Goal: Task Accomplishment & Management: Use online tool/utility

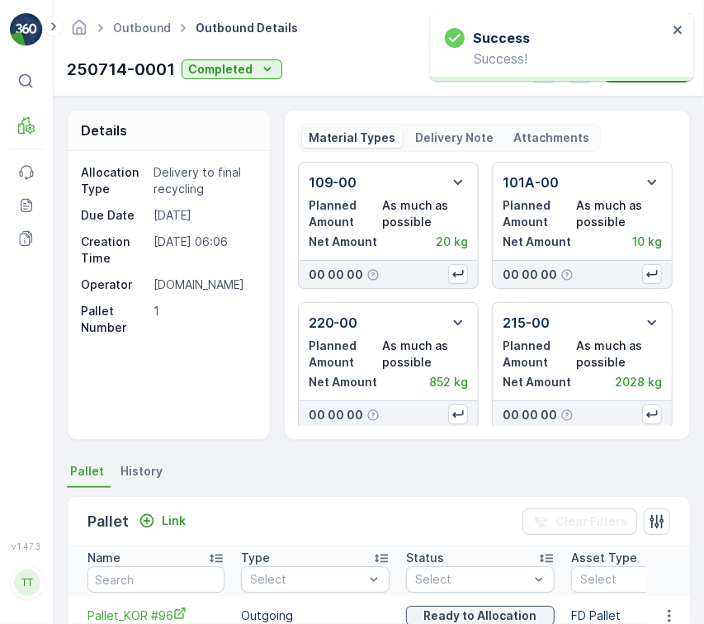
scroll to position [144, 0]
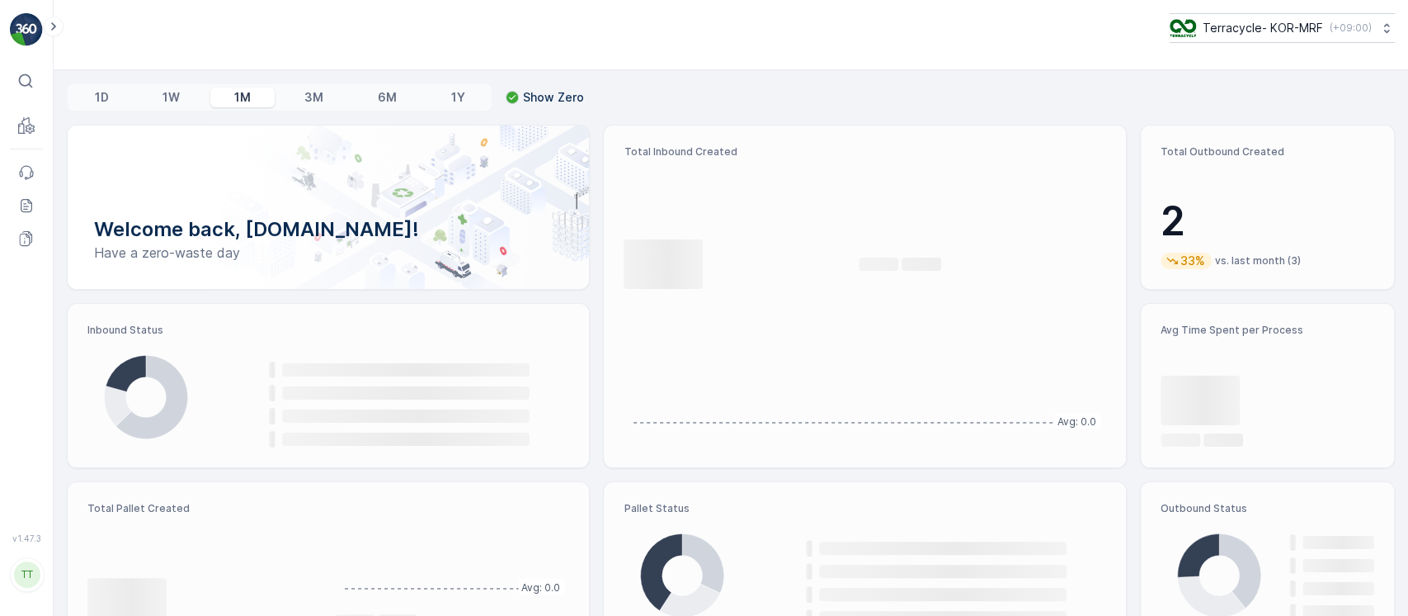
click at [1302, 31] on p "Terracycle- KOR-MRF" at bounding box center [1263, 28] width 120 height 17
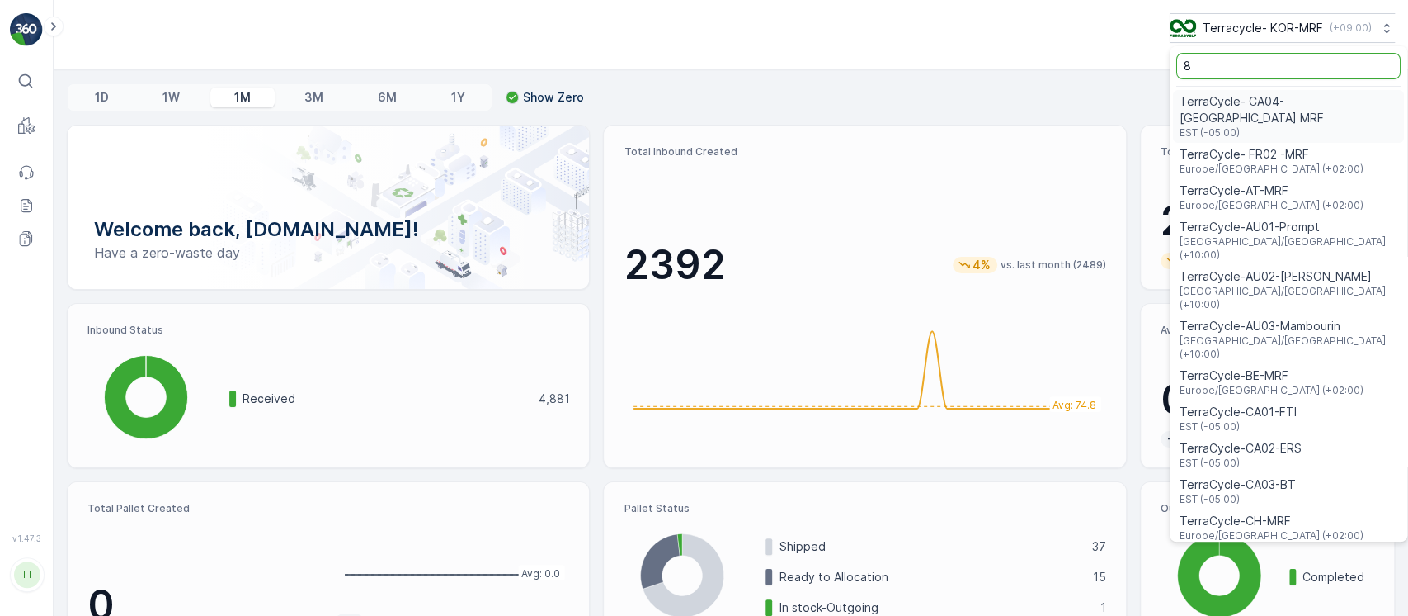
type input "8"
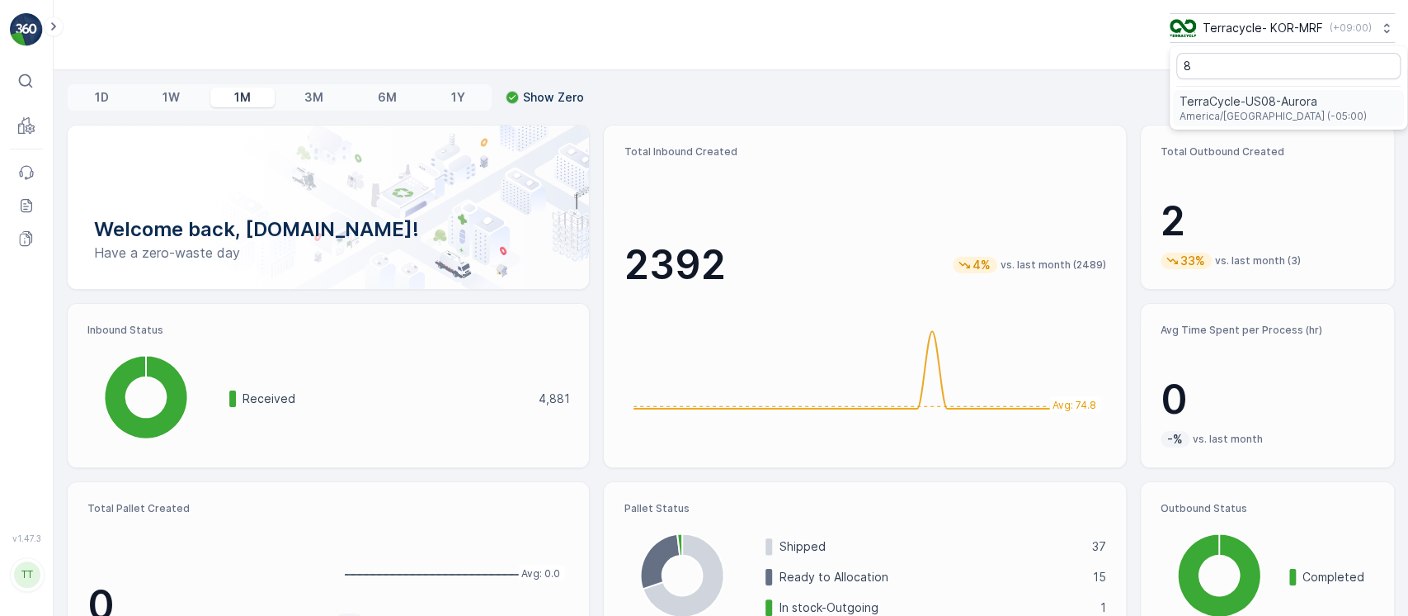
click at [1239, 116] on span "America/Chicago (-05:00)" at bounding box center [1273, 116] width 187 height 13
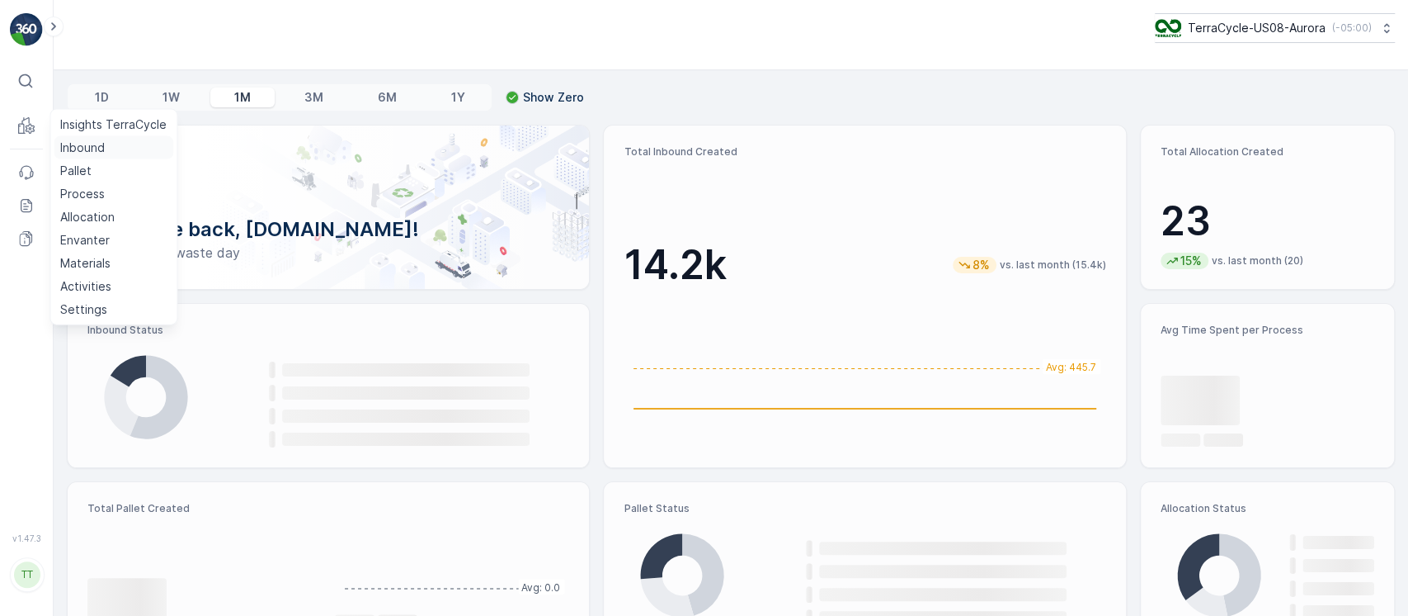
click at [85, 145] on p "Inbound" at bounding box center [82, 147] width 45 height 17
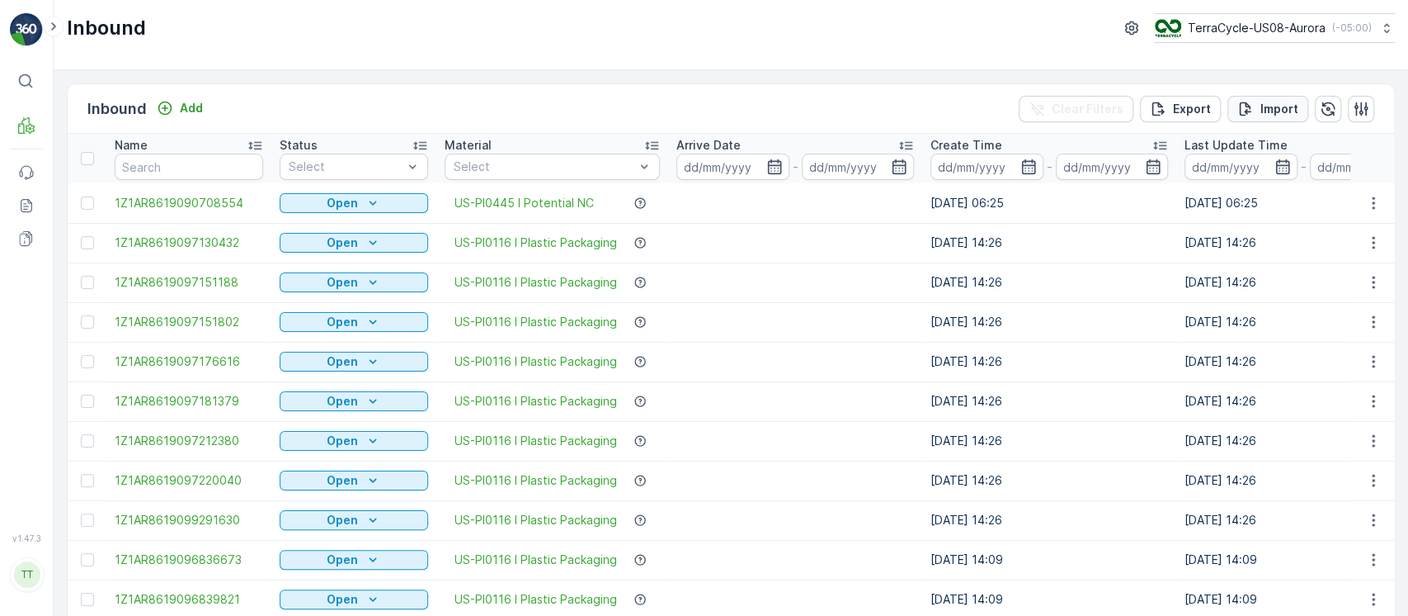
click at [1284, 109] on p "Import" at bounding box center [1280, 109] width 38 height 17
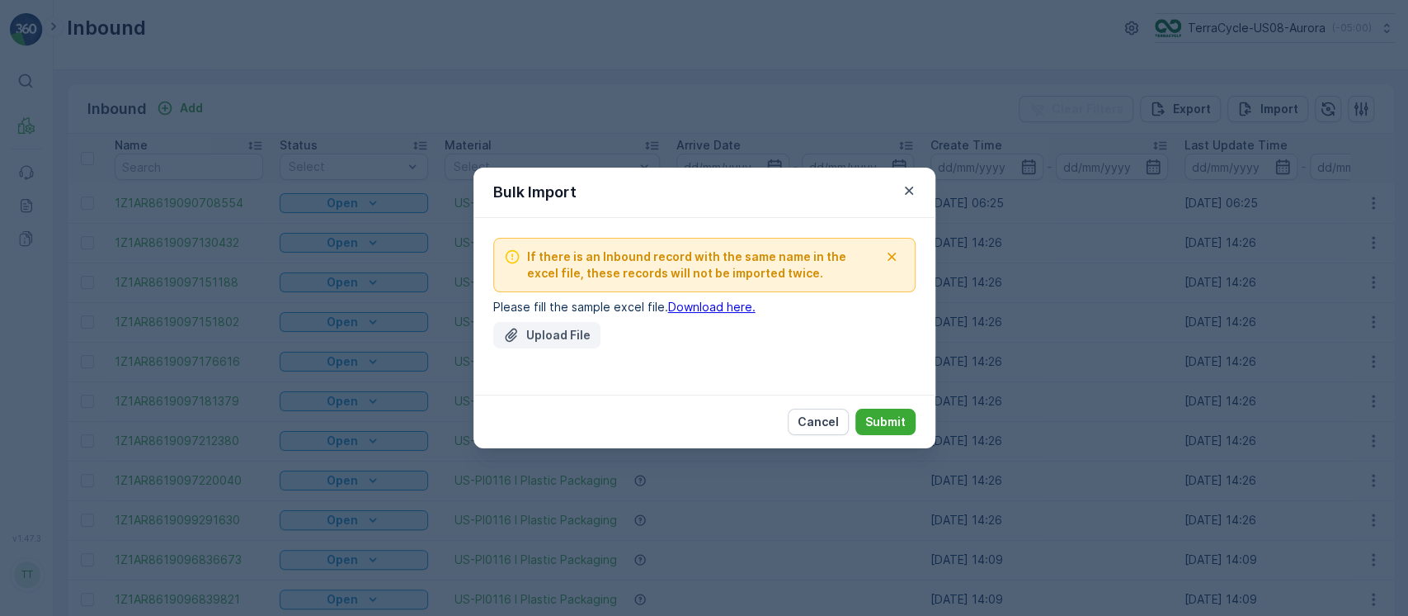
click at [541, 333] on p "Upload File" at bounding box center [558, 335] width 64 height 17
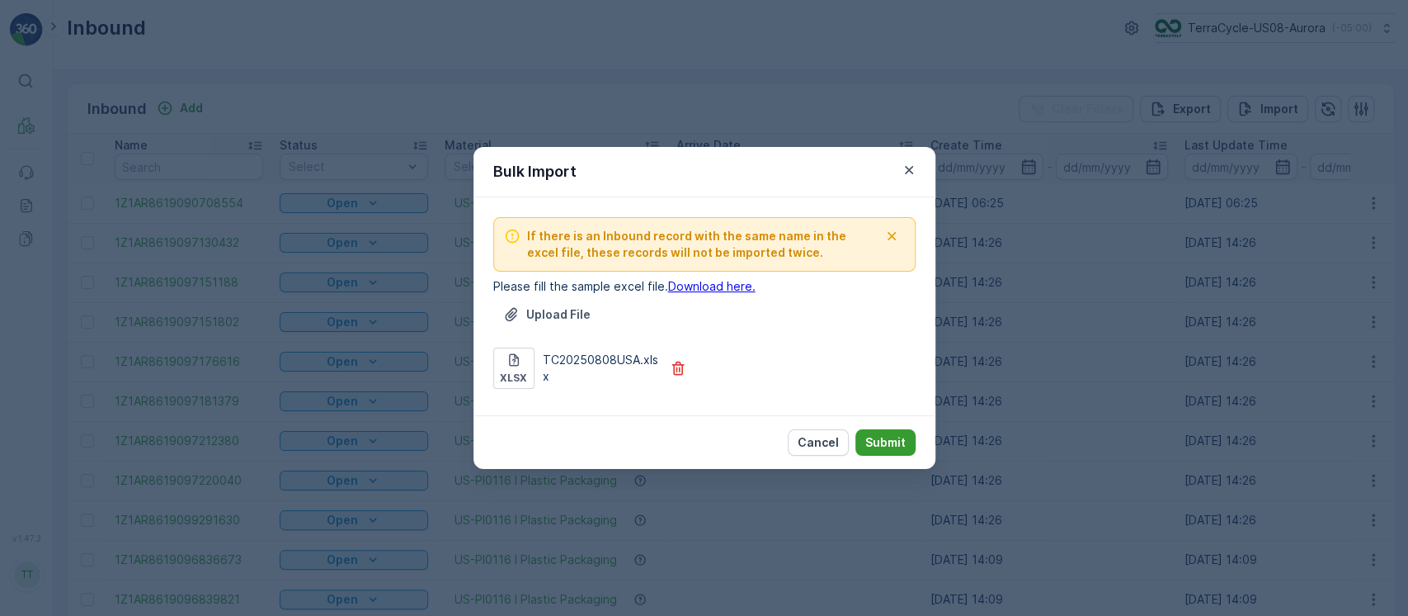
click at [889, 450] on p "Submit" at bounding box center [886, 442] width 40 height 17
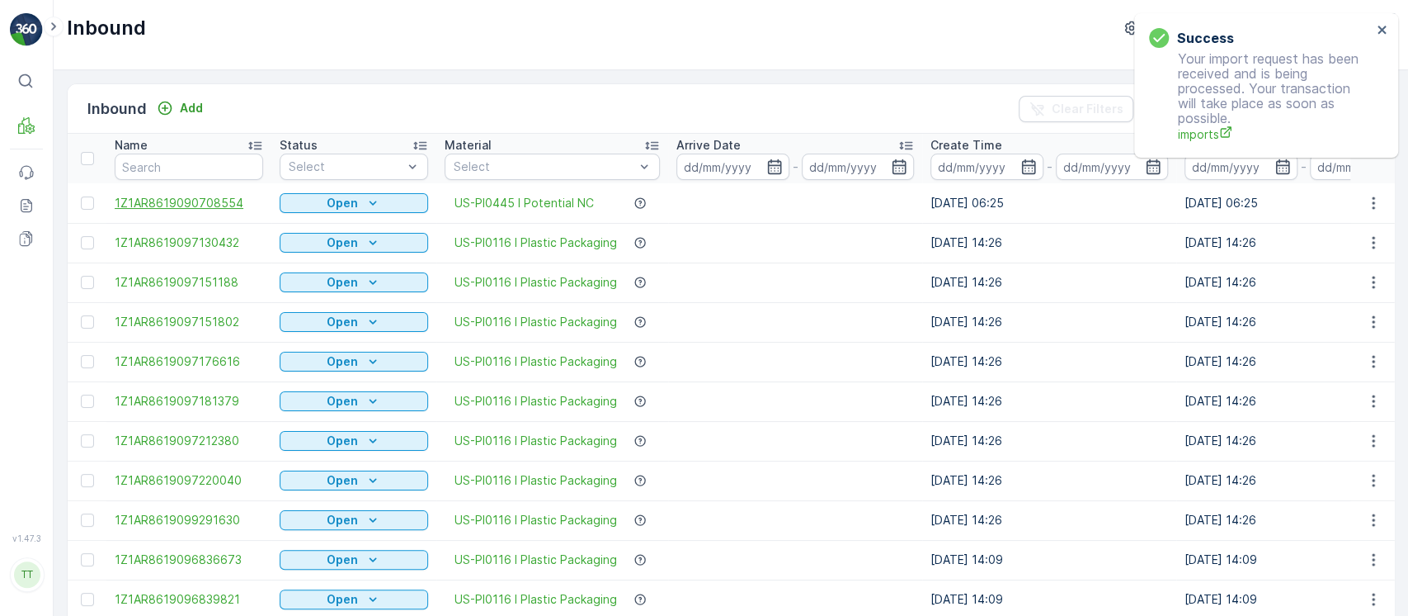
click at [214, 208] on span "1Z1AR8619090708554" at bounding box center [189, 203] width 149 height 17
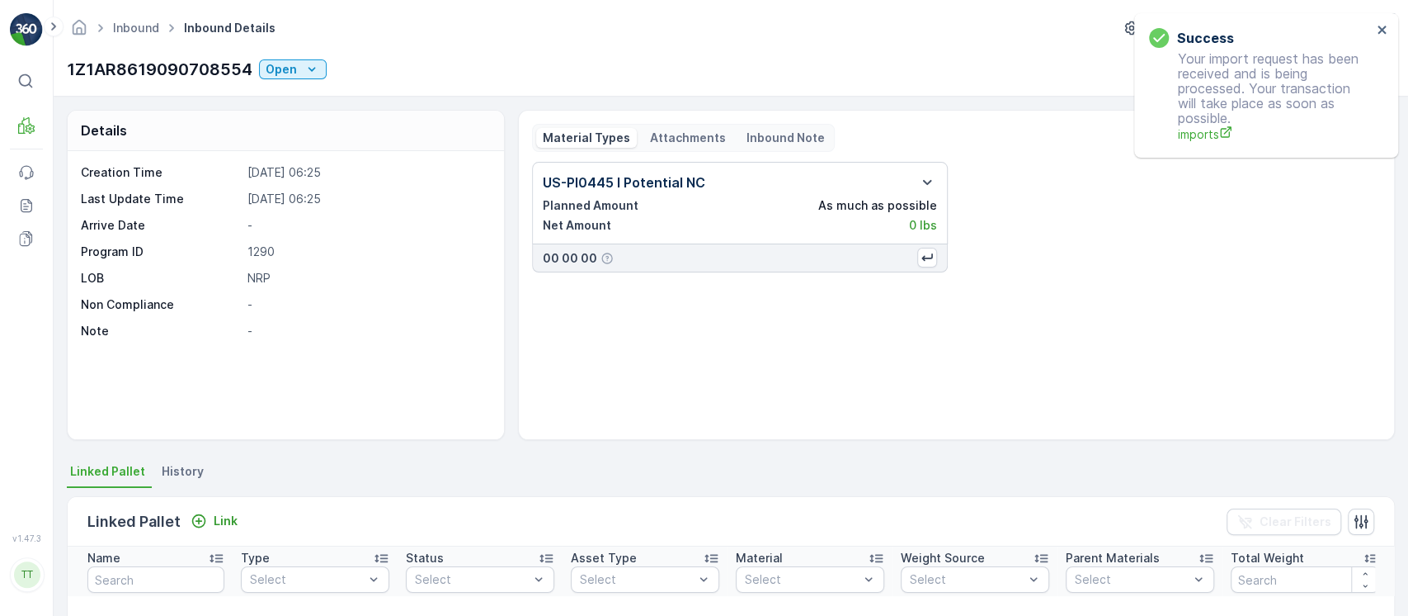
click at [172, 463] on span "History" at bounding box center [183, 471] width 42 height 17
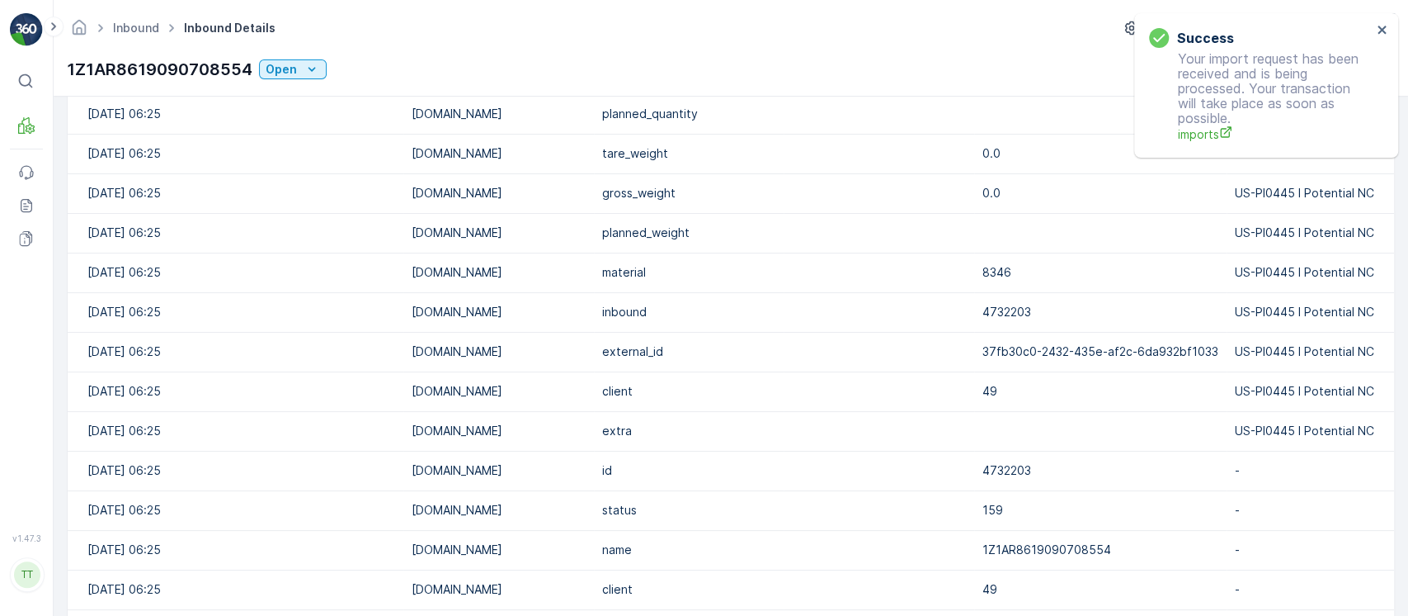
scroll to position [762, 0]
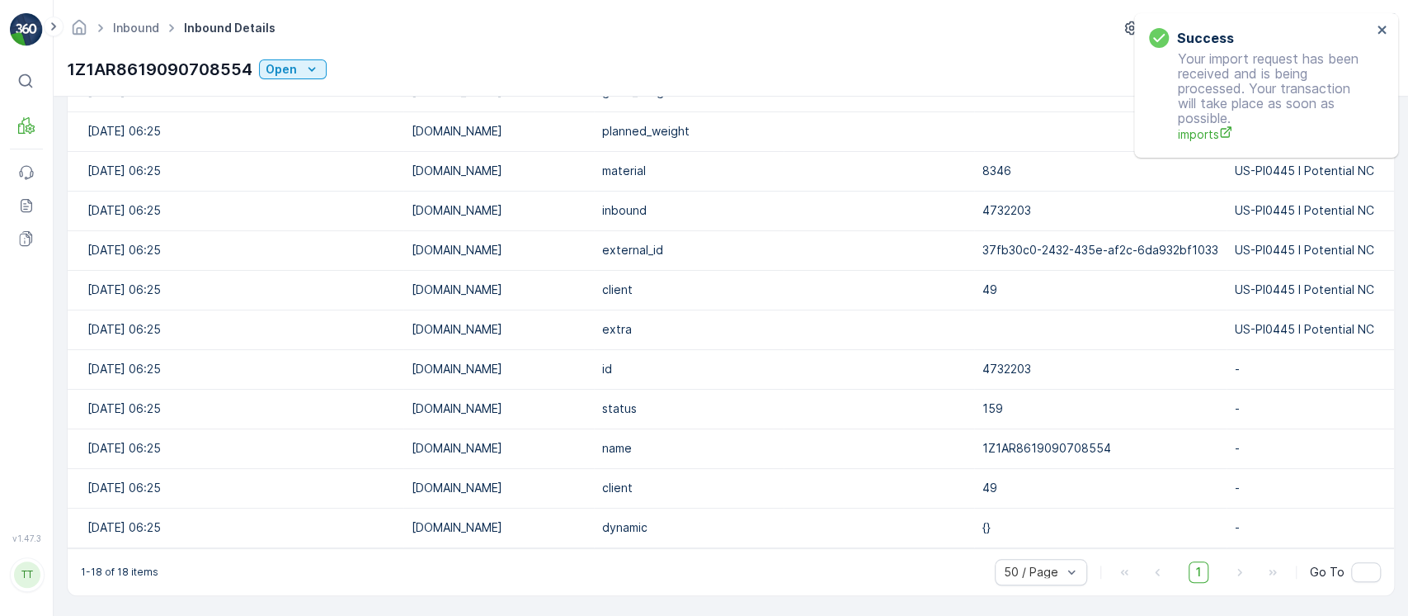
click at [1025, 446] on td "1Z1AR8619090708554" at bounding box center [1100, 448] width 252 height 40
copy td "1Z1AR8619090708554"
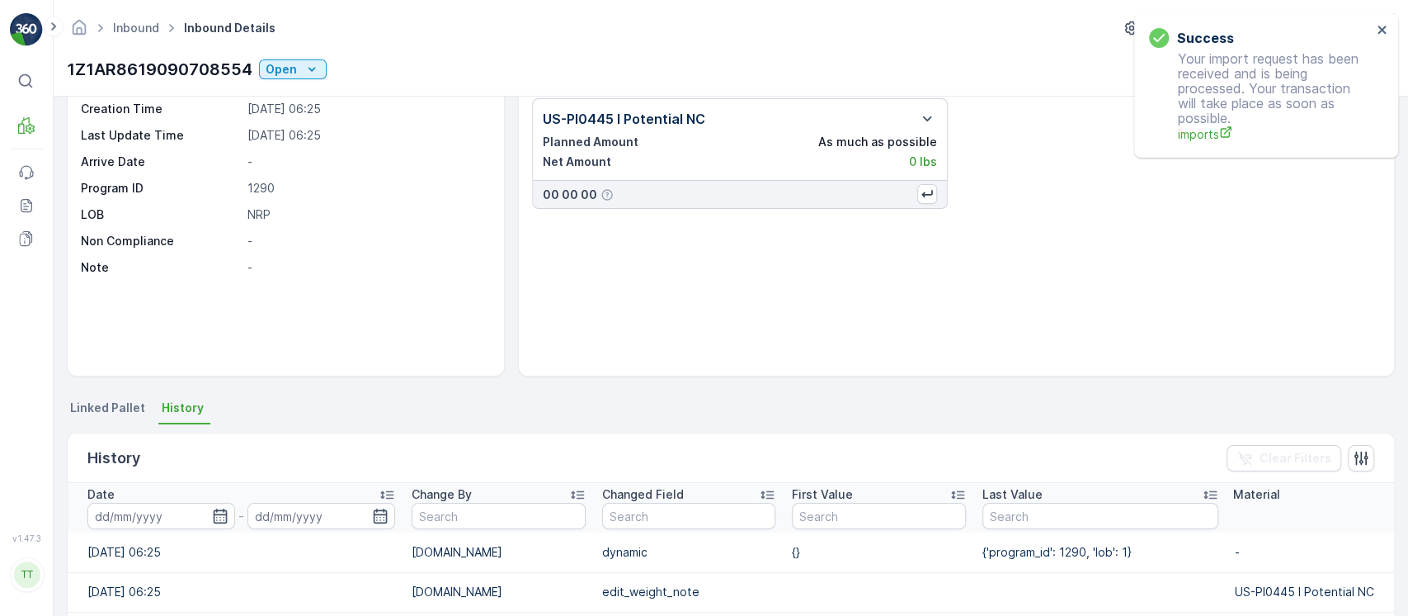
scroll to position [0, 0]
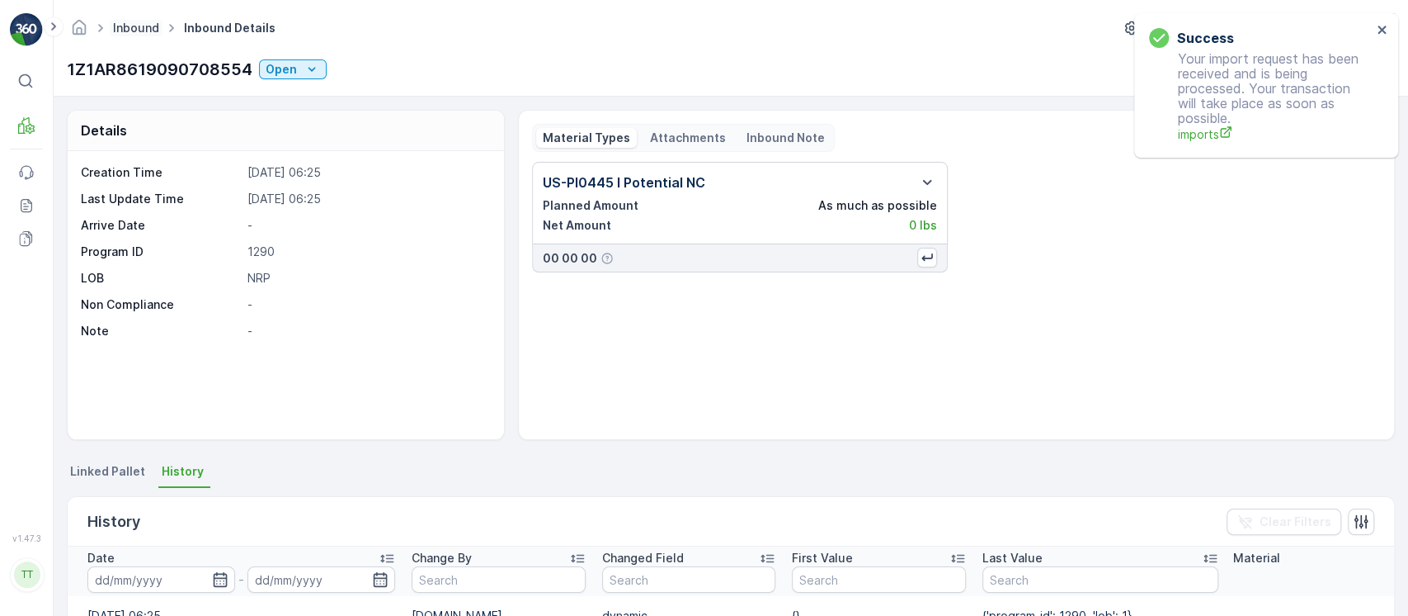
click at [127, 21] on link "Inbound" at bounding box center [136, 28] width 46 height 14
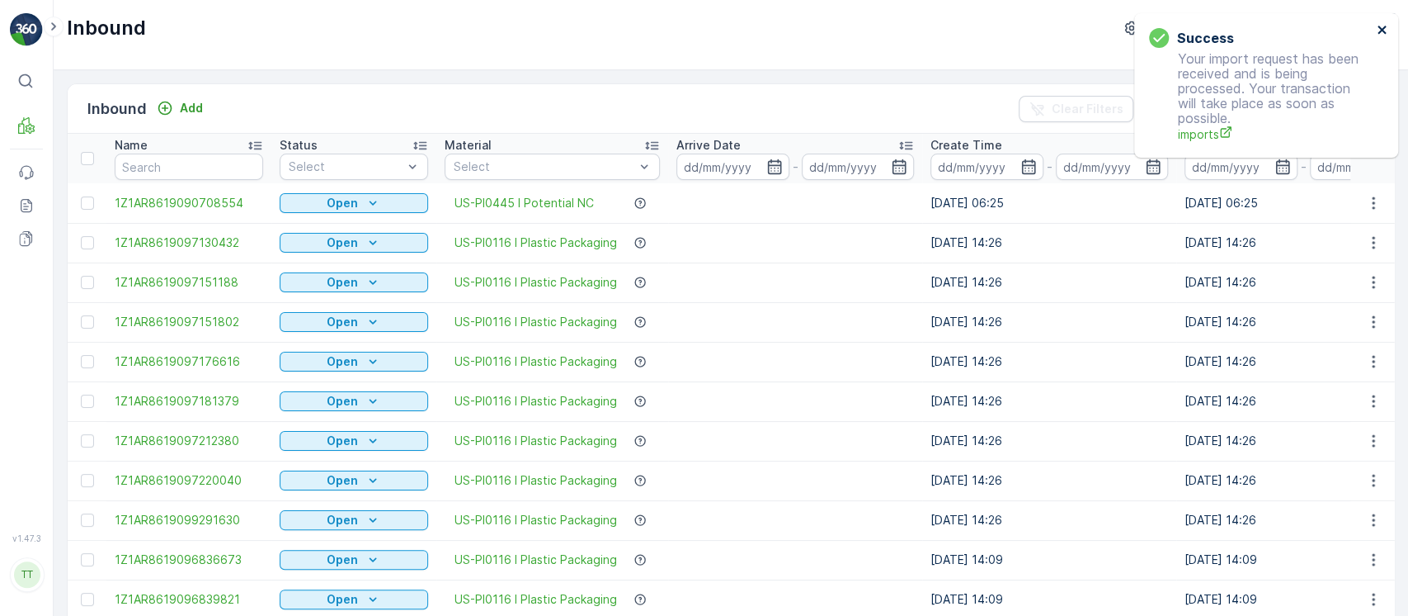
click at [1377, 32] on icon "close" at bounding box center [1383, 29] width 12 height 13
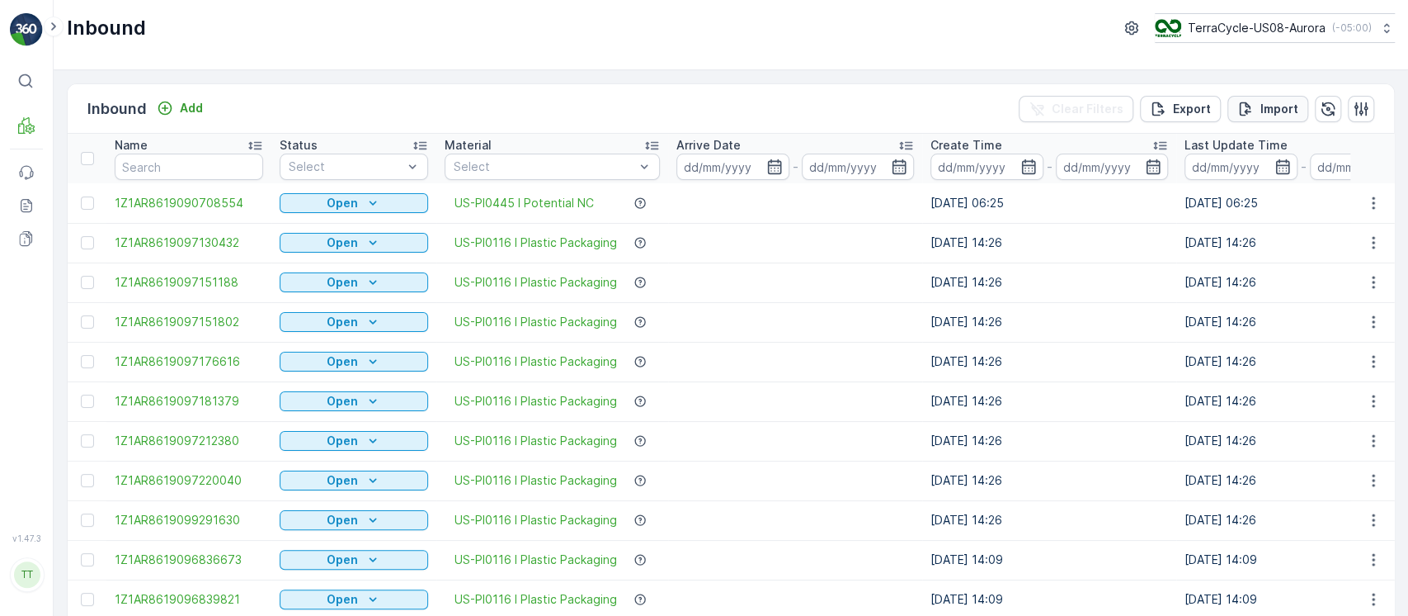
click at [1290, 111] on p "Import" at bounding box center [1280, 109] width 38 height 17
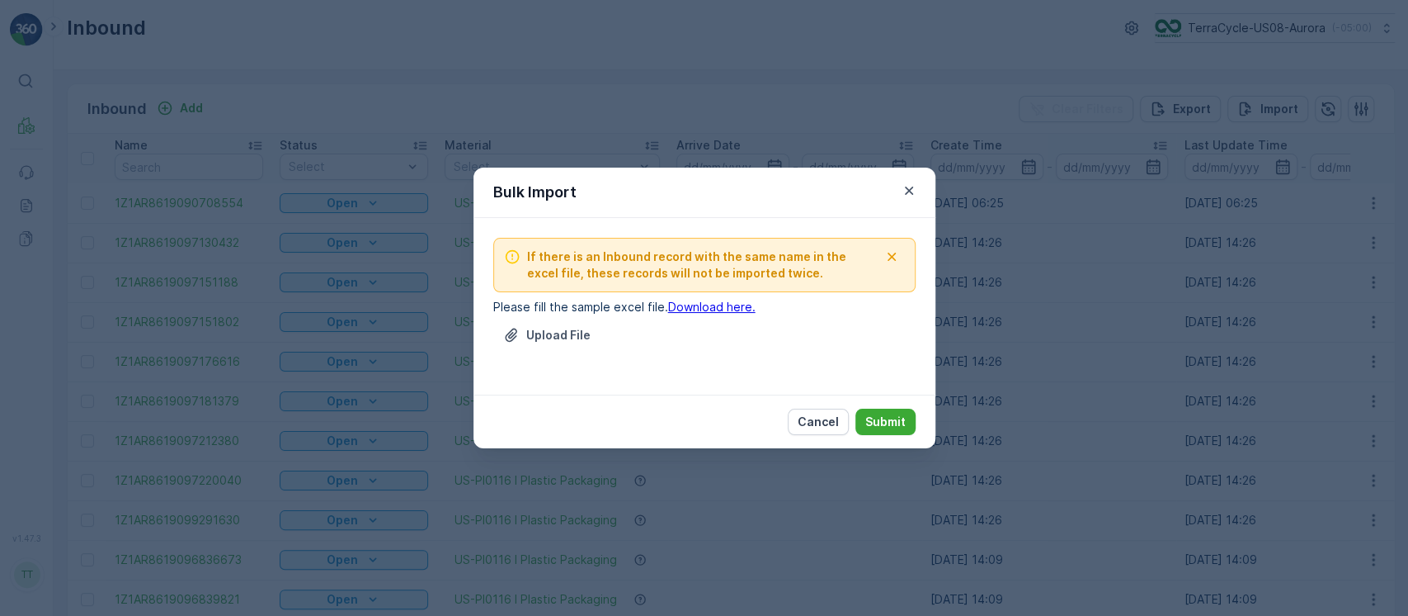
click at [814, 427] on p "Cancel" at bounding box center [818, 421] width 41 height 17
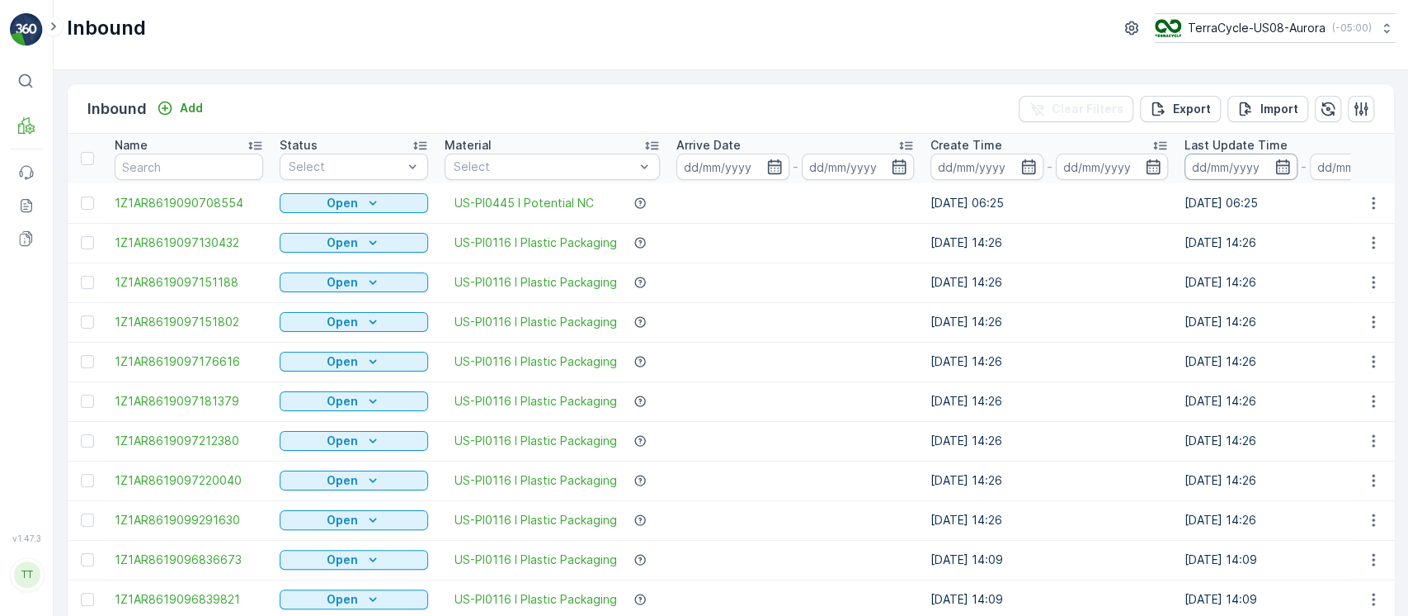
click at [1228, 165] on input at bounding box center [1241, 166] width 113 height 26
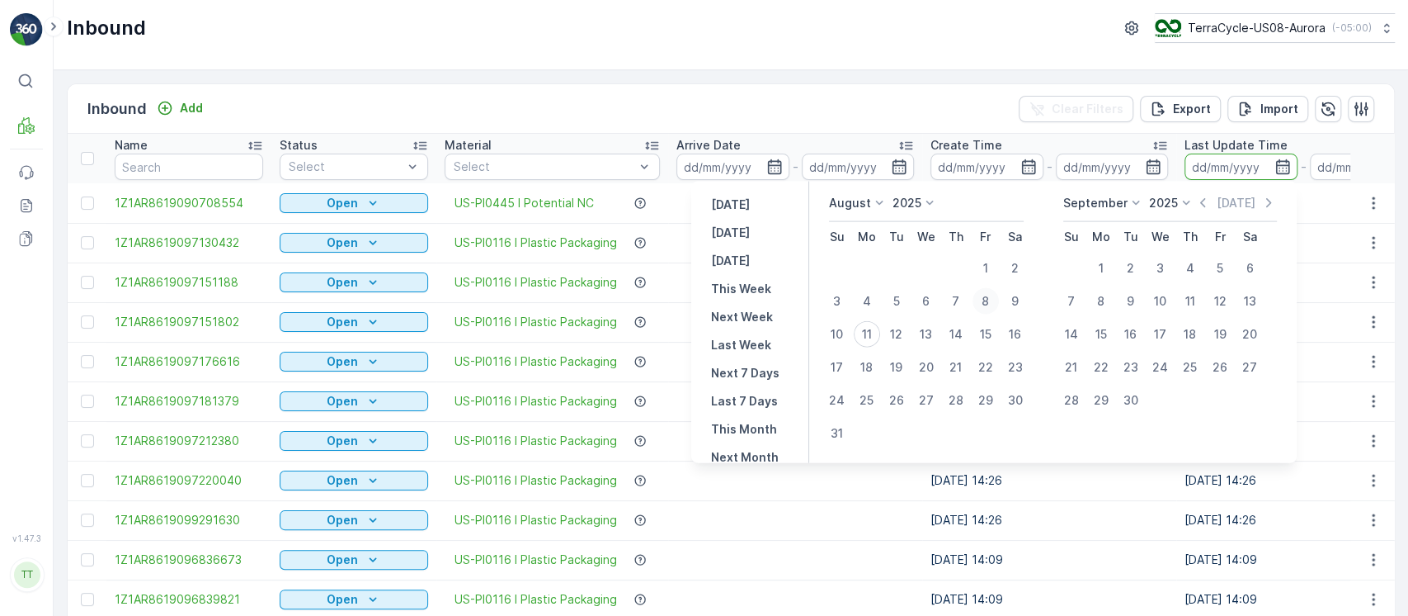
click at [999, 300] on div "8" at bounding box center [986, 301] width 26 height 26
type input "08.08.2025"
click at [999, 300] on div "8" at bounding box center [986, 301] width 26 height 26
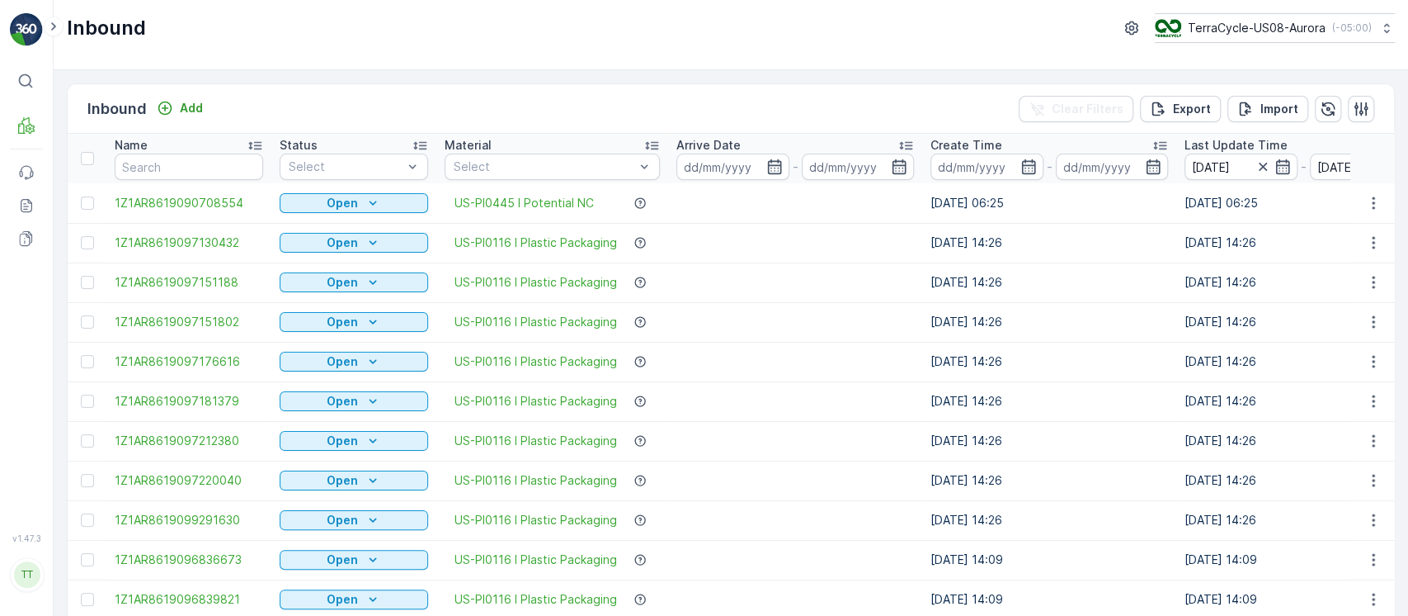
type input "08.08.2025"
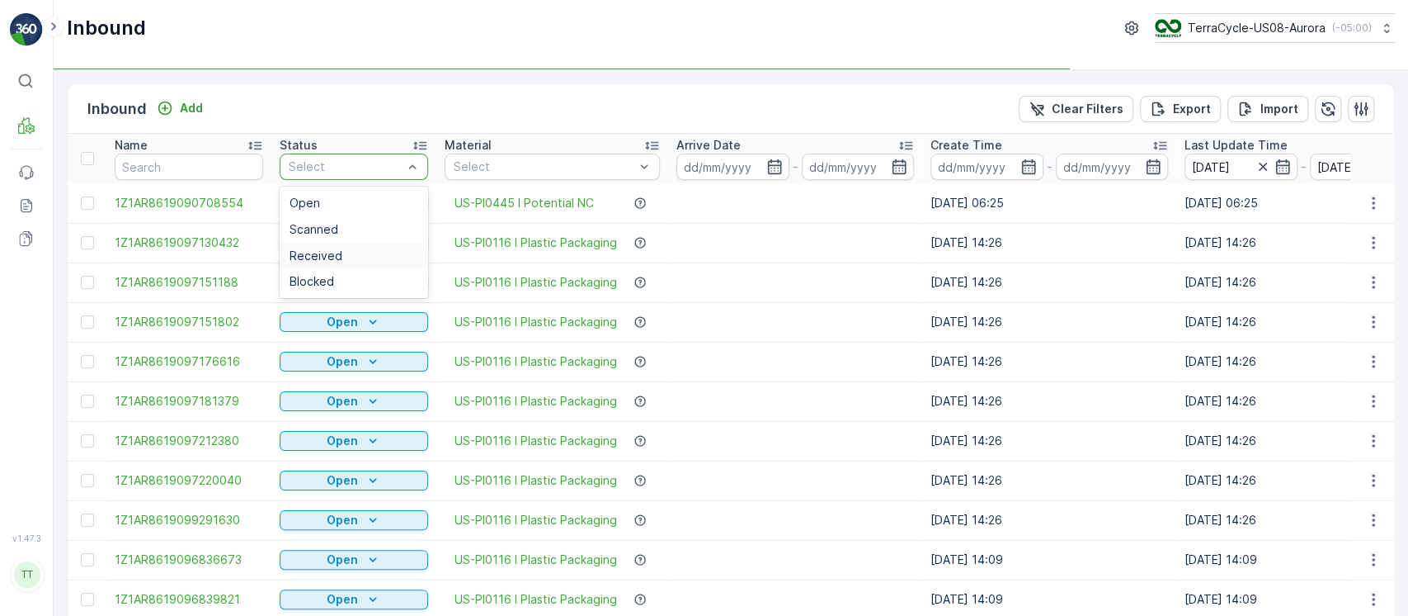
click at [366, 250] on div "Received" at bounding box center [354, 255] width 129 height 13
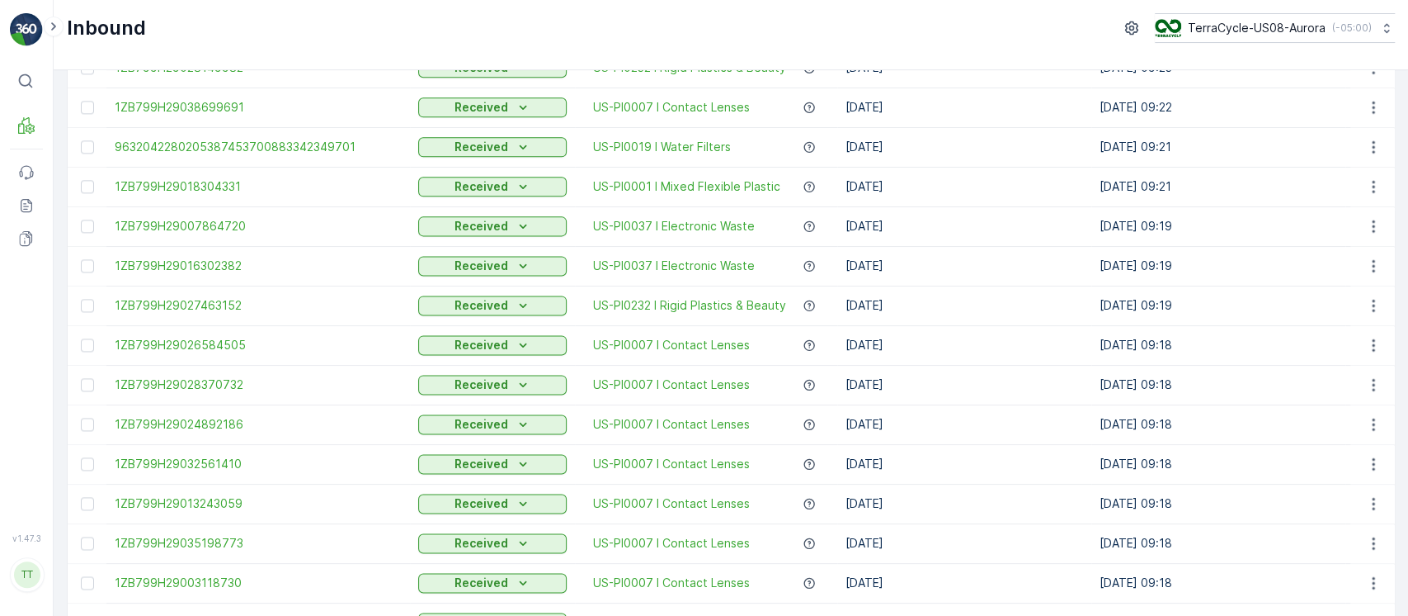
scroll to position [1617, 0]
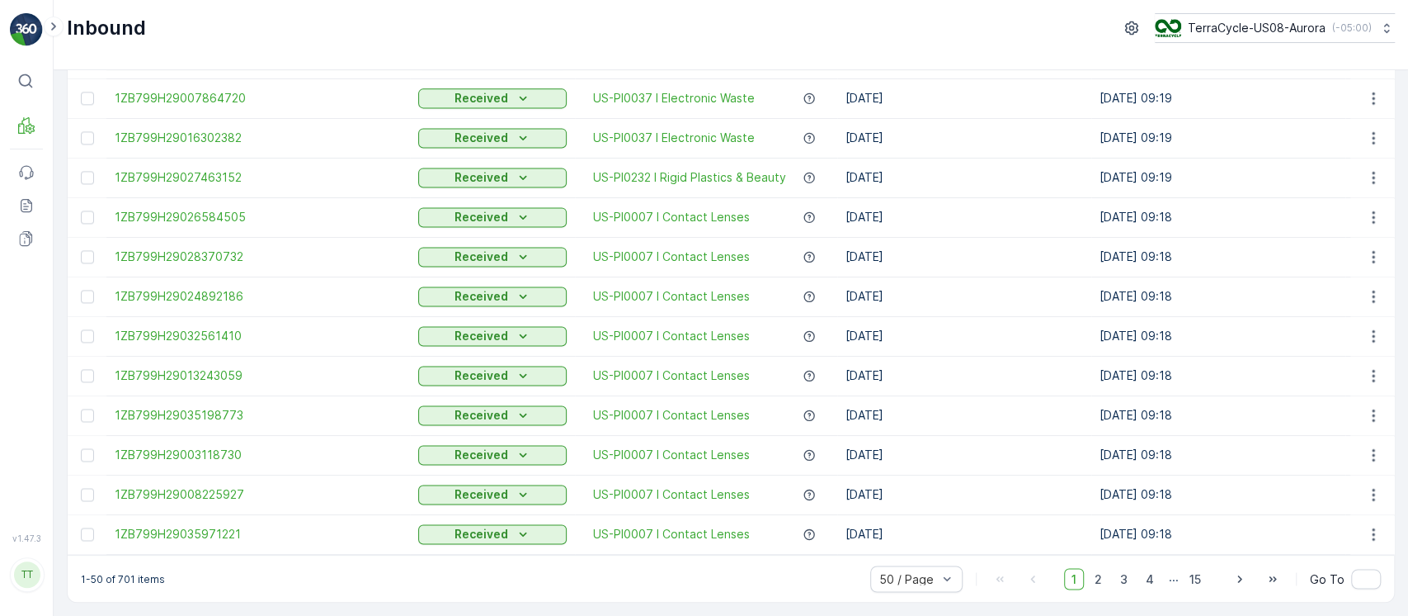
click at [128, 578] on p "1-50 of 701 items" at bounding box center [123, 578] width 84 height 13
copy p "701"
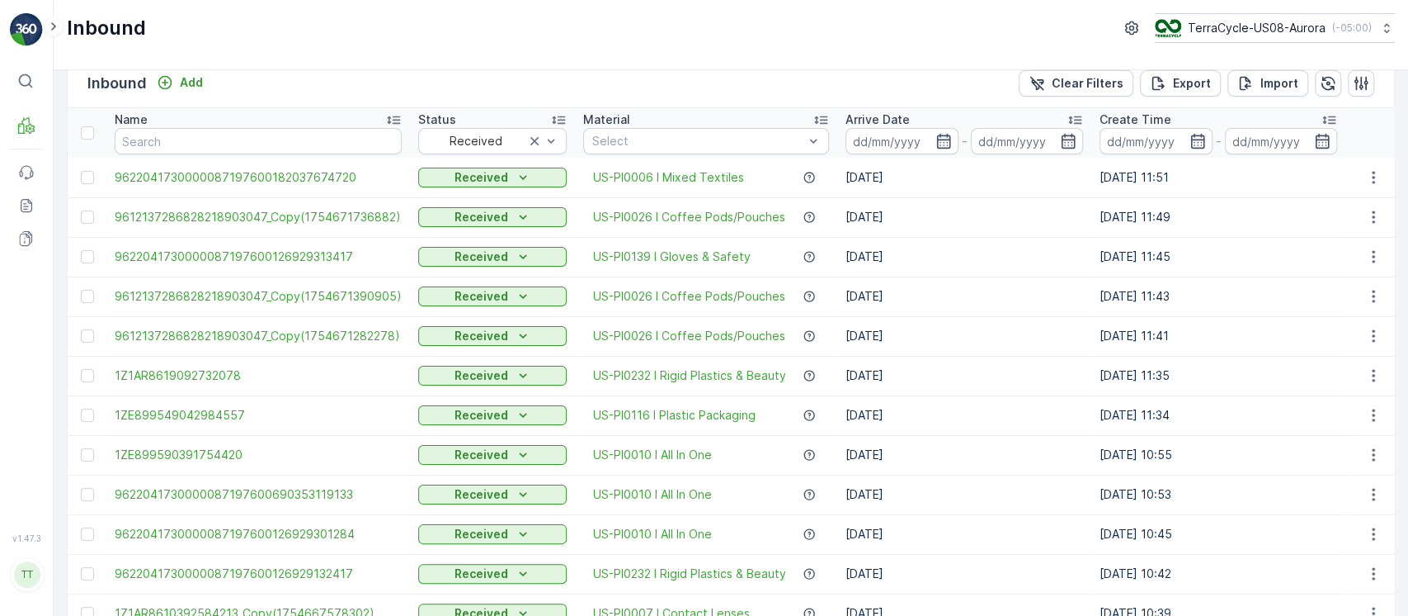
scroll to position [0, 0]
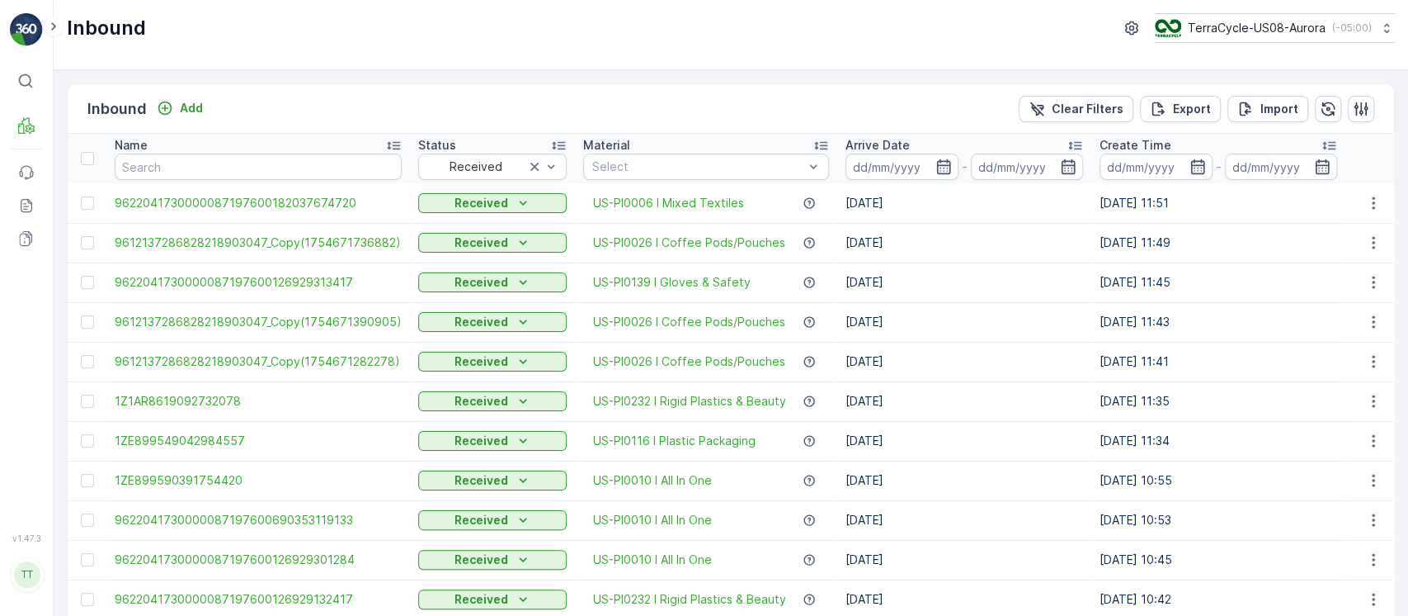
click at [1060, 92] on div "Inbound Add Clear Filters Export Import" at bounding box center [731, 109] width 1327 height 50
click at [1073, 101] on p "Clear Filters" at bounding box center [1088, 109] width 72 height 17
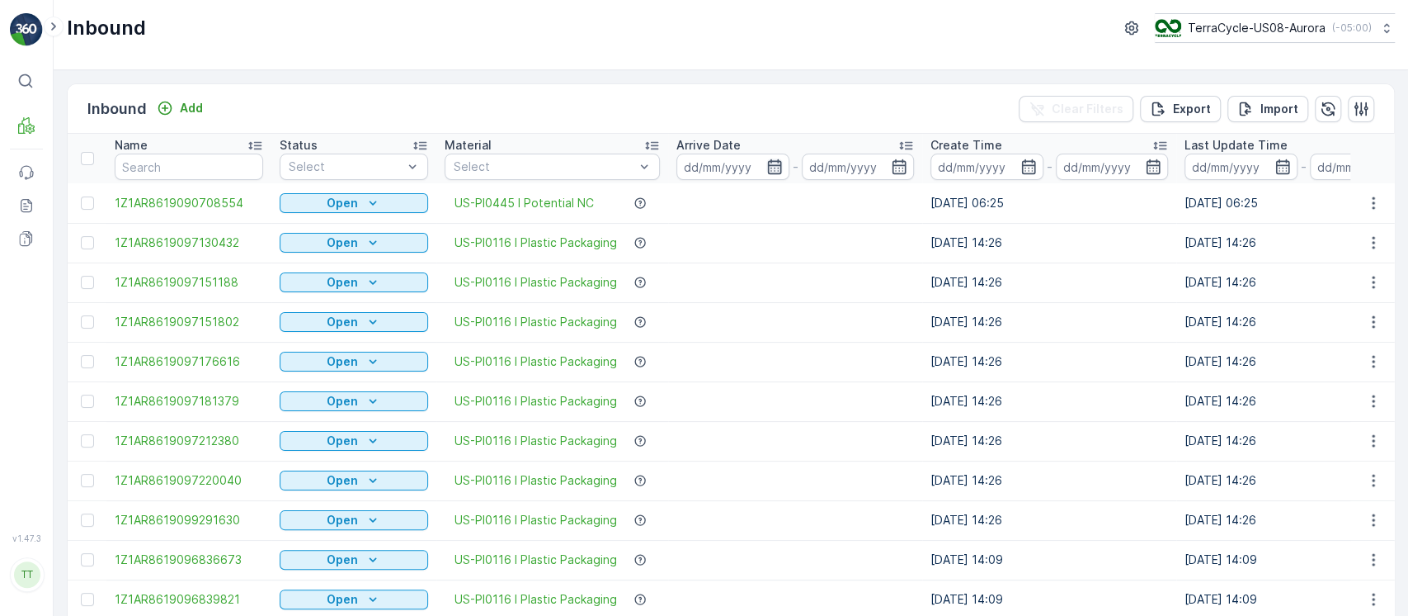
click at [777, 163] on icon "button" at bounding box center [775, 166] width 17 height 17
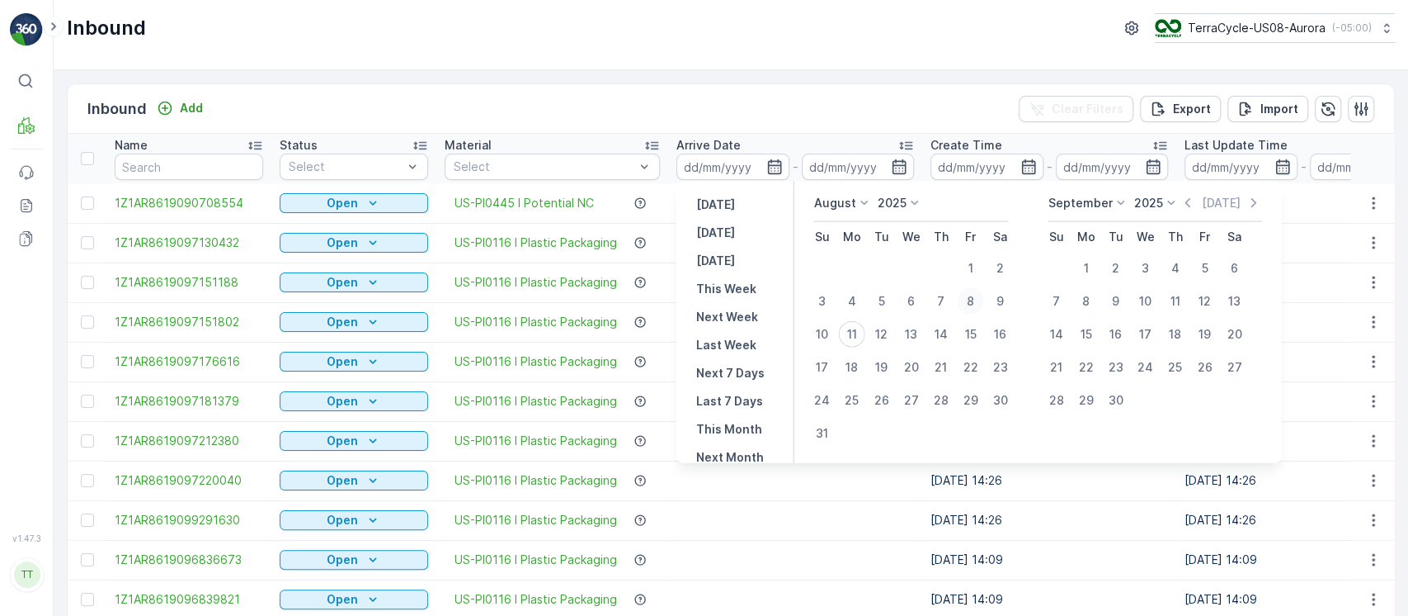
click at [977, 300] on div "8" at bounding box center [971, 301] width 26 height 26
type input "08.08.2025"
click at [977, 300] on div "8" at bounding box center [971, 301] width 26 height 26
type input "08.08.2025"
click at [970, 301] on div "8" at bounding box center [971, 301] width 26 height 26
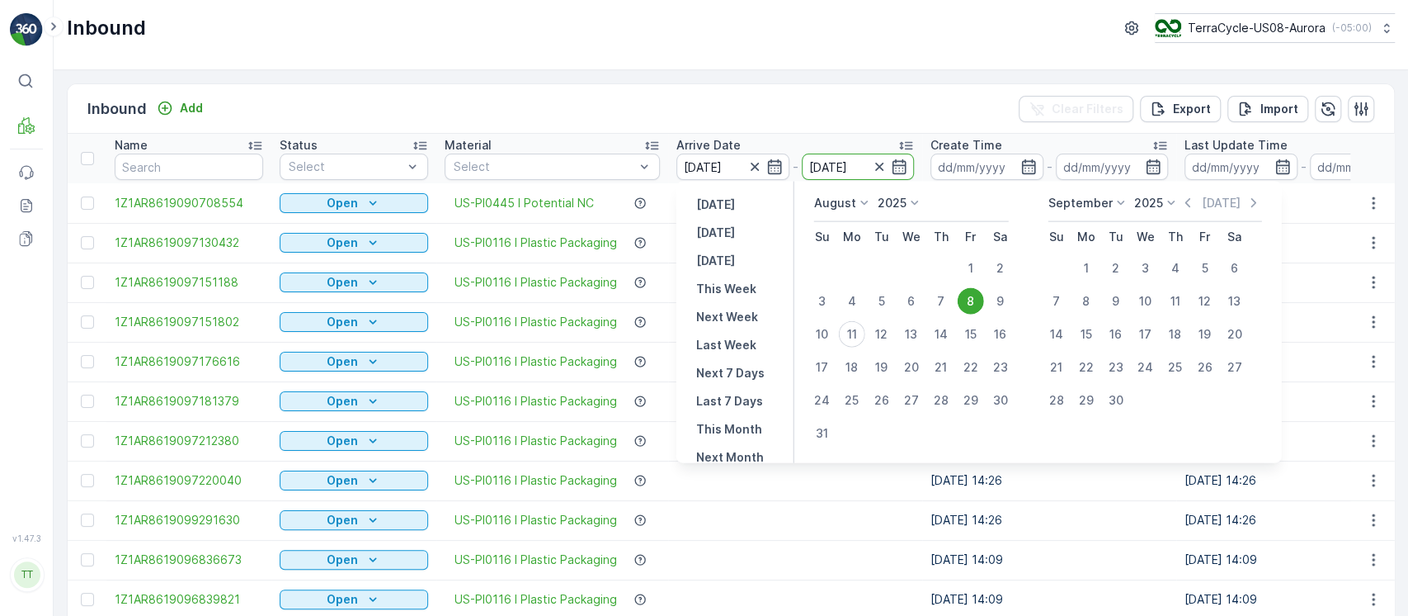
click at [970, 302] on td "[DATE] 14:26" at bounding box center [1049, 322] width 254 height 40
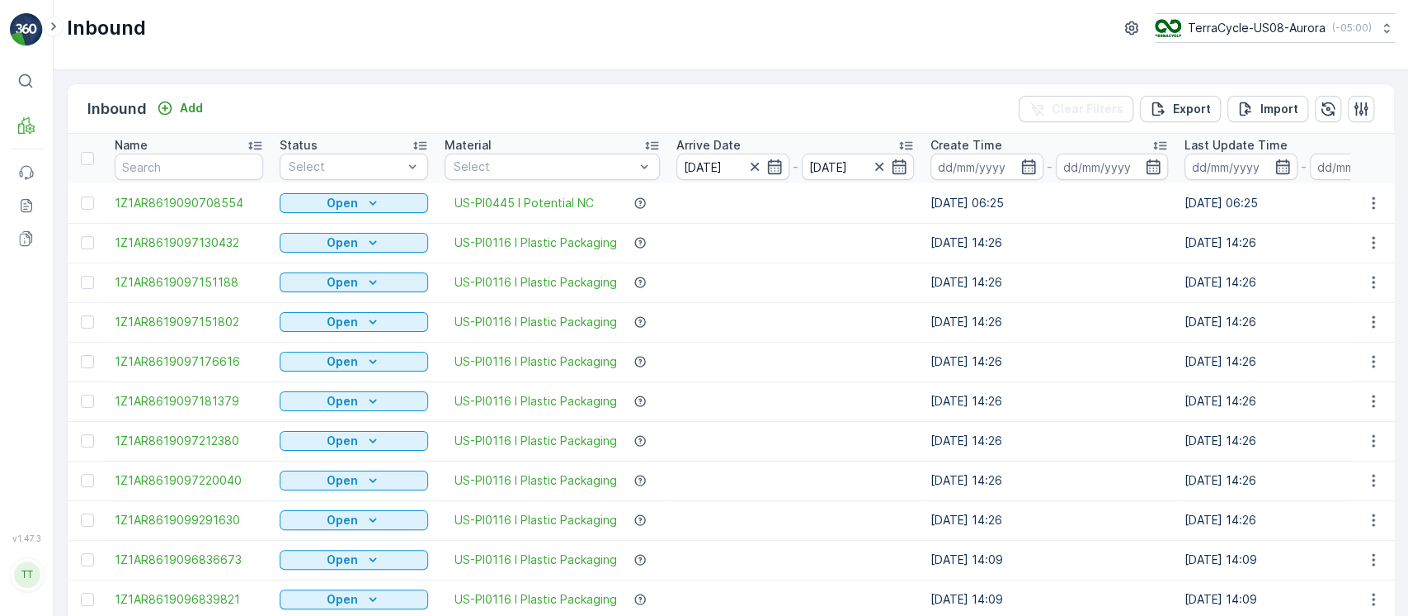
click at [970, 302] on td "[DATE] 14:26" at bounding box center [1049, 322] width 254 height 40
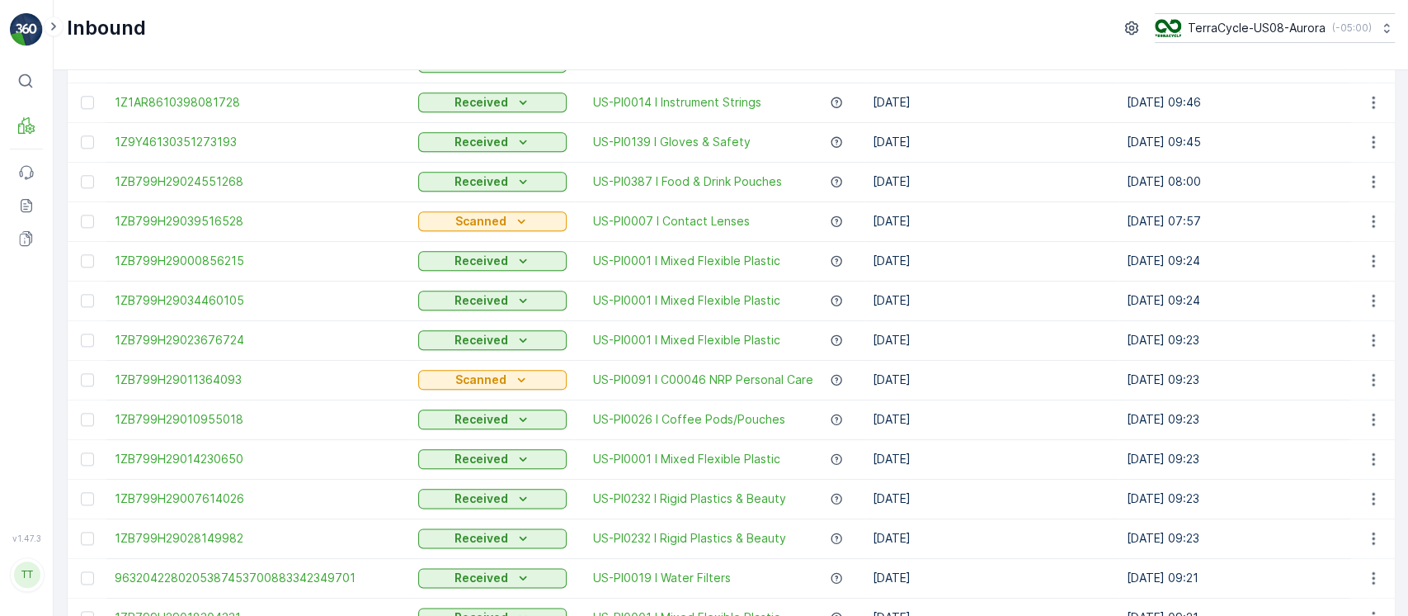
scroll to position [1617, 0]
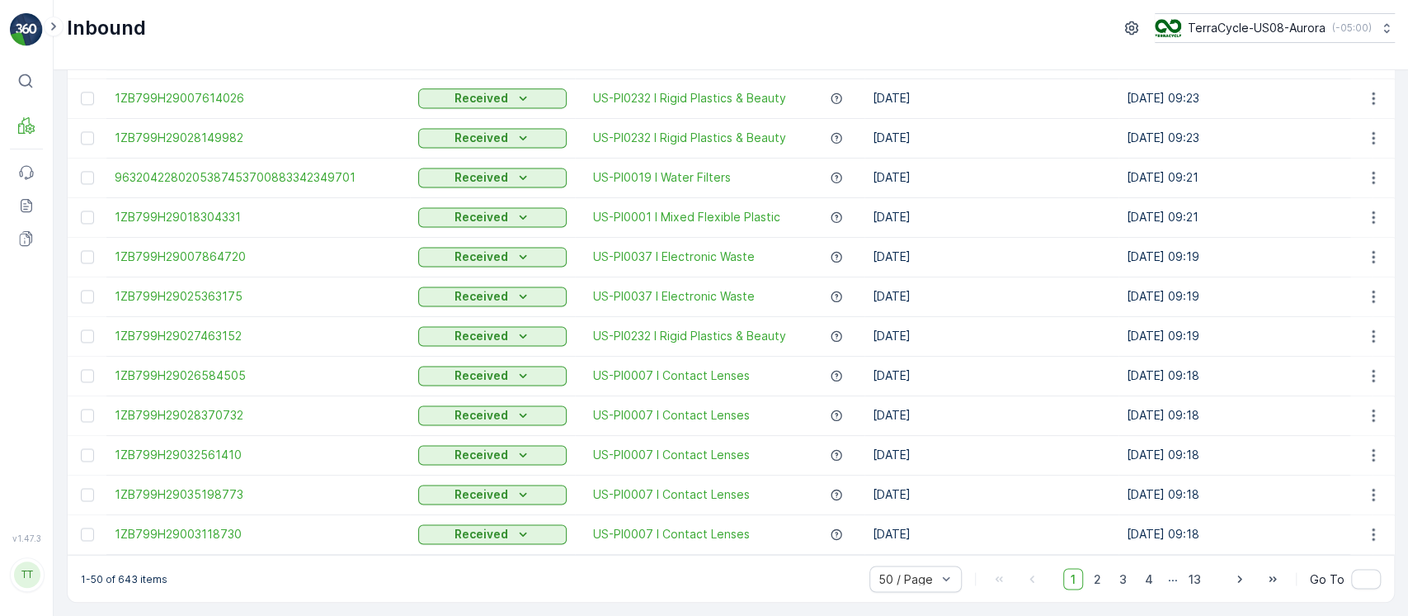
click at [125, 578] on p "1-50 of 643 items" at bounding box center [124, 578] width 87 height 13
copy p "643"
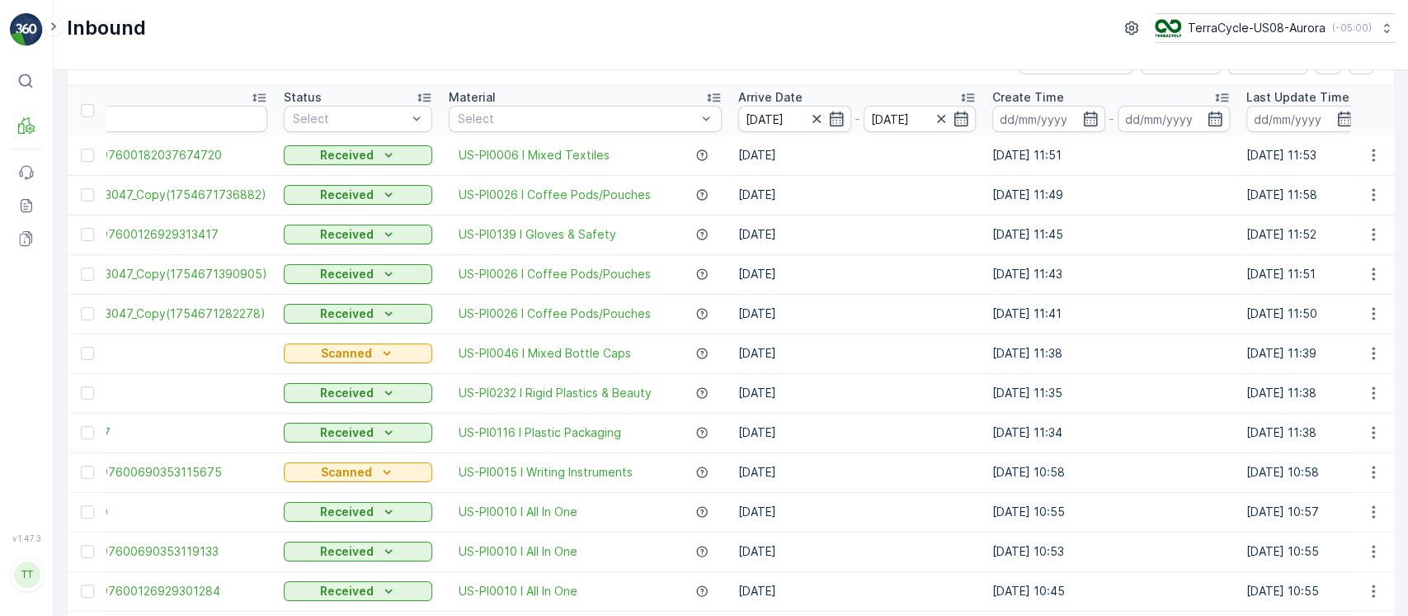
scroll to position [0, 0]
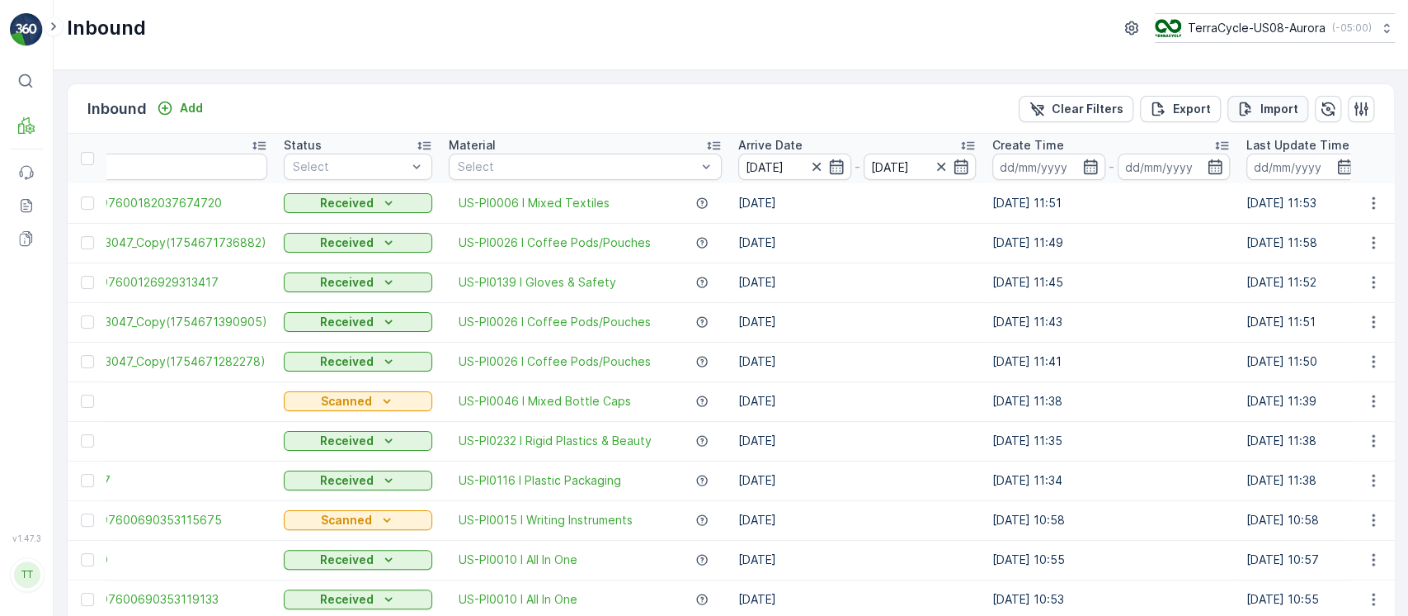
click at [1256, 109] on div "Import" at bounding box center [1268, 109] width 61 height 17
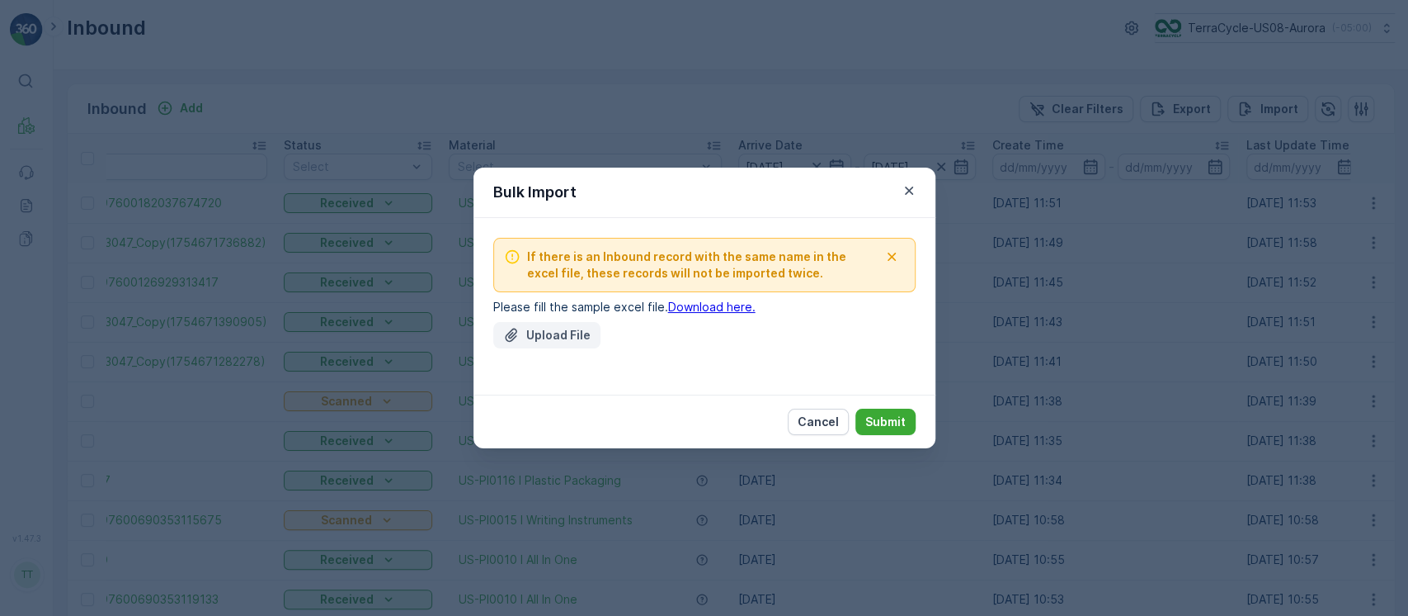
click at [531, 342] on p "Upload File" at bounding box center [558, 335] width 64 height 17
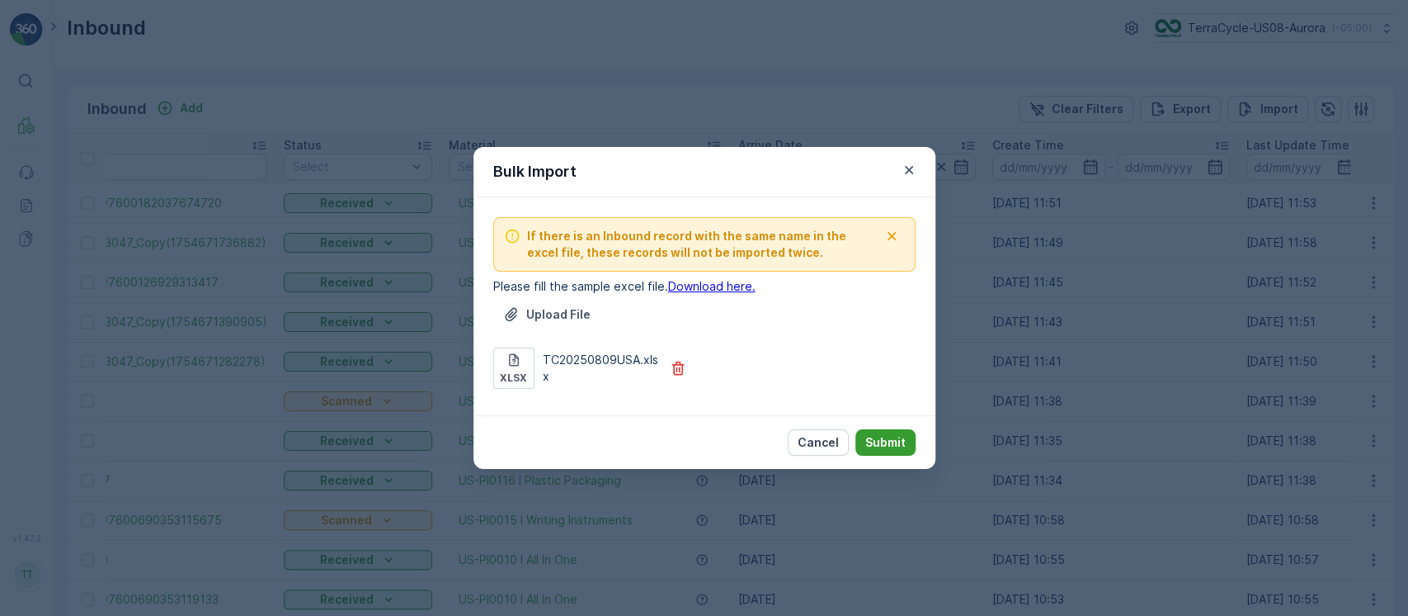
click at [891, 445] on p "Submit" at bounding box center [886, 442] width 40 height 17
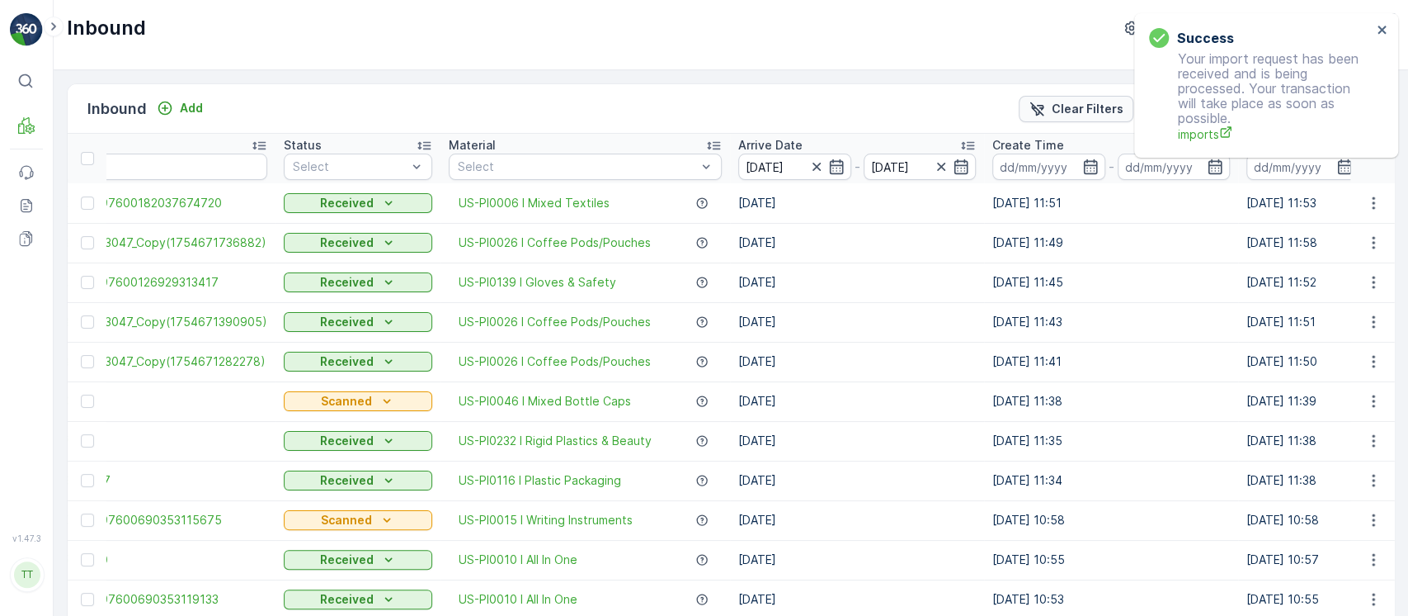
click at [1056, 108] on p "Clear Filters" at bounding box center [1088, 109] width 72 height 17
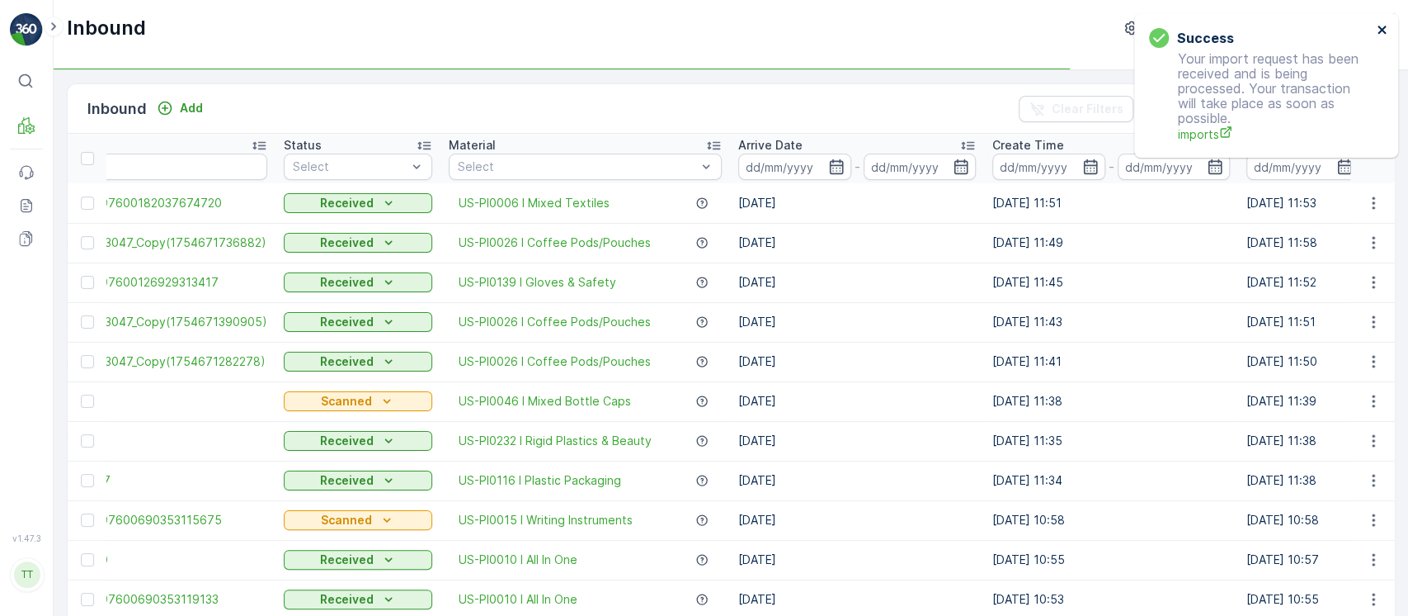
click at [1380, 26] on icon "close" at bounding box center [1383, 29] width 12 height 13
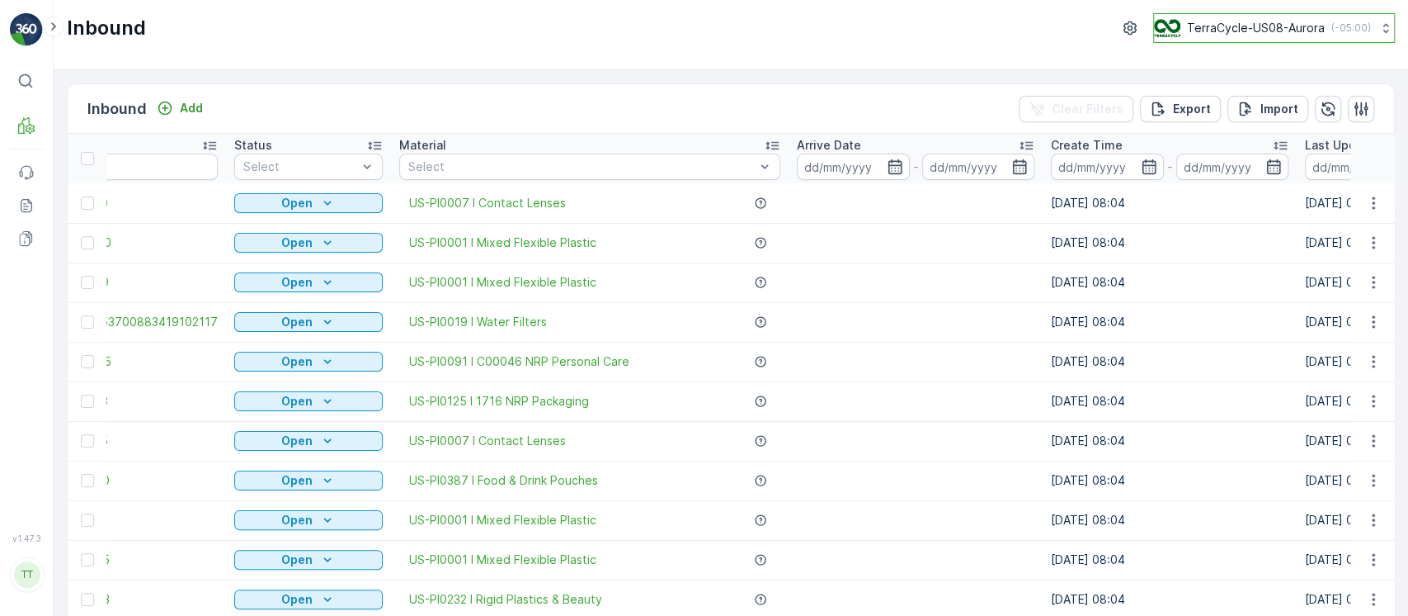
click at [1226, 30] on p "TerraCycle-US08-Aurora" at bounding box center [1256, 28] width 138 height 17
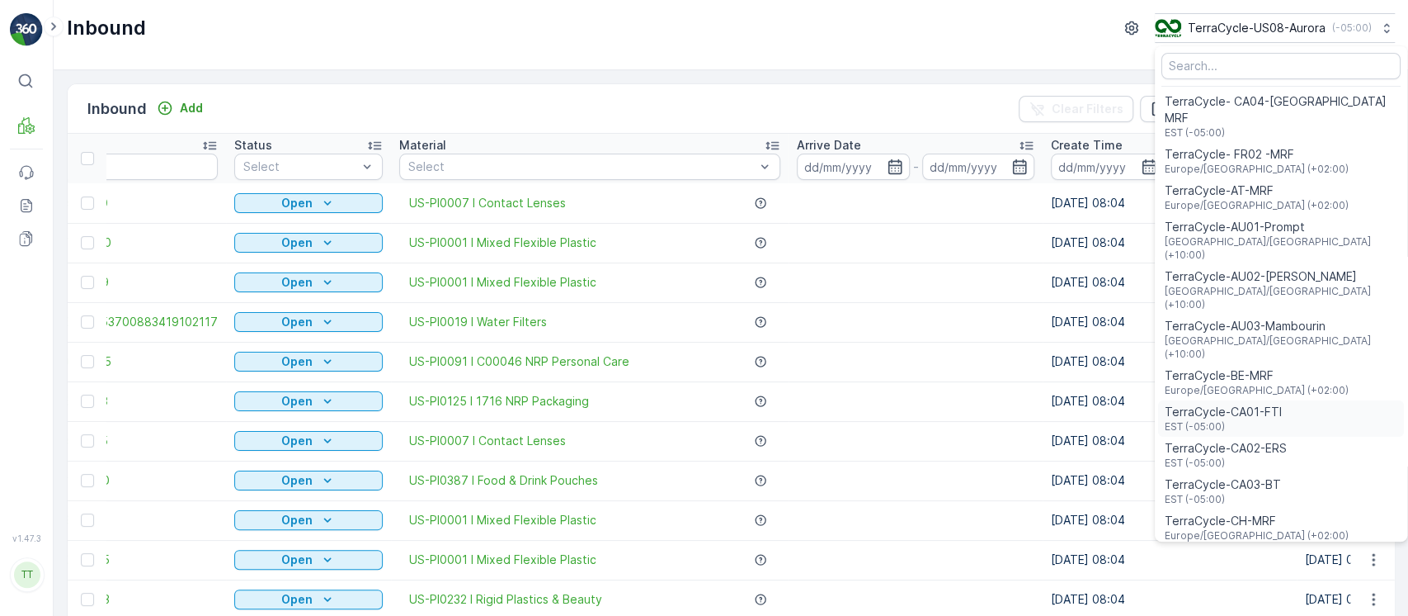
click at [1238, 420] on span "EST (-05:00)" at bounding box center [1223, 426] width 117 height 13
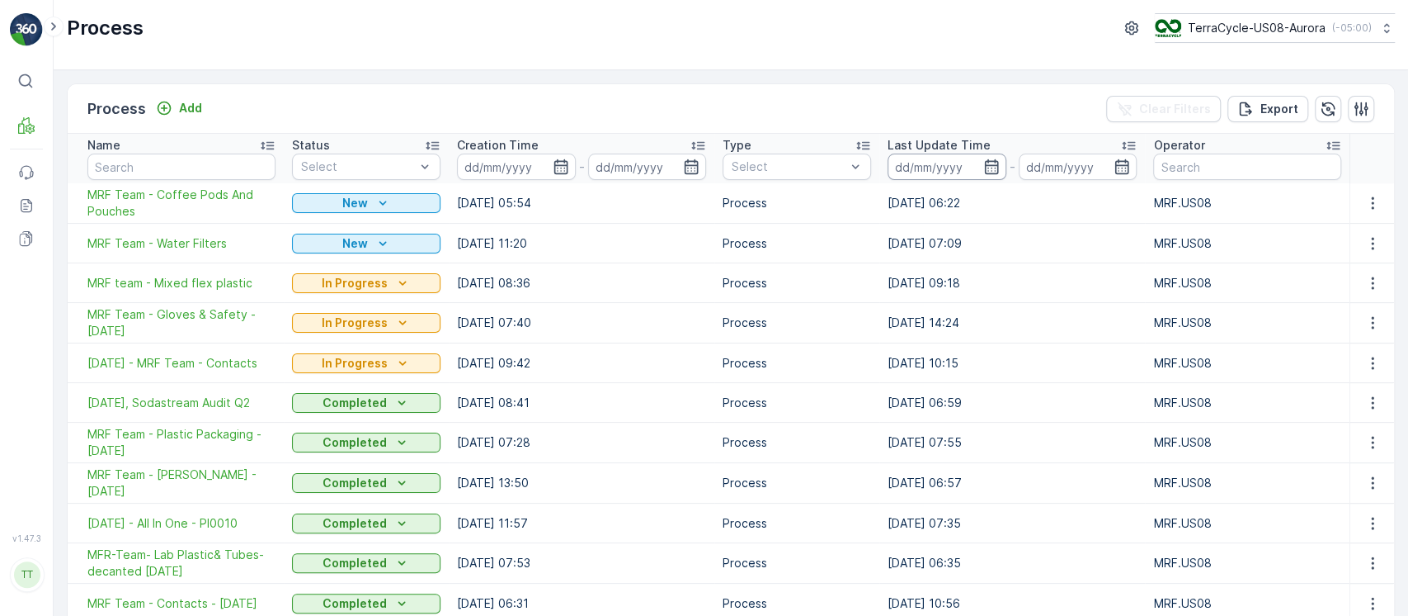
click at [939, 172] on input at bounding box center [947, 166] width 119 height 26
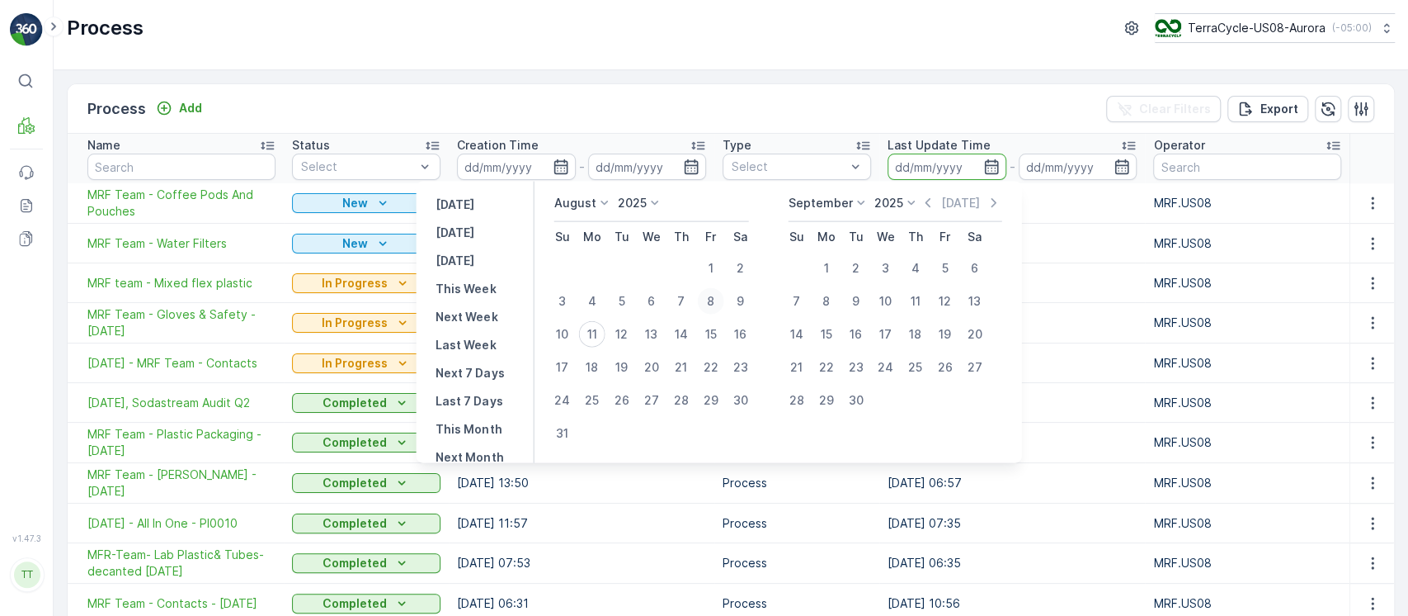
click at [720, 304] on div "8" at bounding box center [710, 301] width 26 height 26
type input "[DATE]"
click at [604, 328] on div "11" at bounding box center [591, 334] width 26 height 26
type input "11.08.2025"
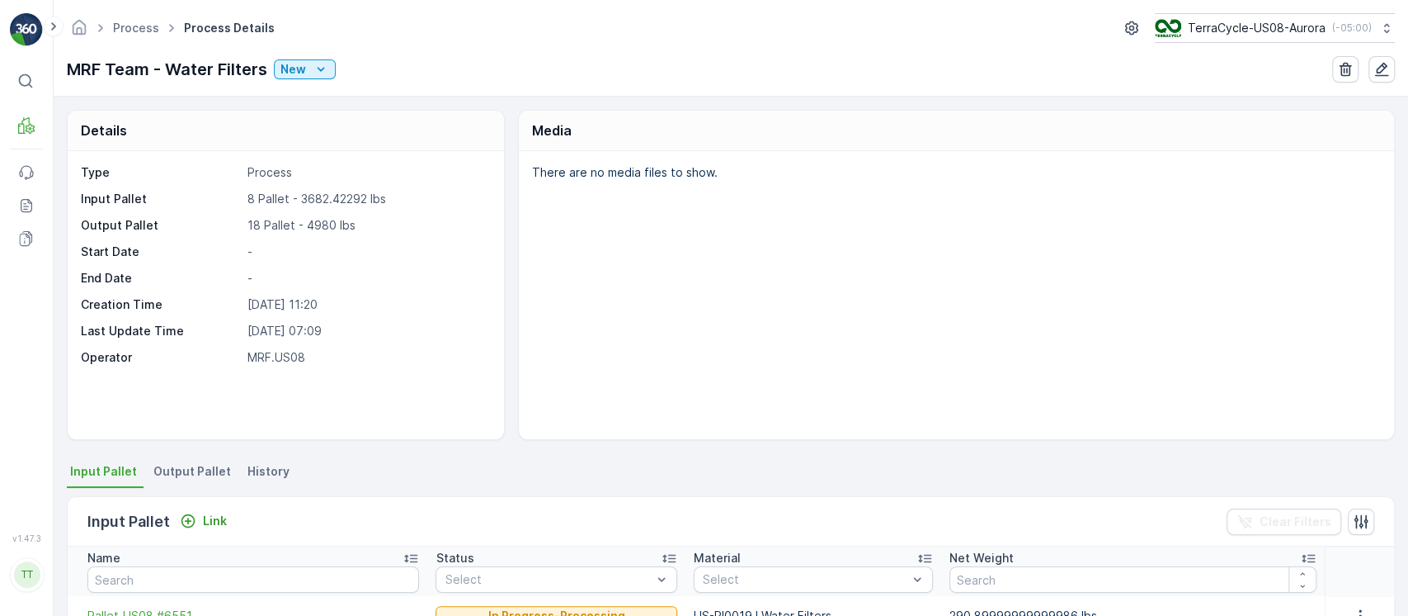
click at [271, 473] on span "History" at bounding box center [269, 471] width 42 height 17
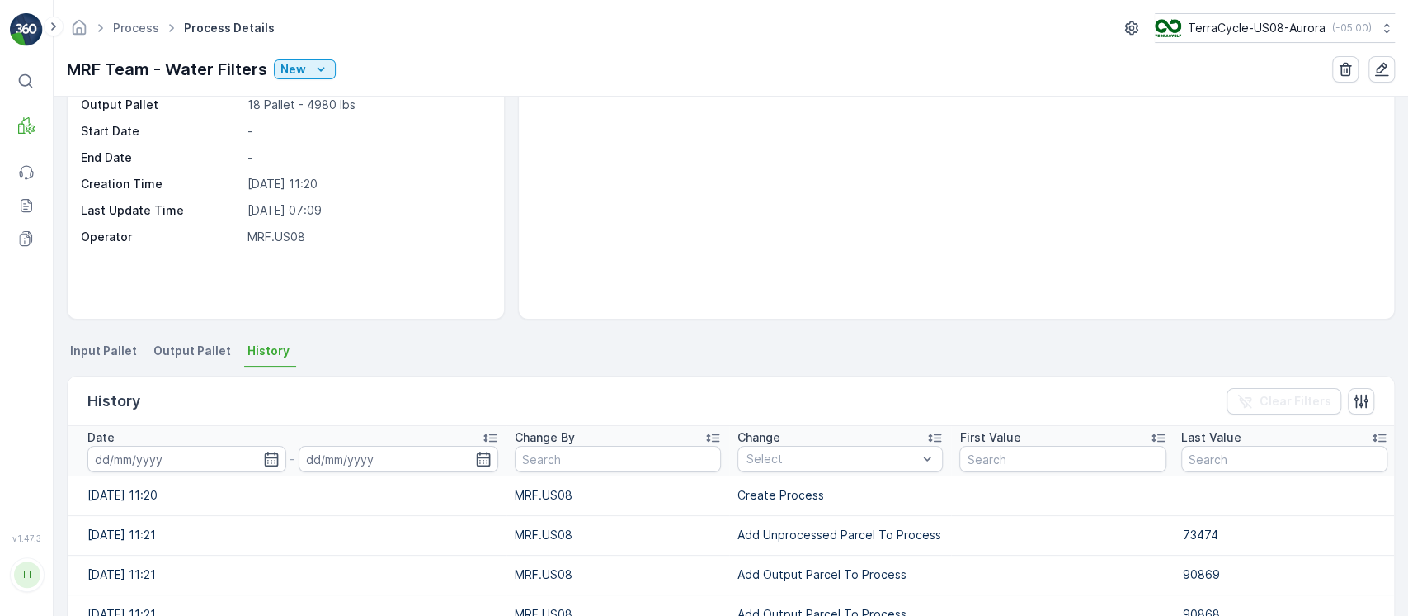
scroll to position [219, 0]
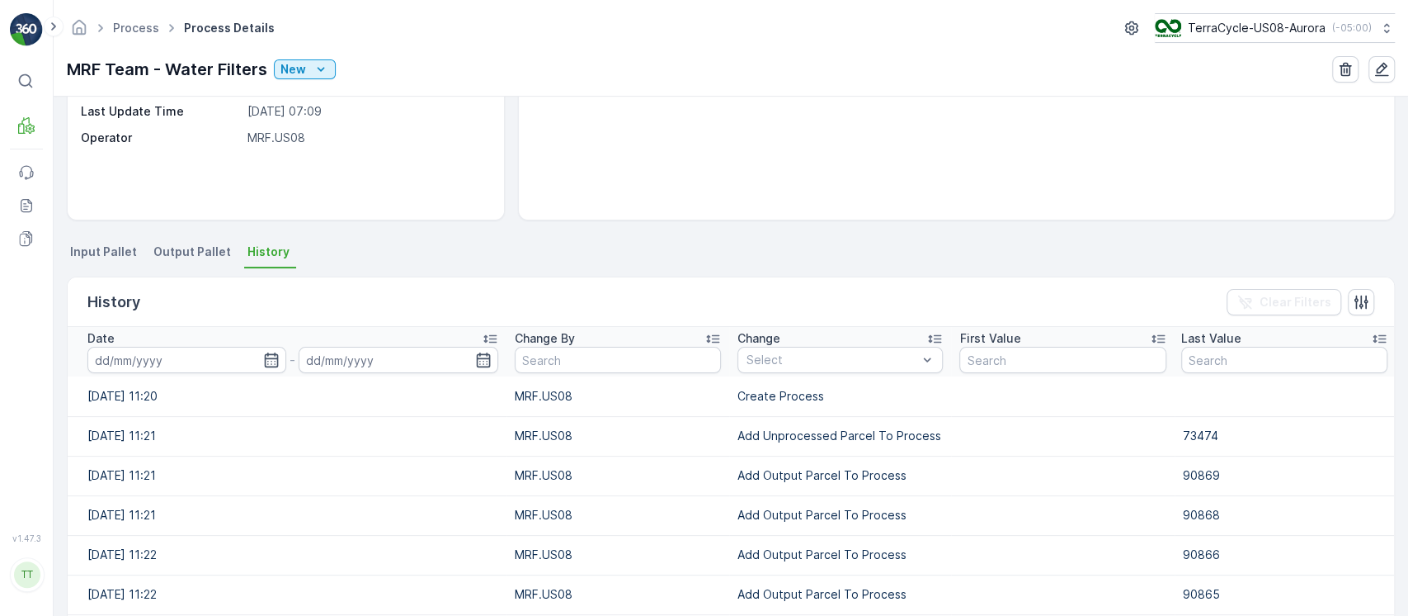
click at [787, 373] on th "Change Select" at bounding box center [840, 352] width 222 height 50
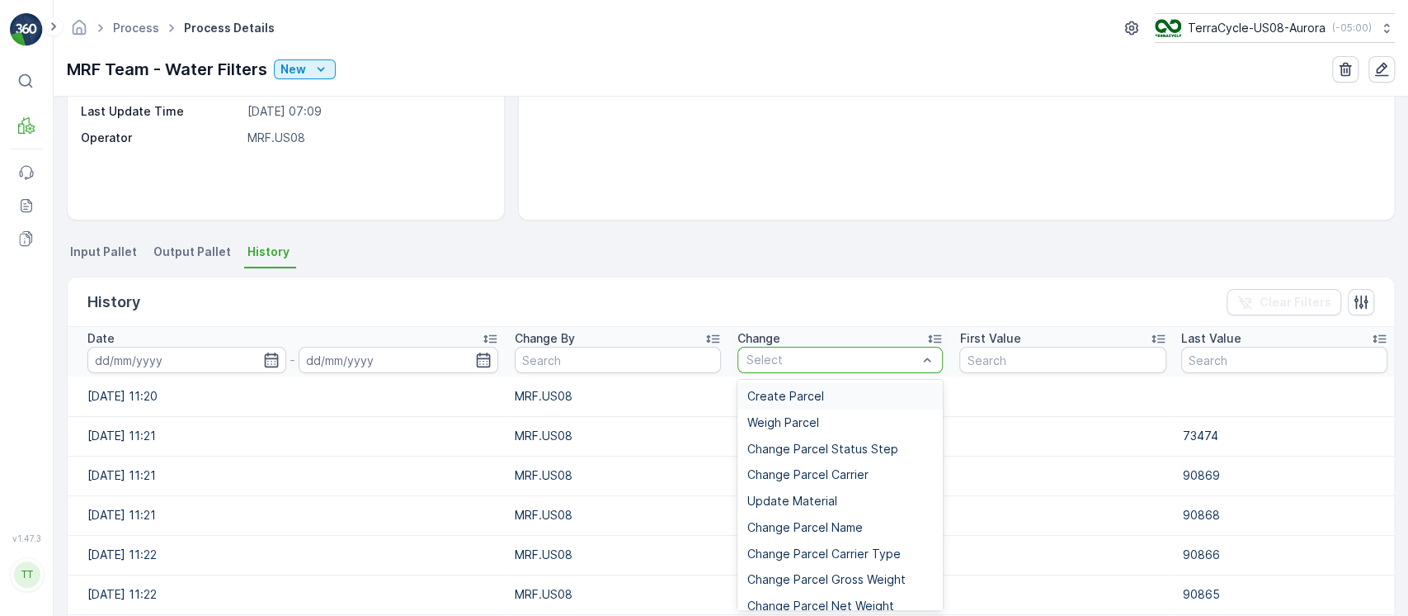
click at [787, 367] on div "Select" at bounding box center [840, 360] width 205 height 26
paste input "Add Unprocessed Parcel To Process"
type input "Add Unprocessed Parcel To Process"
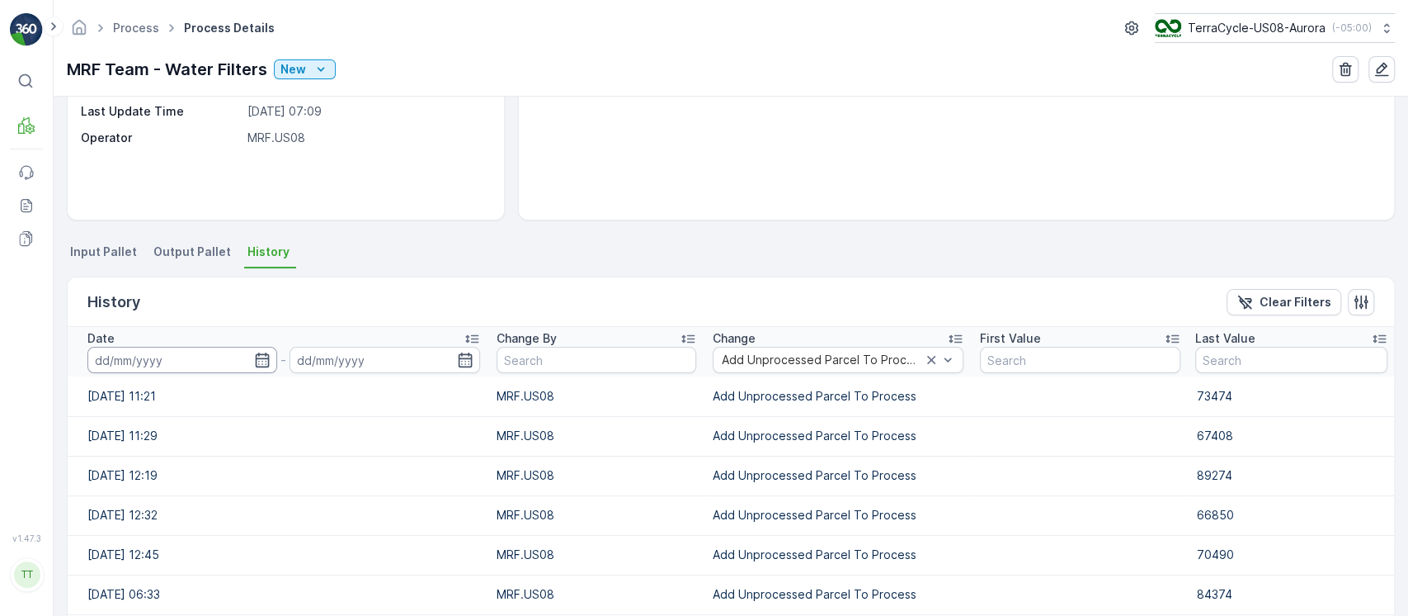
click at [194, 356] on input at bounding box center [182, 360] width 190 height 26
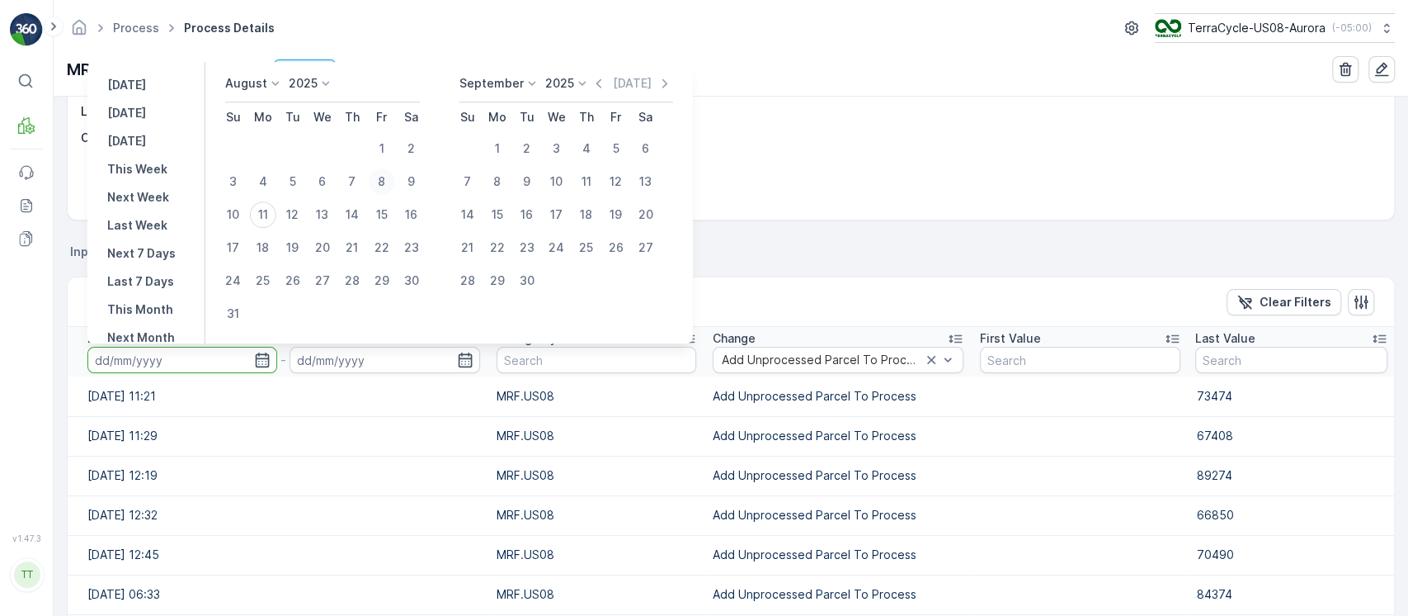
click at [379, 180] on div "8" at bounding box center [382, 181] width 26 height 26
type input "[DATE]"
click at [379, 180] on div "8" at bounding box center [382, 181] width 26 height 26
type input "[DATE]"
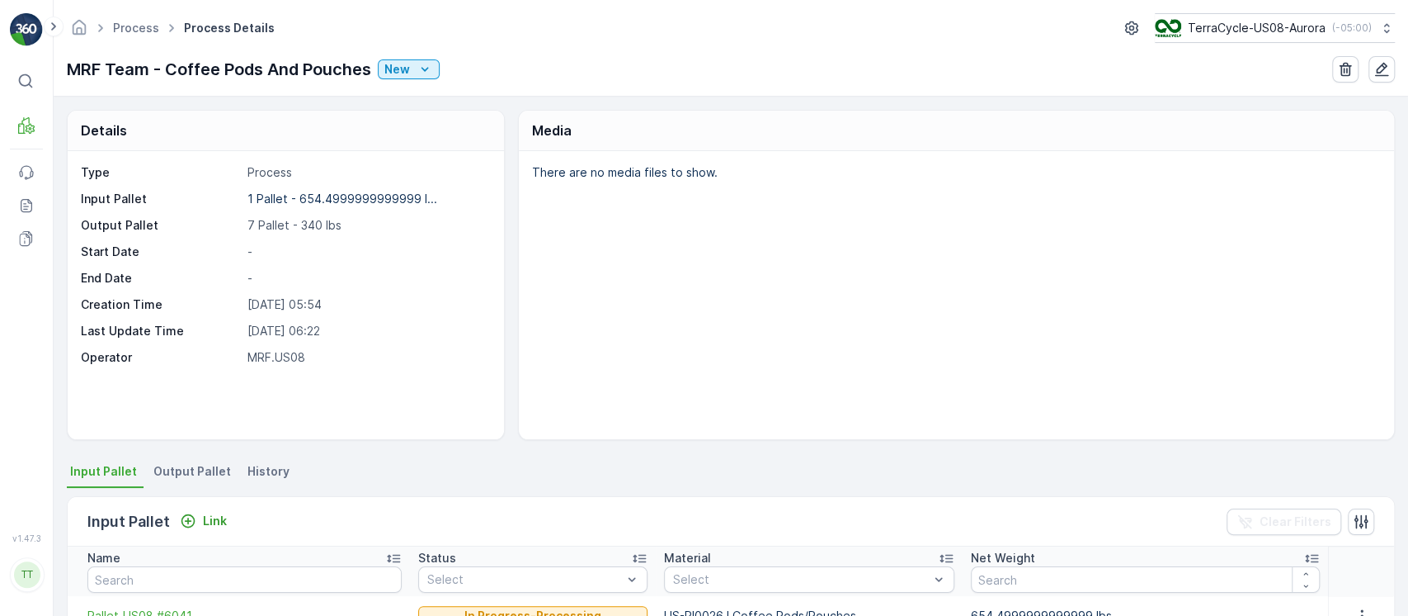
click at [252, 474] on span "History" at bounding box center [269, 471] width 42 height 17
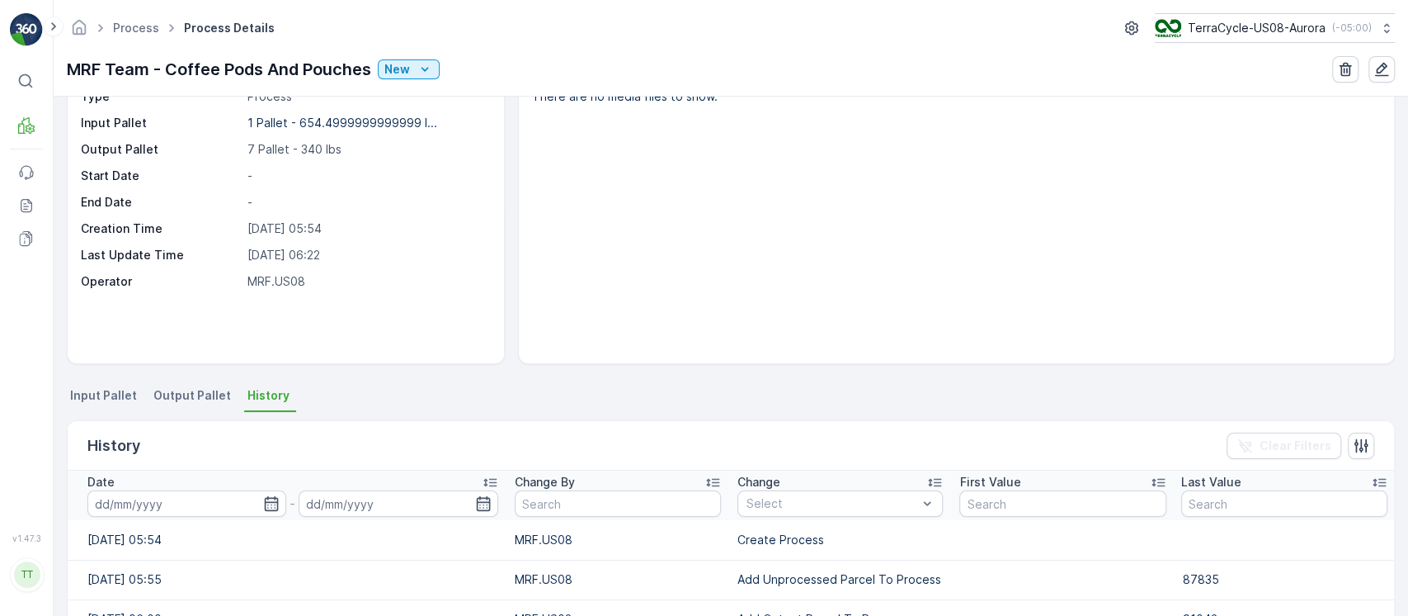
scroll to position [110, 0]
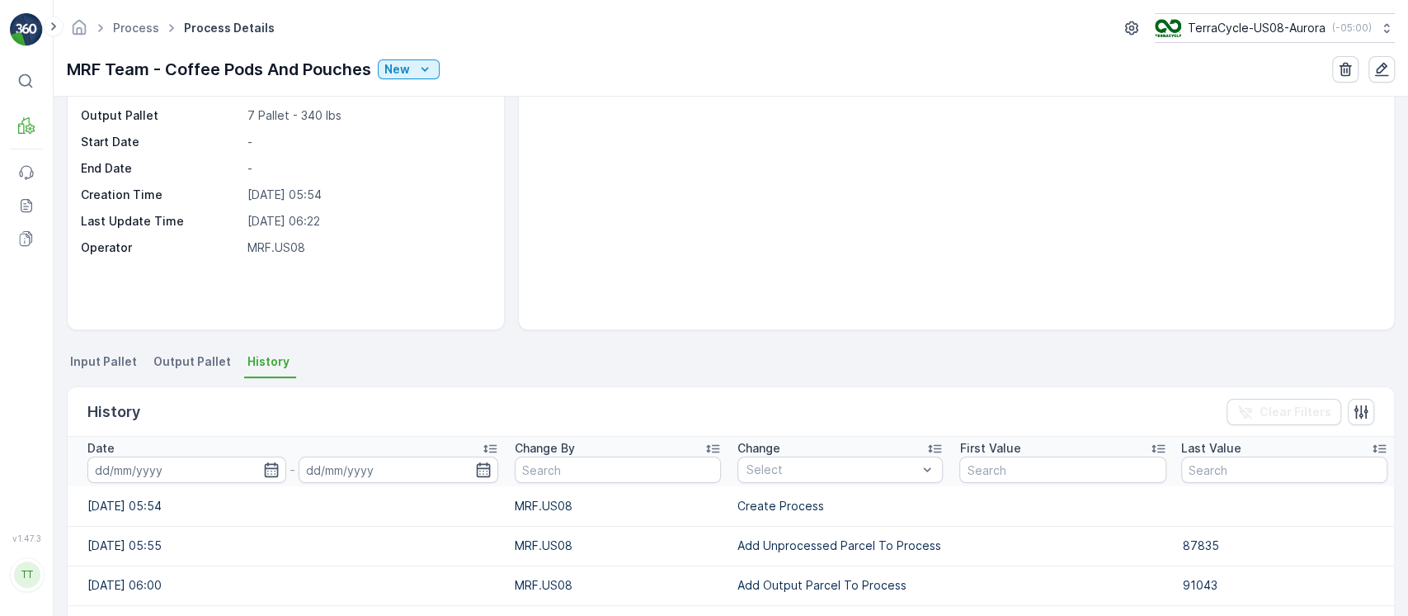
click at [799, 539] on td "Add Unprocessed Parcel To Process" at bounding box center [840, 546] width 222 height 40
click at [799, 540] on td "Add Unprocessed Parcel To Process" at bounding box center [840, 546] width 222 height 40
click at [799, 541] on td "Add Unprocessed Parcel To Process" at bounding box center [840, 546] width 222 height 40
click at [811, 549] on td "Add Unprocessed Parcel To Process" at bounding box center [840, 546] width 222 height 40
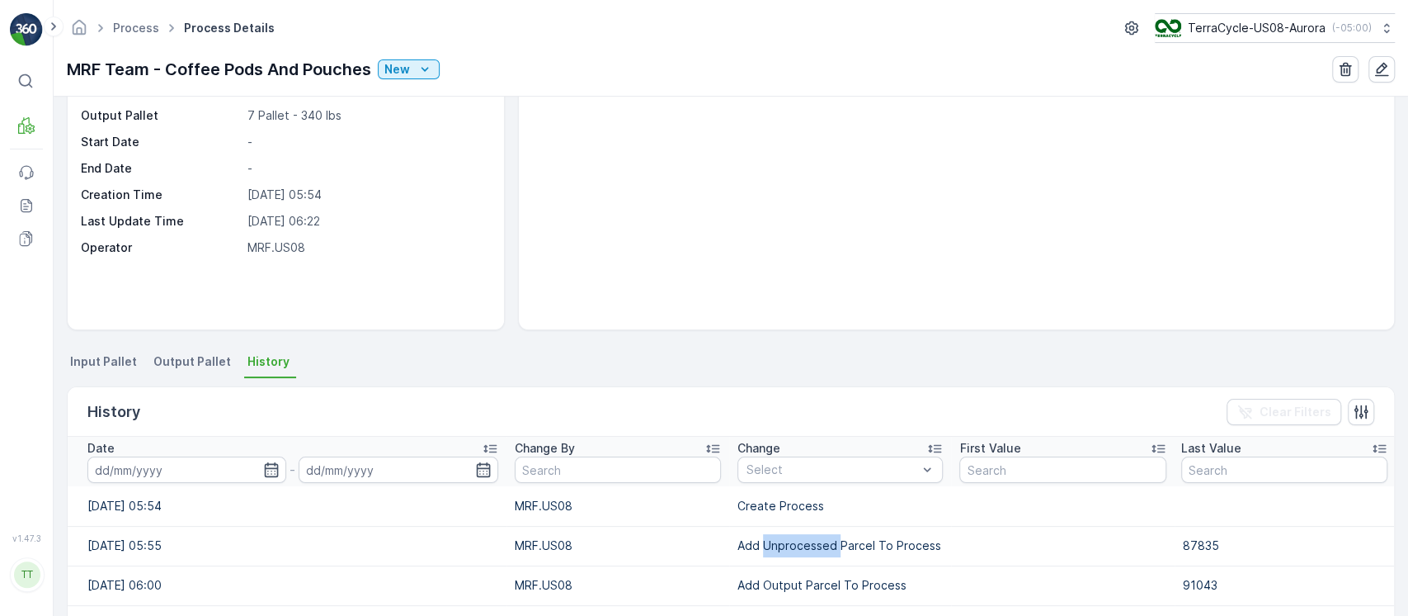
click at [811, 550] on td "Add Unprocessed Parcel To Process" at bounding box center [840, 546] width 222 height 40
copy td "Add Unprocessed Parcel To Process"
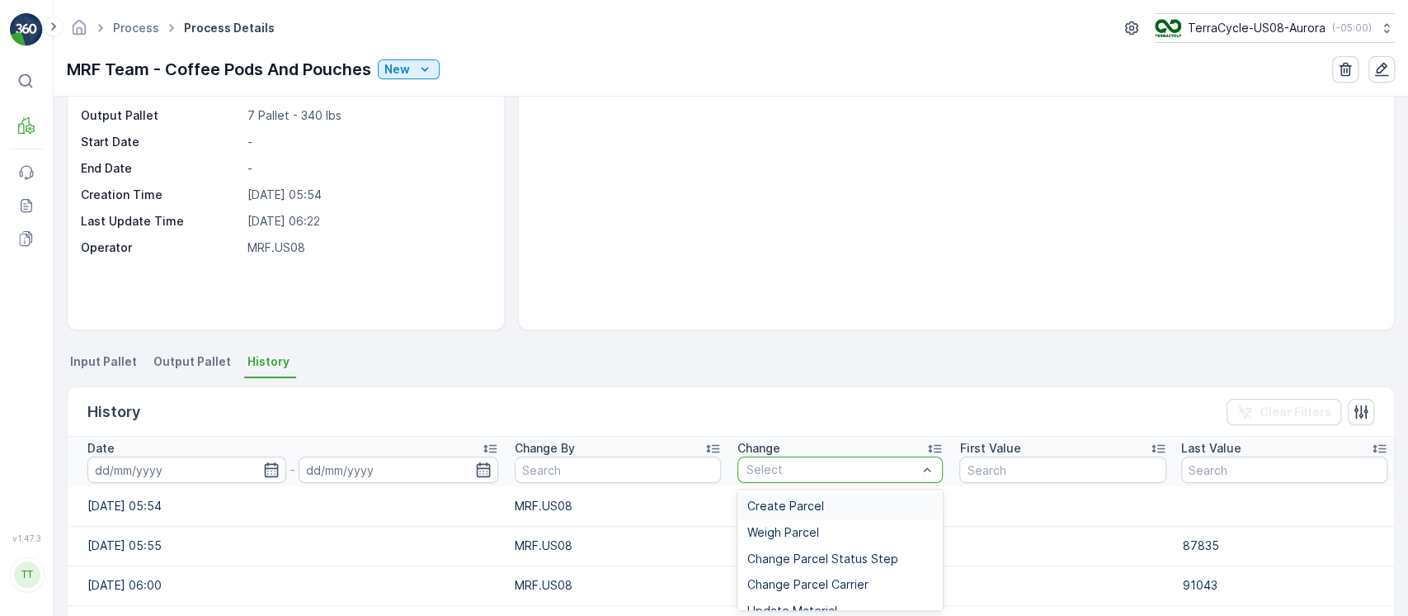
click at [819, 474] on div at bounding box center [832, 469] width 174 height 13
paste input "Add Unprocessed Parcel To Process"
type input "Add Unprocessed Parcel To Process"
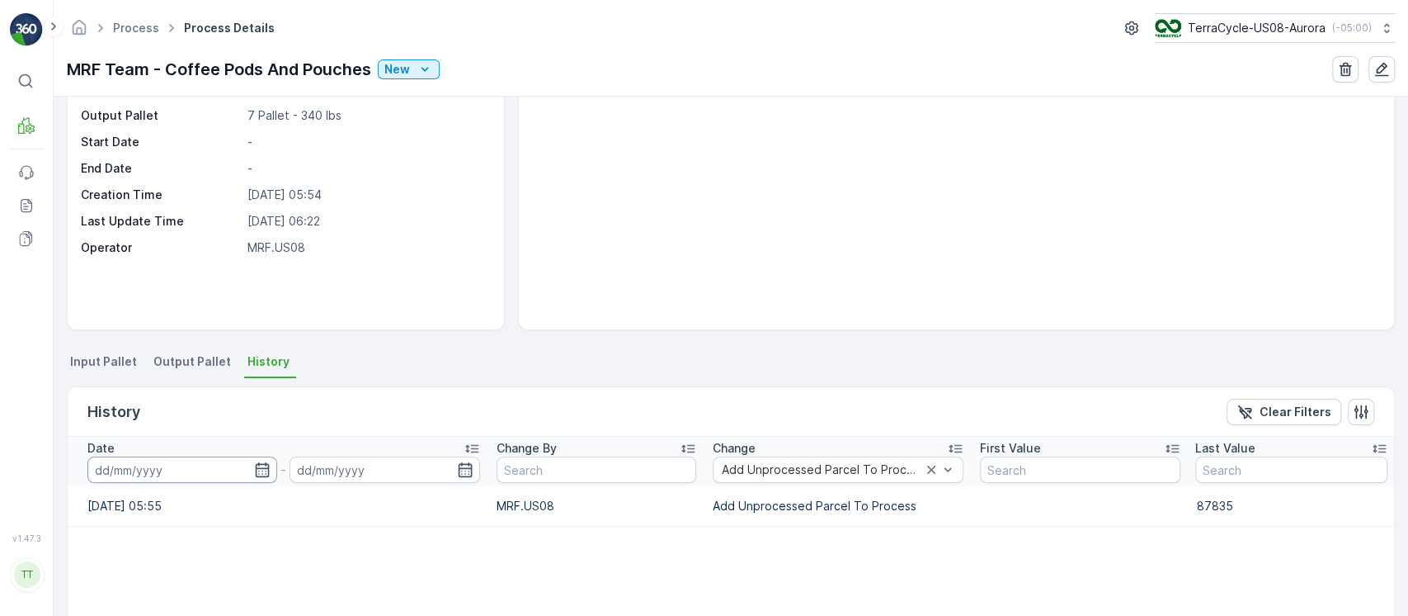
click at [210, 467] on input at bounding box center [182, 469] width 190 height 26
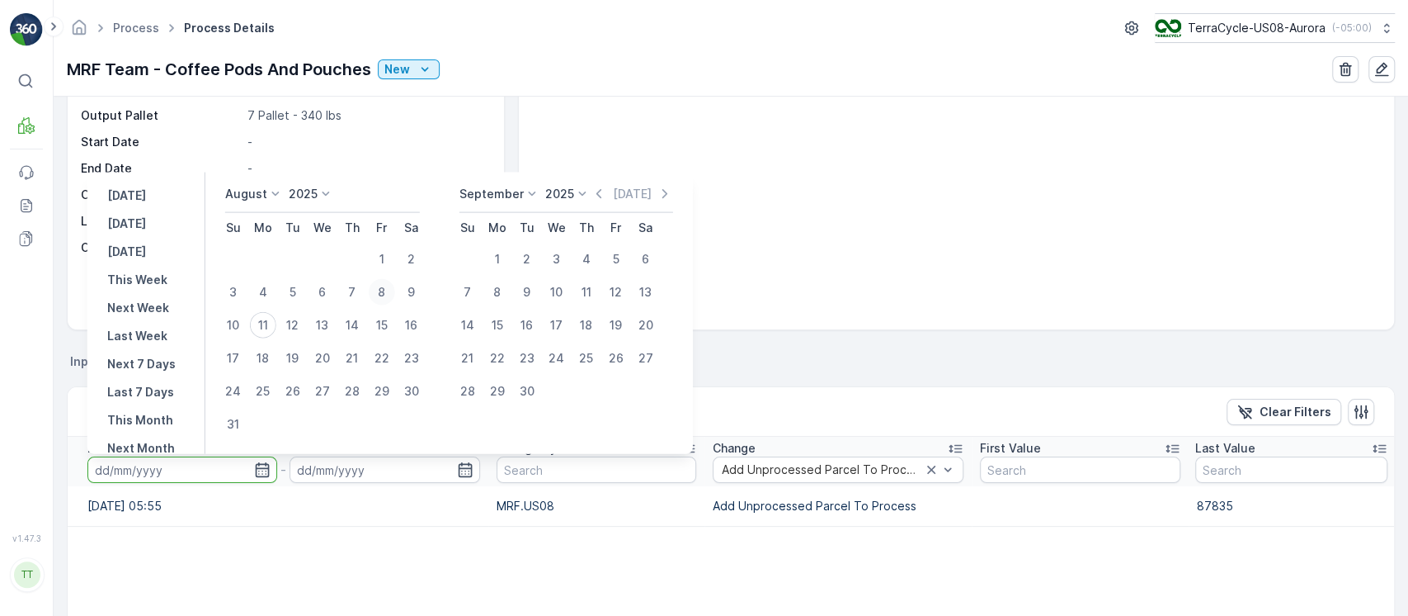
click at [383, 292] on div "8" at bounding box center [382, 292] width 26 height 26
type input "[DATE]"
click at [383, 292] on div "8" at bounding box center [382, 292] width 26 height 26
type input "[DATE]"
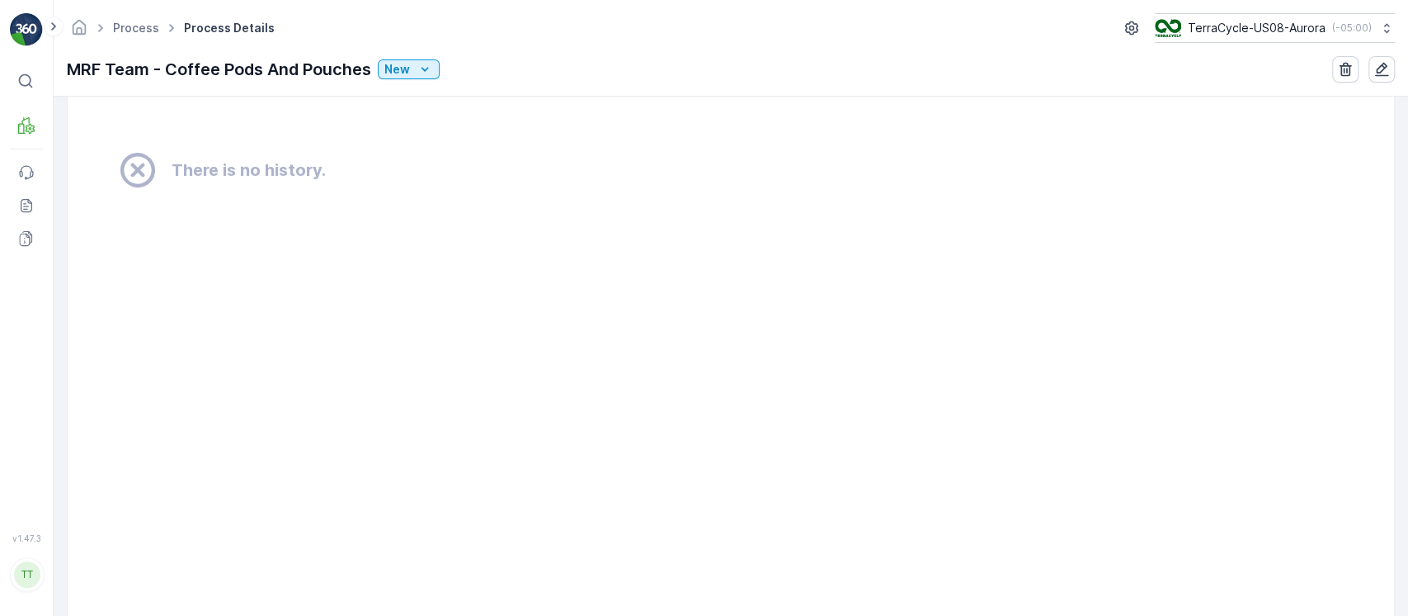
scroll to position [1320, 0]
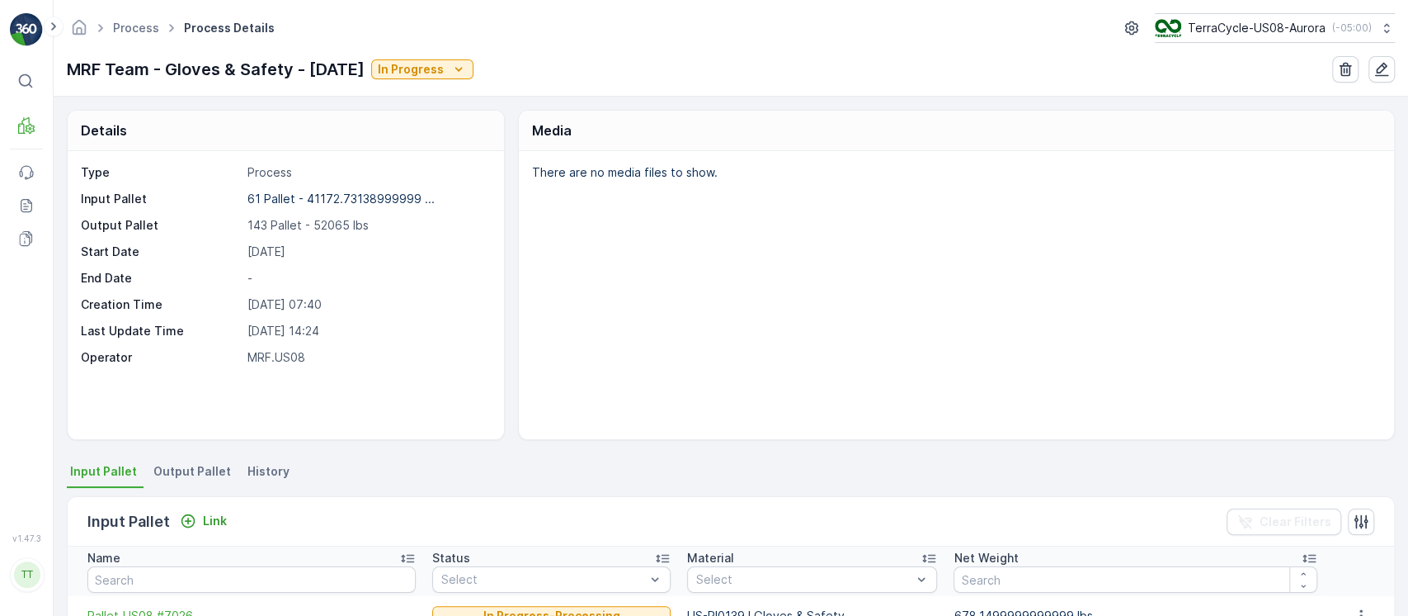
click at [257, 460] on li "History" at bounding box center [270, 474] width 52 height 28
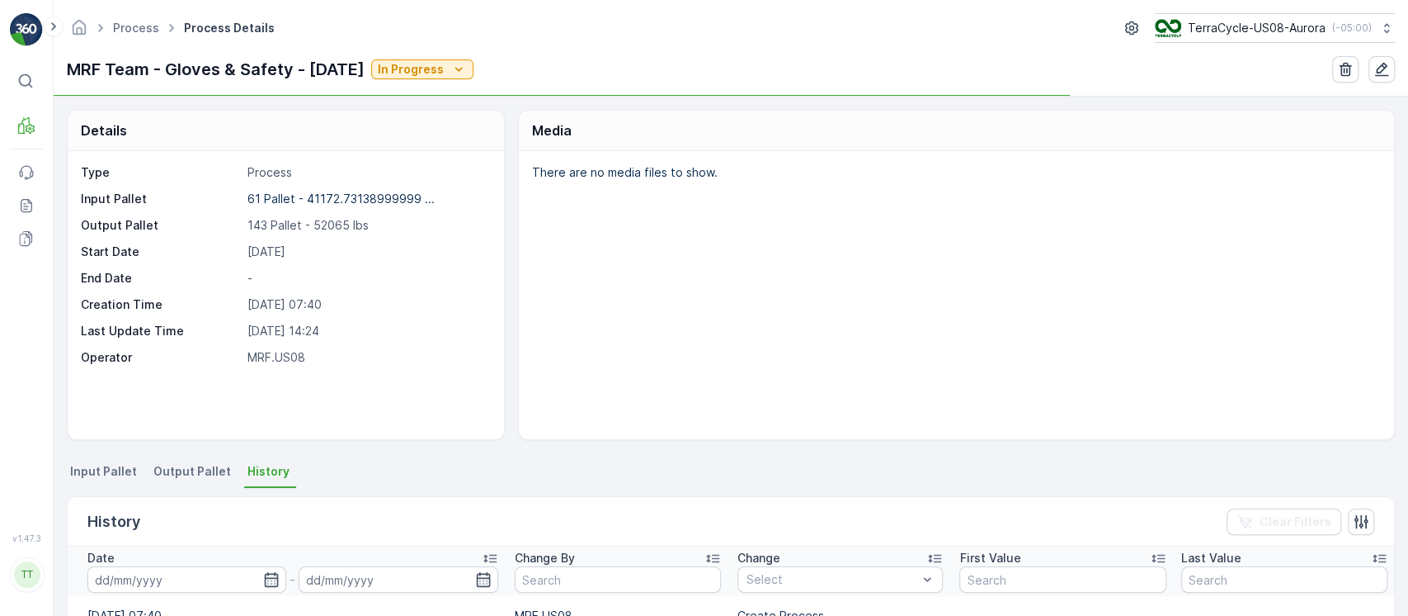
scroll to position [235, 0]
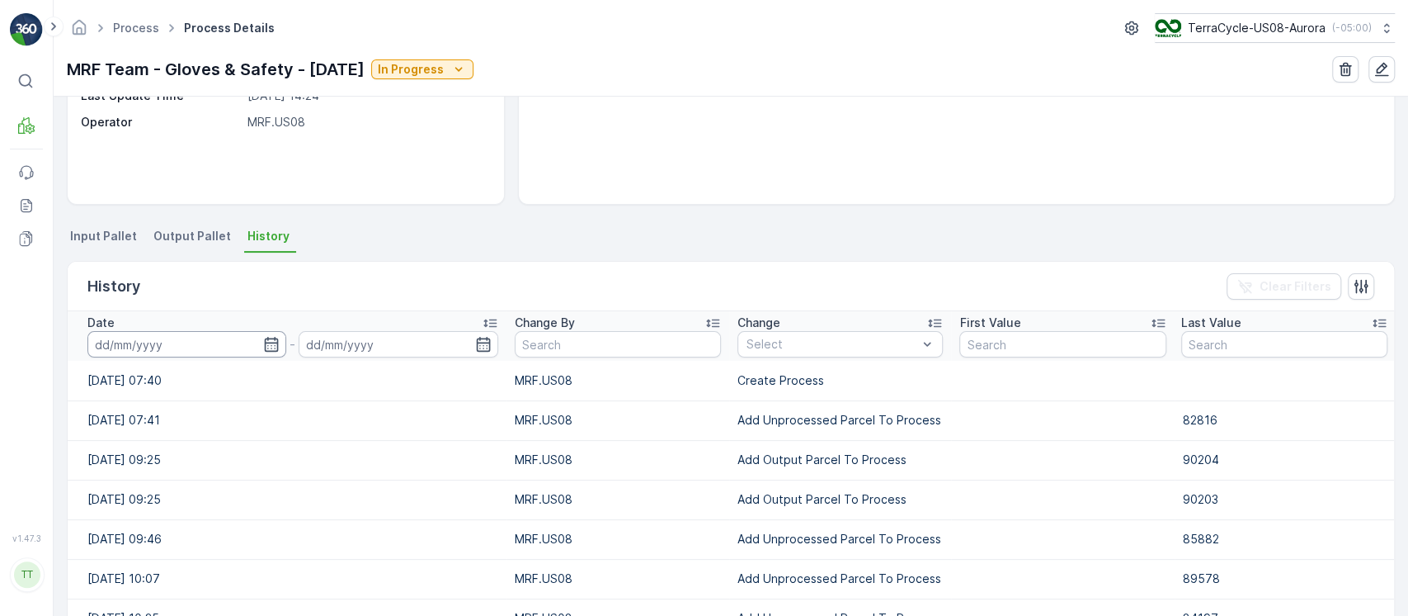
click at [233, 335] on input at bounding box center [186, 344] width 199 height 26
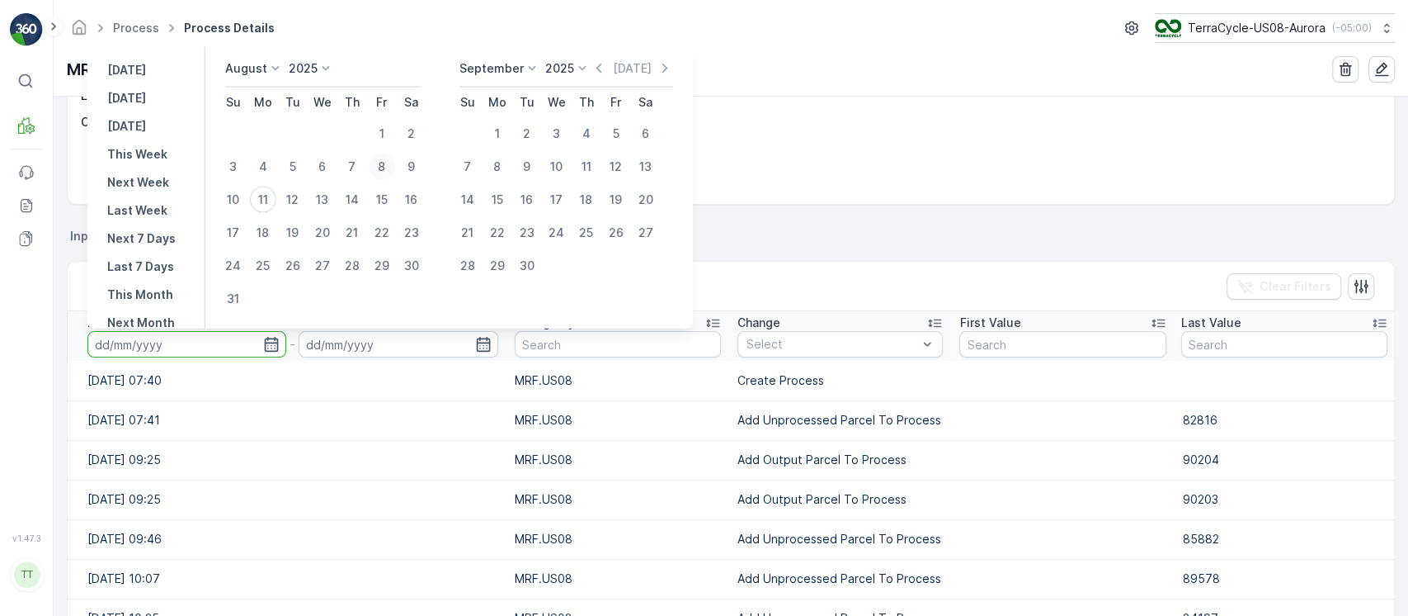
click at [379, 159] on div "8" at bounding box center [382, 166] width 26 height 26
type input "[DATE]"
click at [379, 159] on div "8" at bounding box center [382, 166] width 26 height 26
type input "[DATE]"
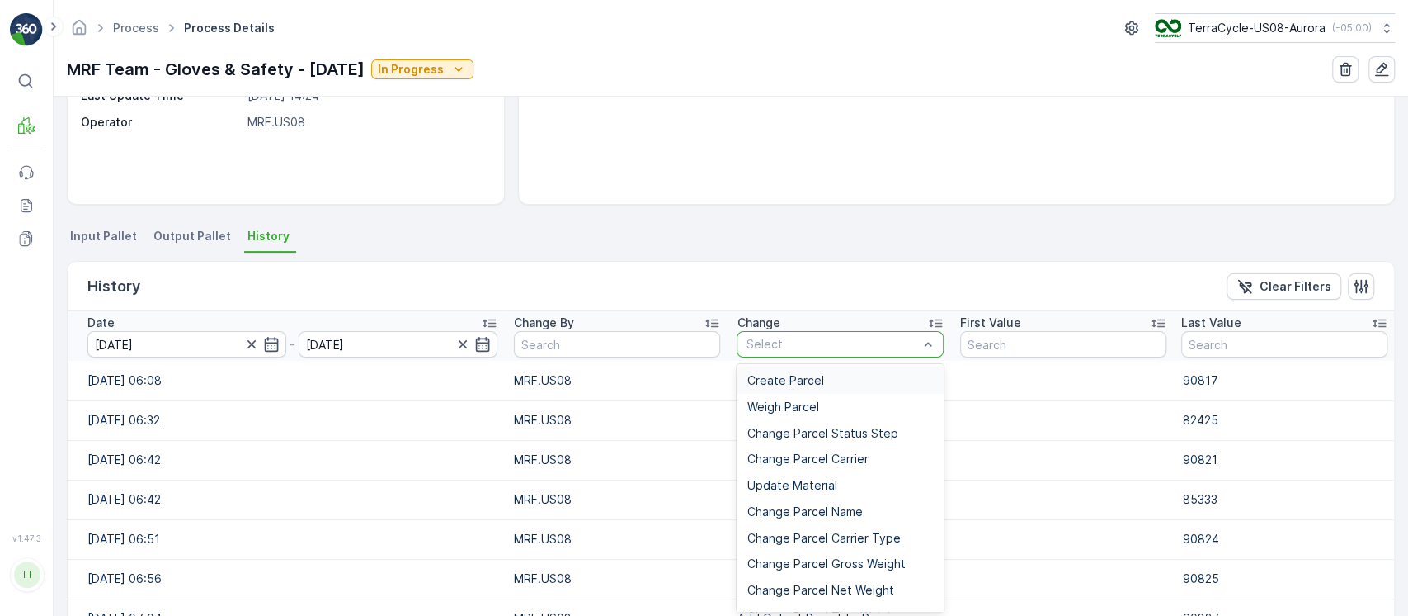
click at [838, 347] on div at bounding box center [831, 343] width 175 height 13
paste input "Add Unprocessed Parcel To Process"
type input "Add Unprocessed Parcel To Process"
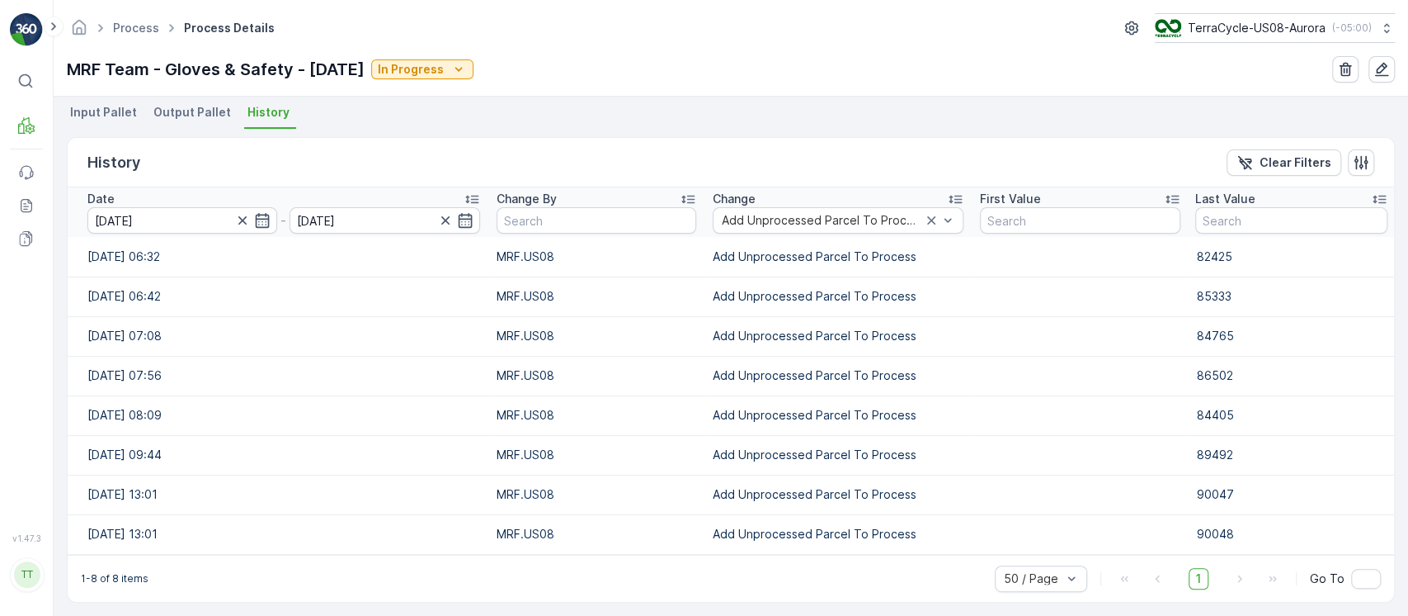
scroll to position [366, 0]
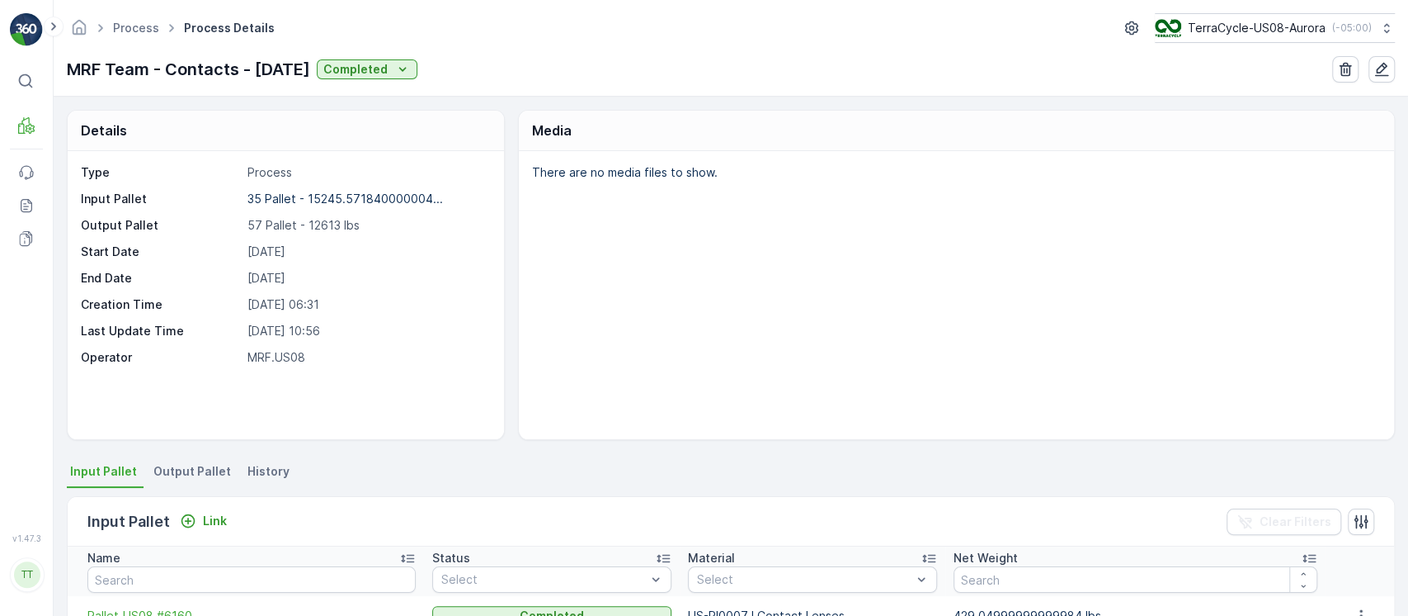
click at [264, 471] on span "History" at bounding box center [269, 471] width 42 height 17
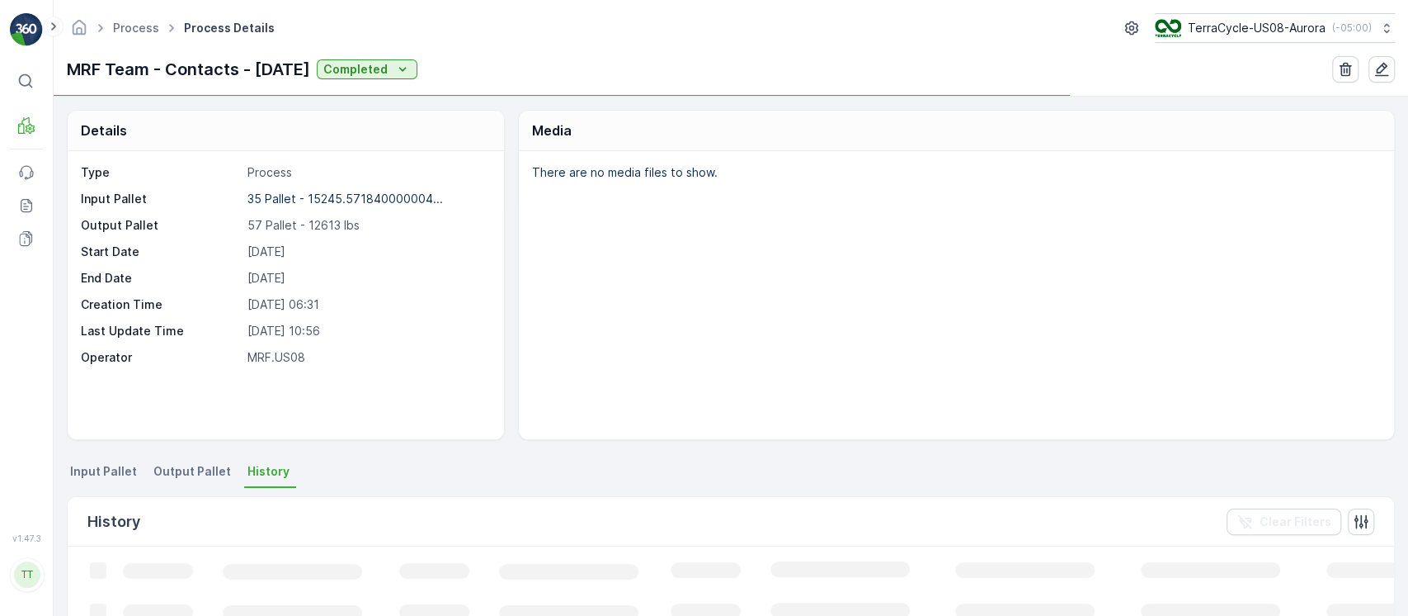
scroll to position [110, 0]
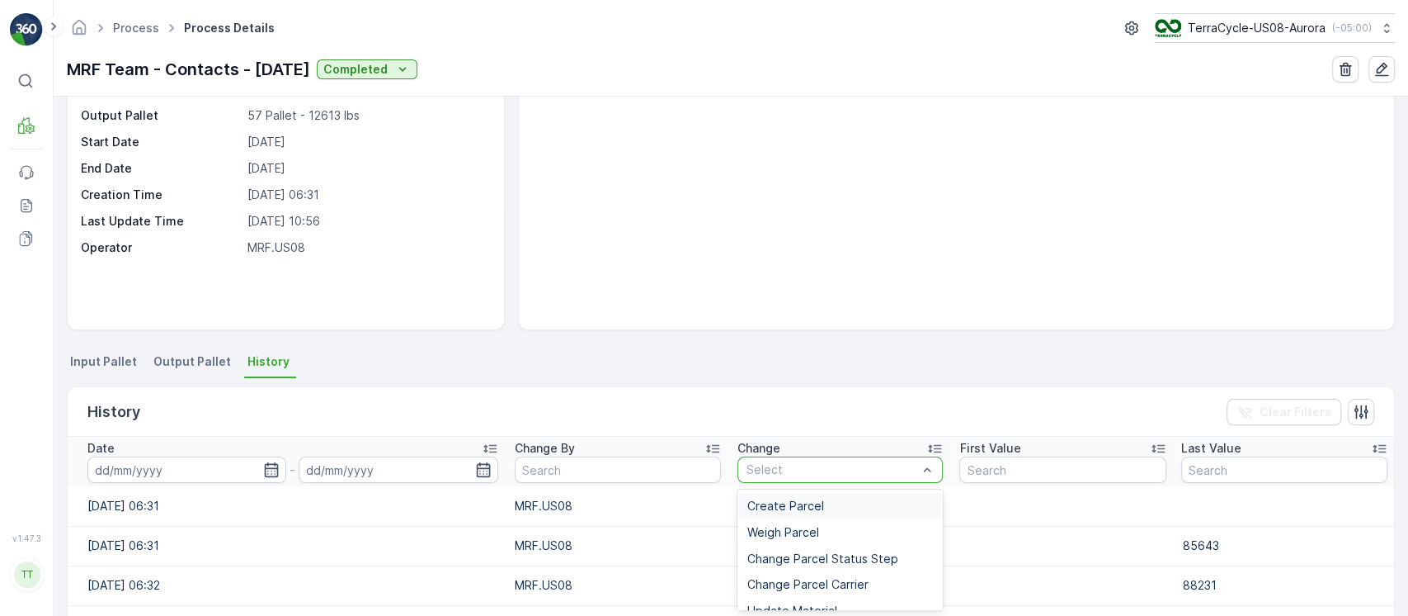
paste input "Add Unprocessed Parcel To Process"
type input "Add Unprocessed Parcel To Process"
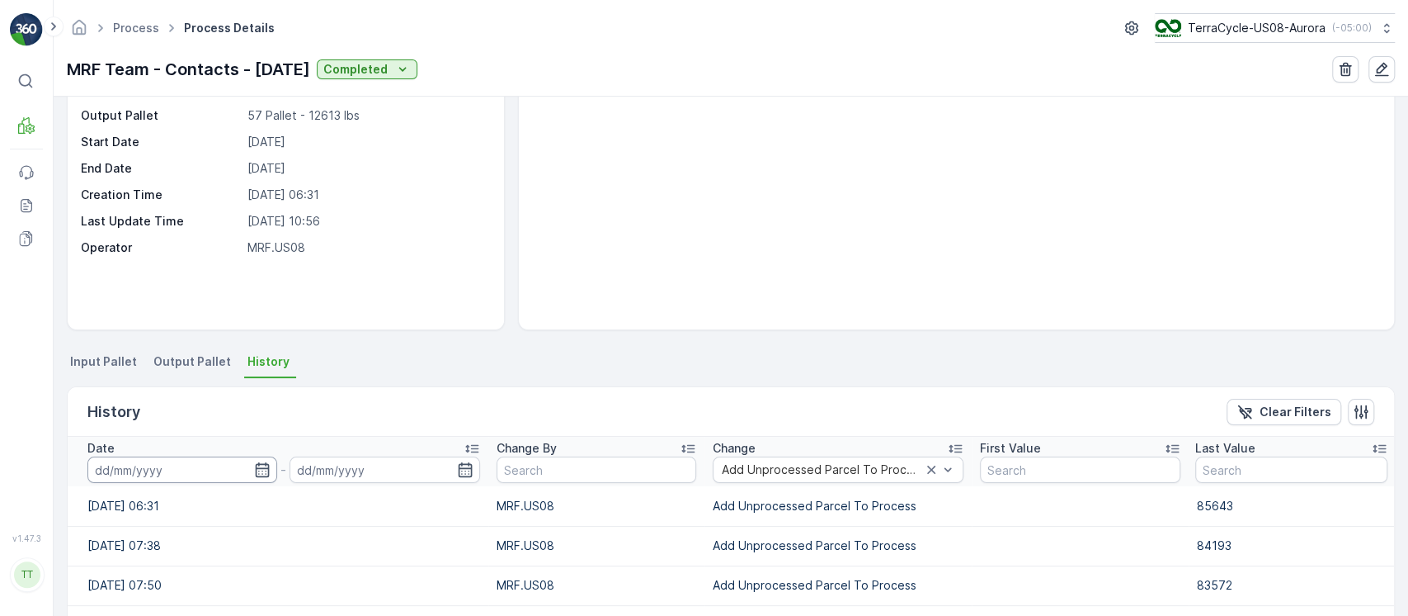
drag, startPoint x: 214, startPoint y: 476, endPoint x: 229, endPoint y: 457, distance: 24.6
click at [213, 474] on input at bounding box center [182, 469] width 190 height 26
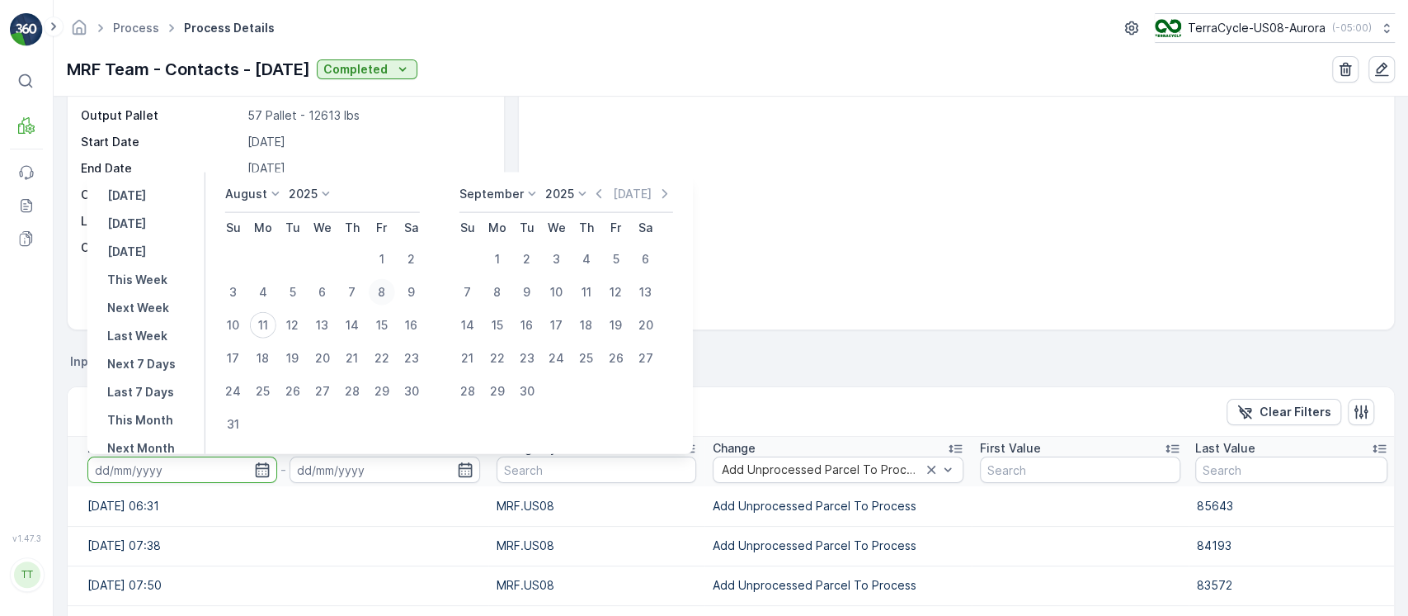
click at [376, 294] on div "8" at bounding box center [382, 292] width 26 height 26
type input "[DATE]"
click at [376, 294] on div "8" at bounding box center [382, 292] width 26 height 26
type input "[DATE]"
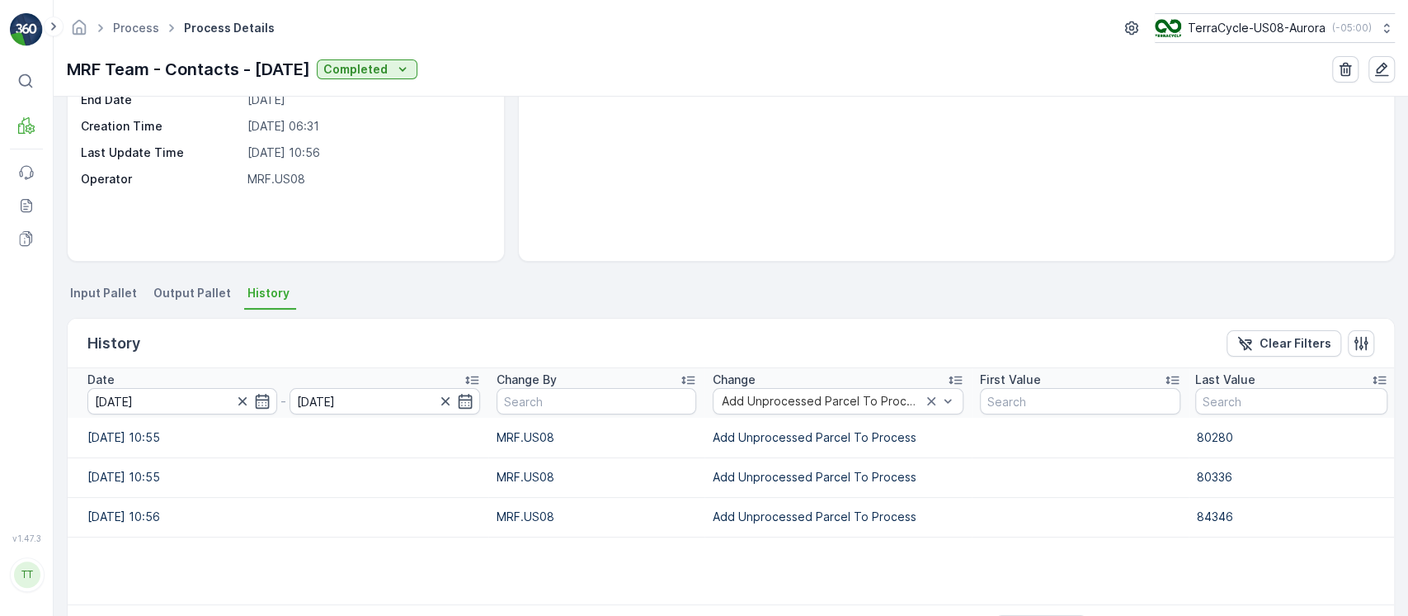
scroll to position [235, 0]
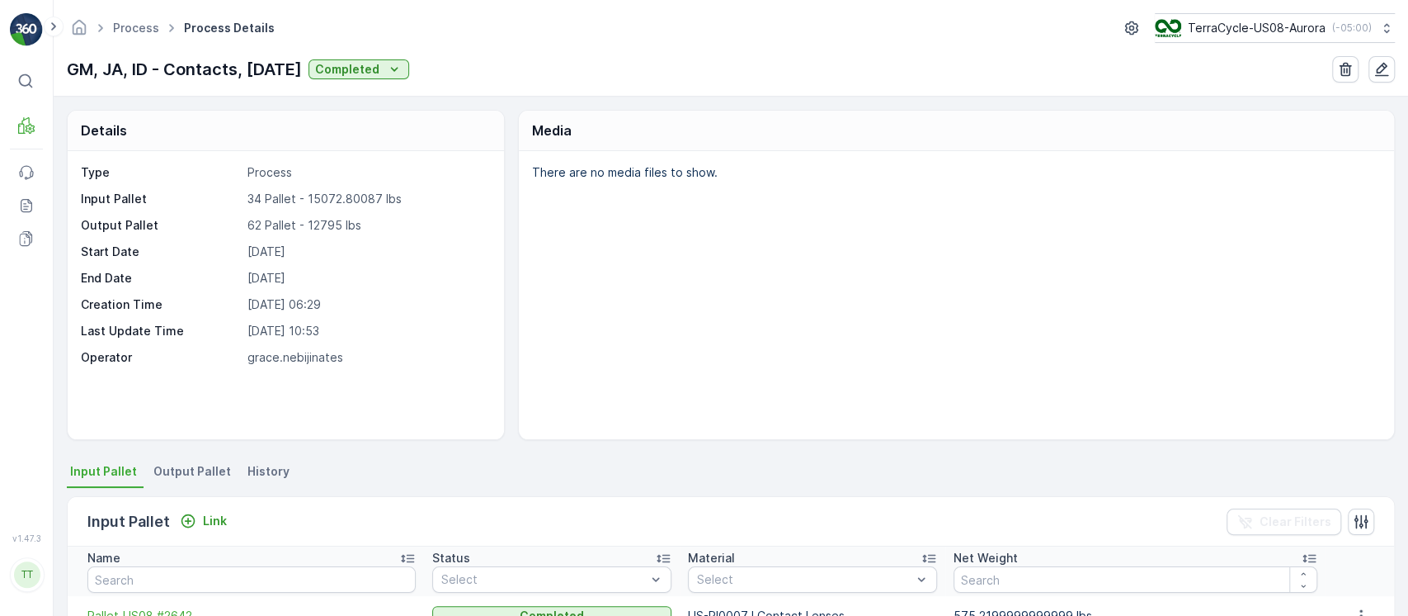
click at [271, 481] on li "History" at bounding box center [270, 474] width 52 height 28
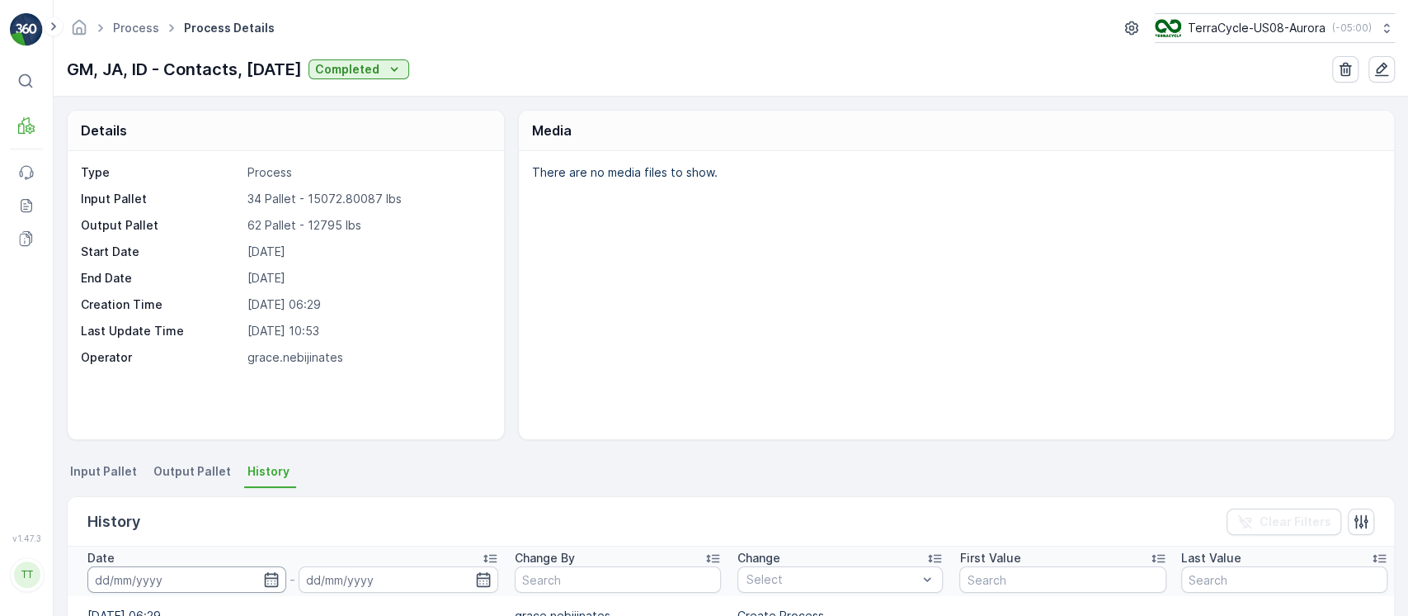
click at [204, 589] on input at bounding box center [186, 579] width 199 height 26
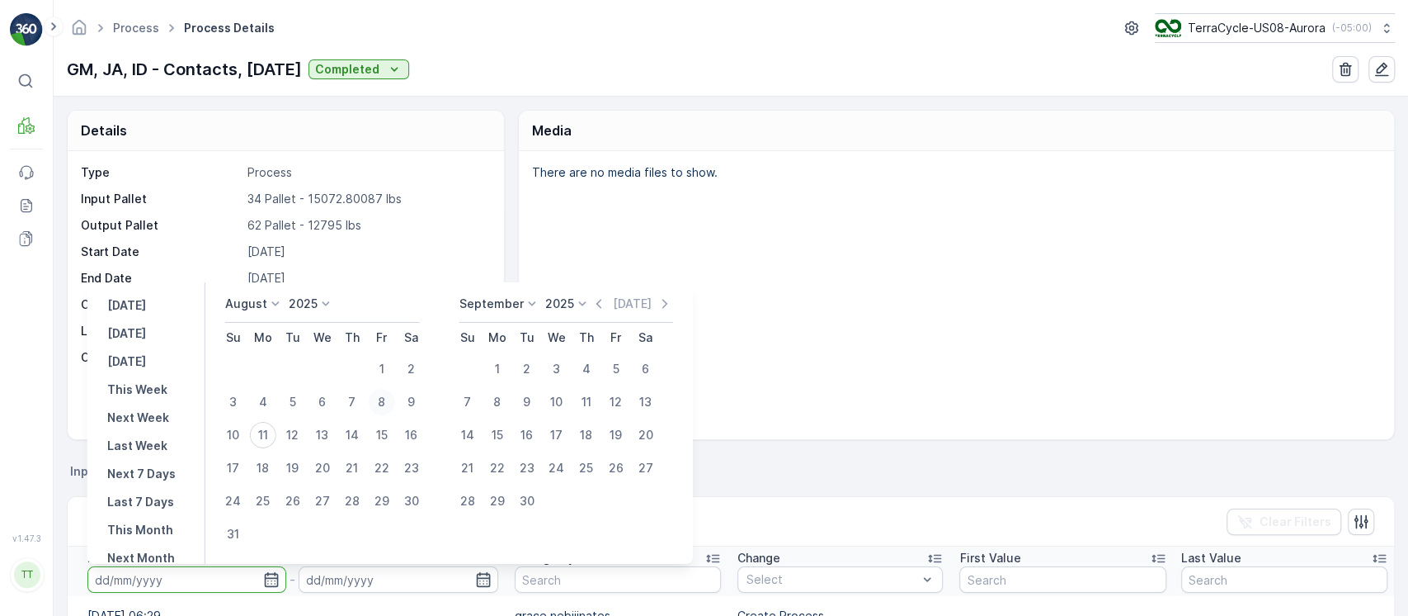
click at [385, 397] on div "8" at bounding box center [382, 402] width 26 height 26
type input "08.08.2025"
click at [385, 397] on div "8" at bounding box center [382, 402] width 26 height 26
type input "08.08.2025"
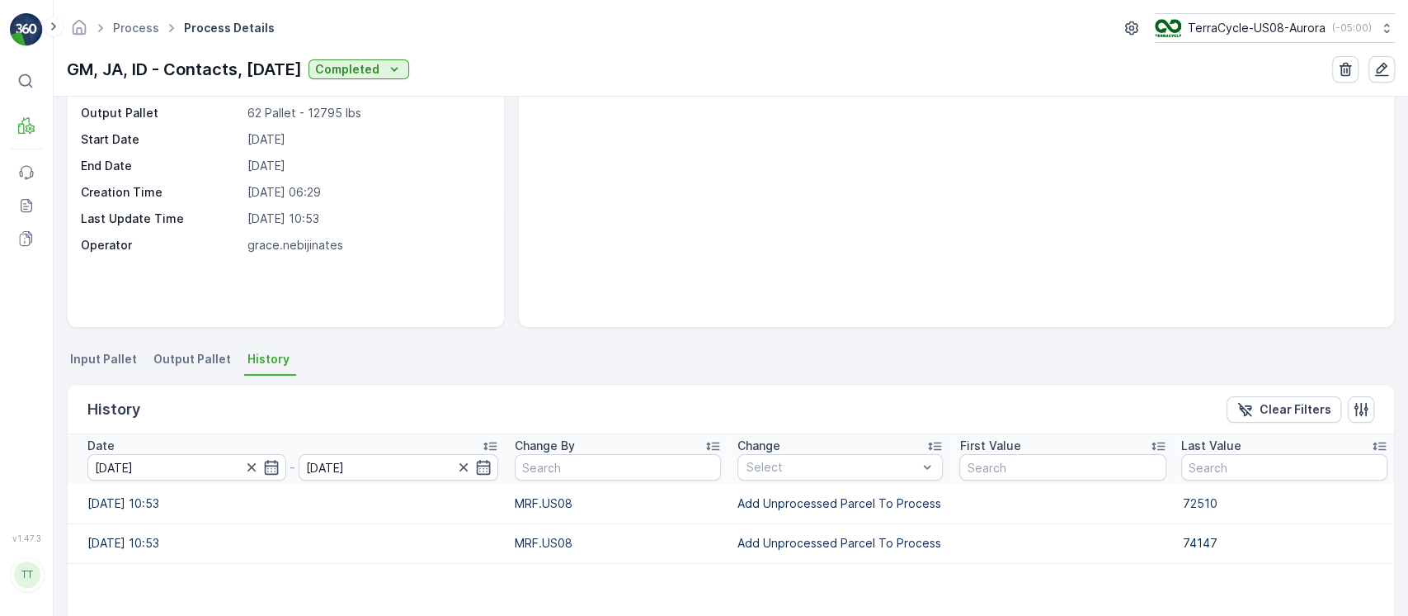
scroll to position [219, 0]
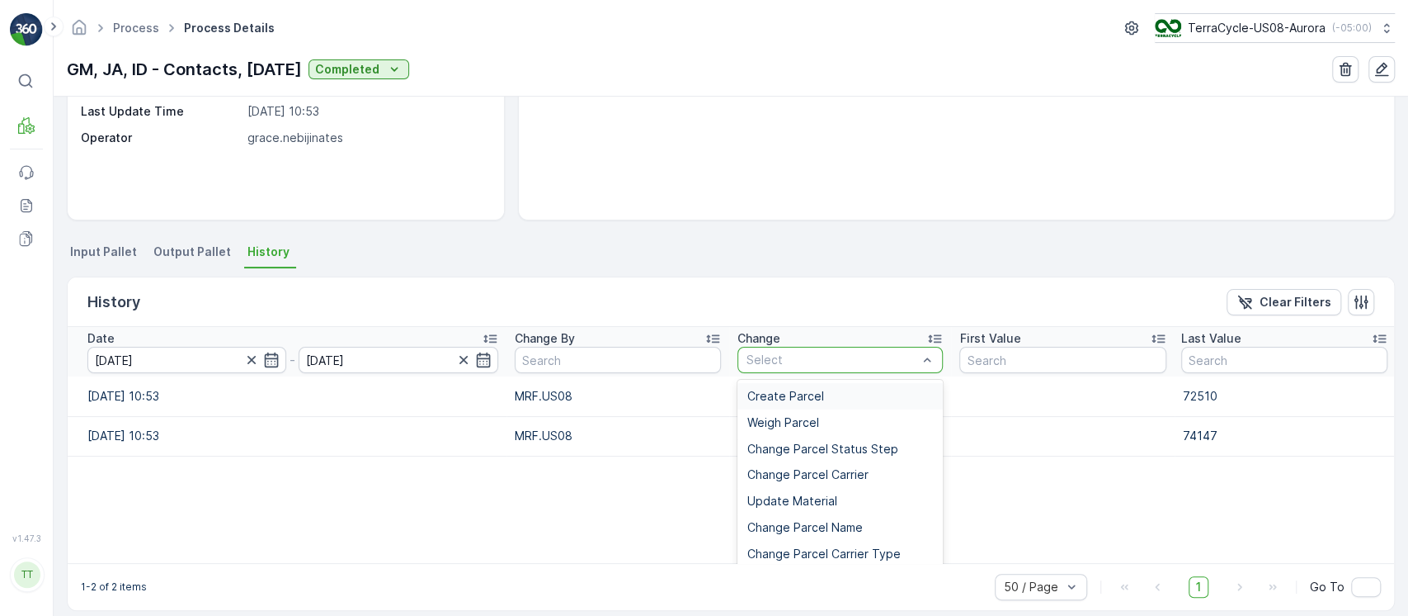
click at [835, 349] on div "Select" at bounding box center [840, 360] width 205 height 26
paste input "Add Unprocessed Parcel To Process"
type input "Add Unprocessed Parcel To Process"
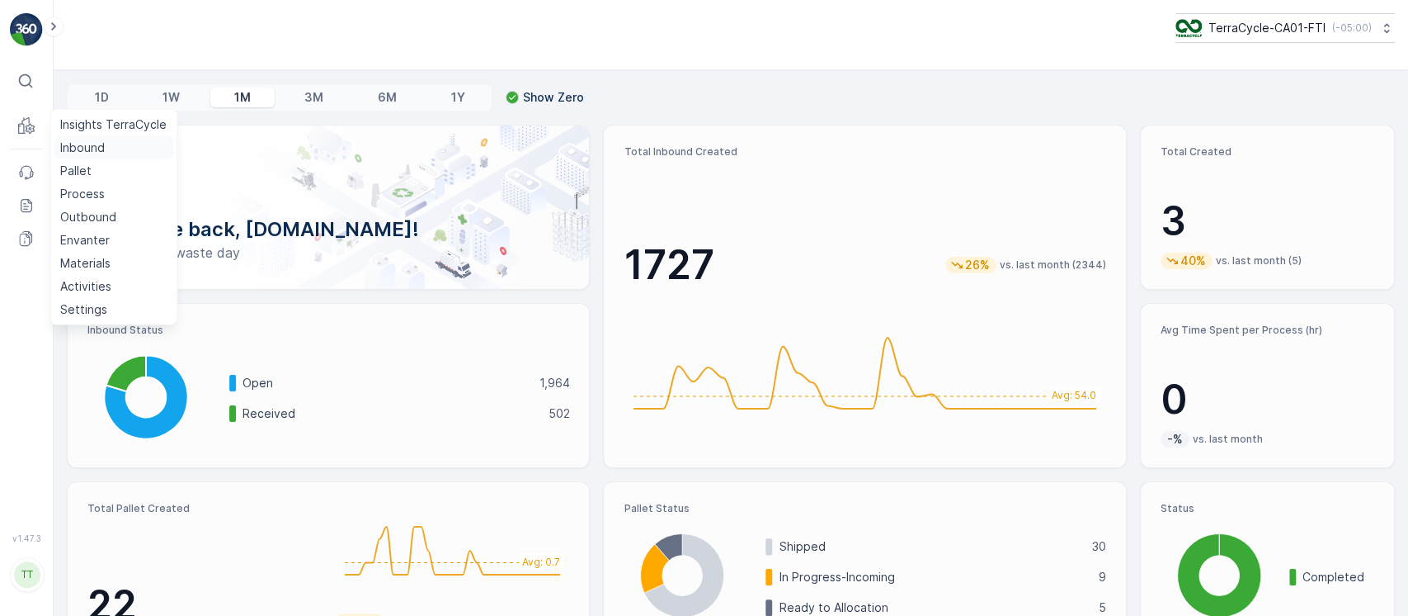
click at [75, 148] on p "Inbound" at bounding box center [82, 147] width 45 height 17
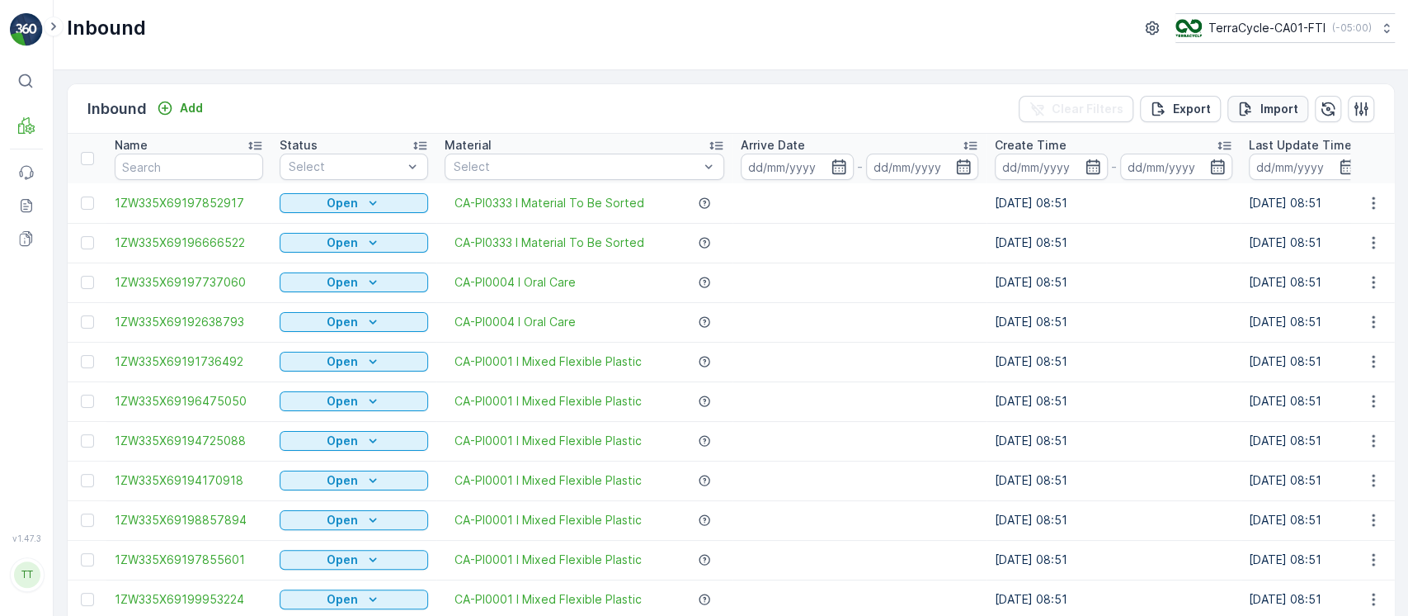
click at [1281, 106] on p "Import" at bounding box center [1280, 109] width 38 height 17
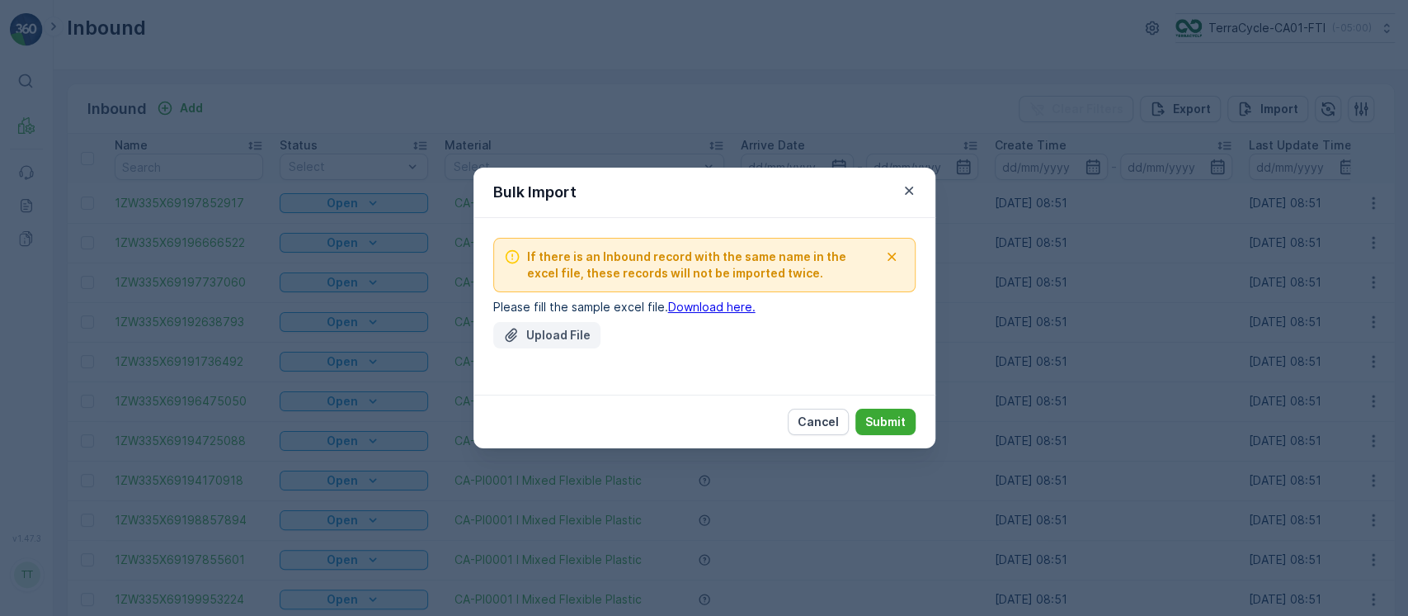
click at [558, 342] on p "Upload File" at bounding box center [558, 335] width 64 height 17
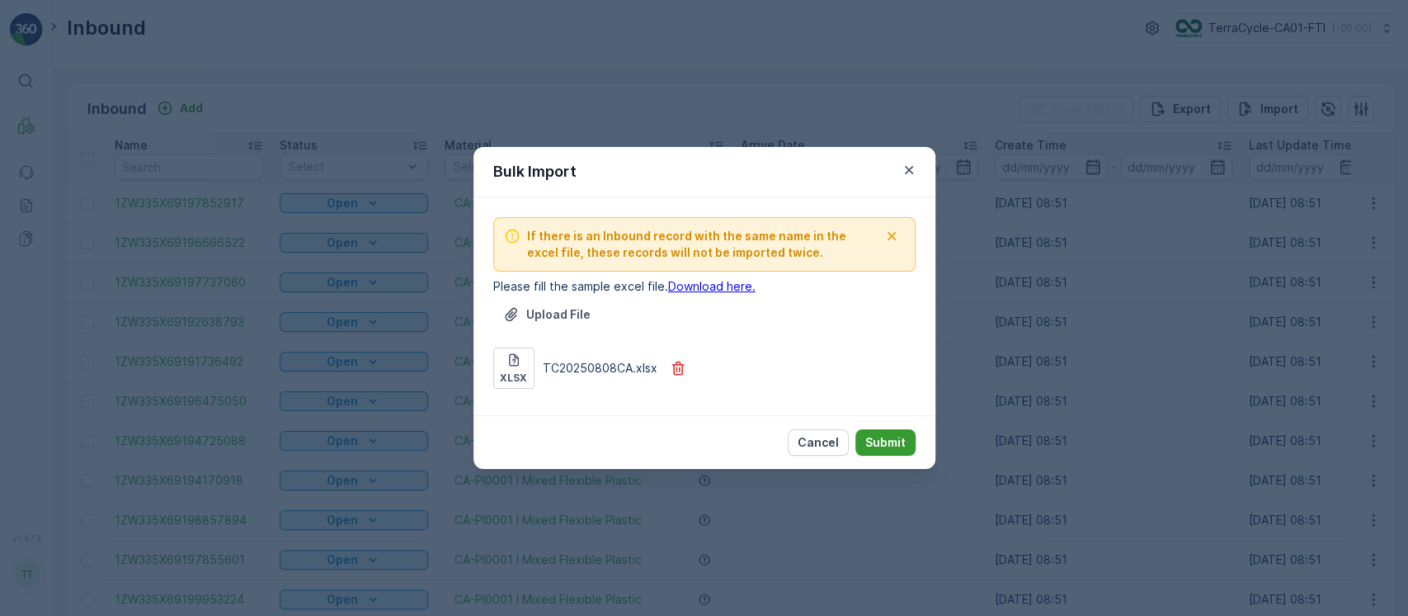
click at [875, 441] on p "Submit" at bounding box center [886, 442] width 40 height 17
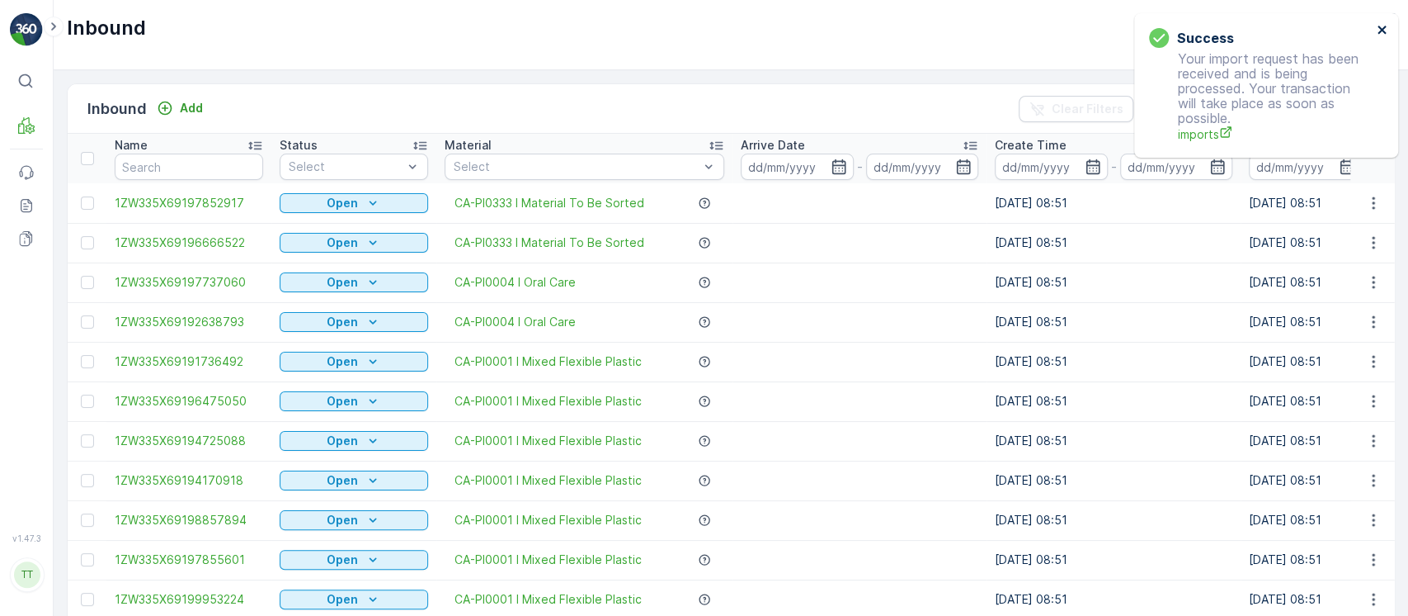
click at [1381, 29] on icon "close" at bounding box center [1382, 30] width 8 height 8
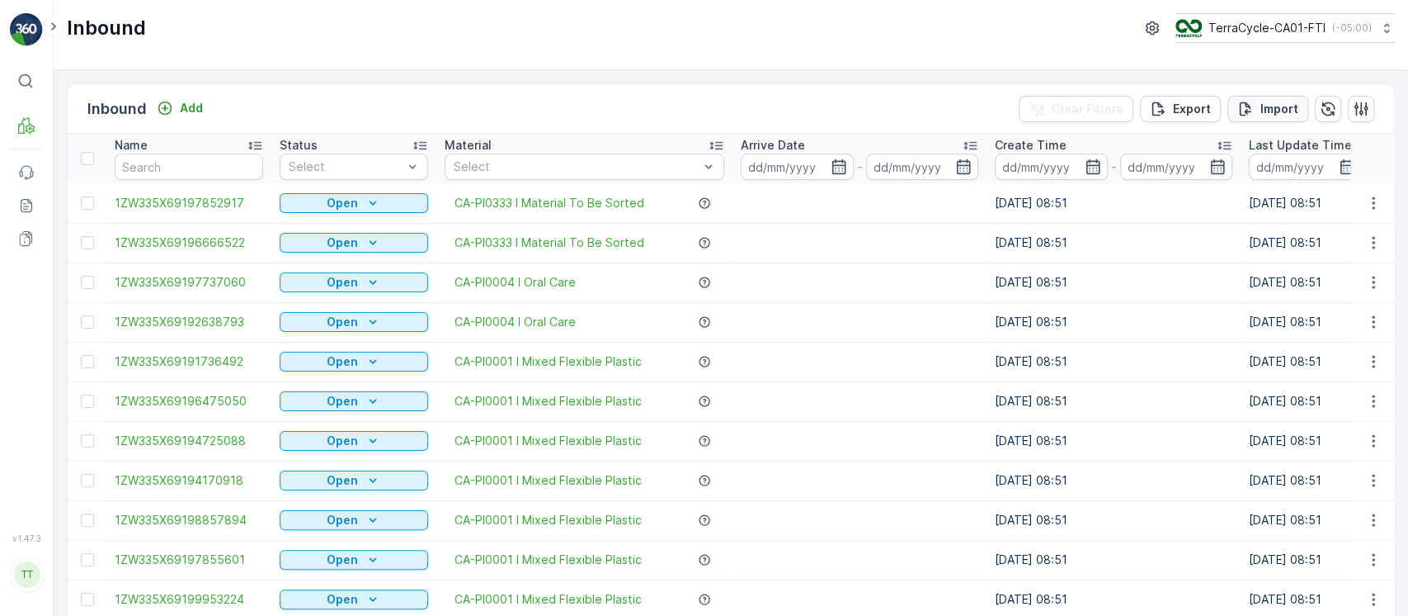
click at [1243, 111] on icon "Import" at bounding box center [1246, 108] width 12 height 14
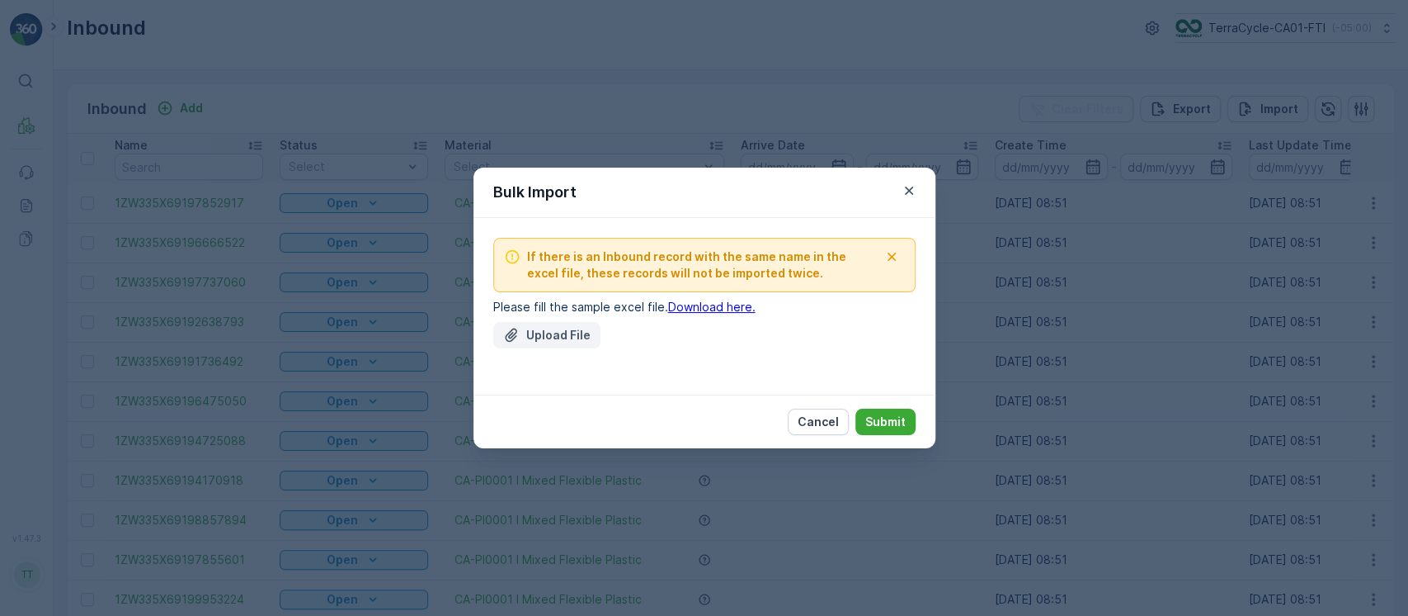
click at [541, 342] on p "Upload File" at bounding box center [558, 335] width 64 height 17
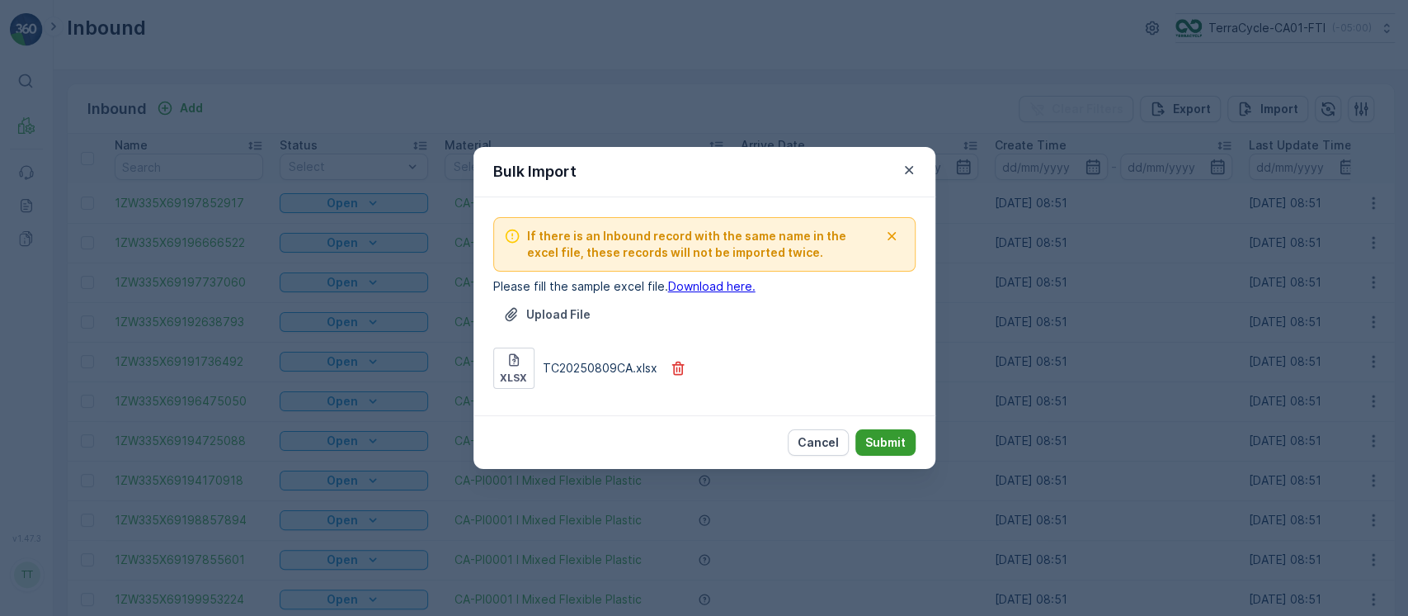
click at [886, 438] on p "Submit" at bounding box center [886, 442] width 40 height 17
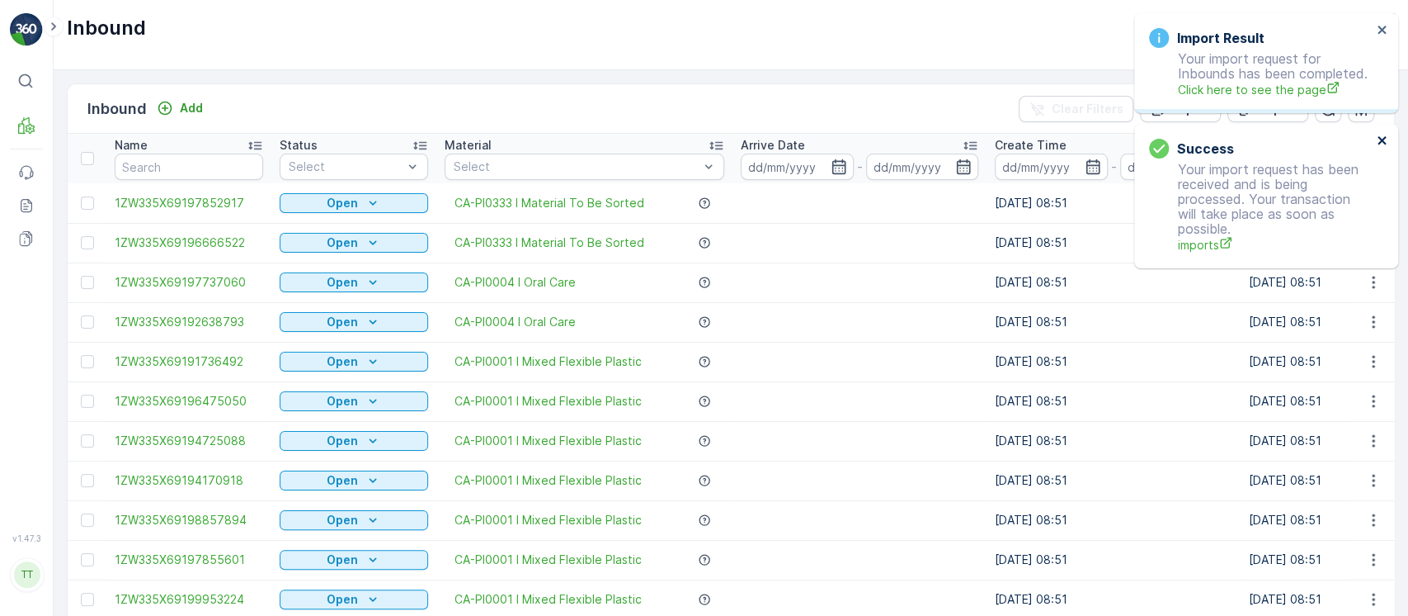
click at [1377, 20] on div "Success Your import request has been received and is being processed. Your tran…" at bounding box center [1263, 16] width 264 height 7
click at [1387, 31] on icon "close" at bounding box center [1383, 29] width 12 height 13
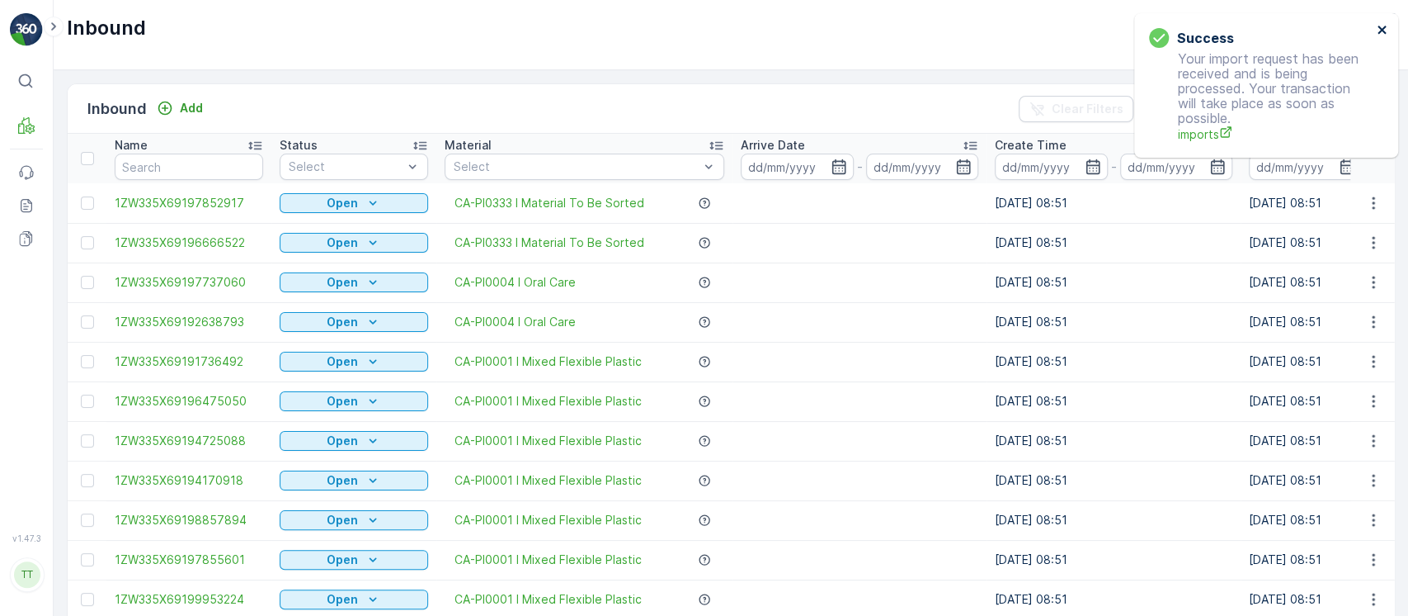
click at [1387, 31] on icon "close" at bounding box center [1383, 29] width 12 height 13
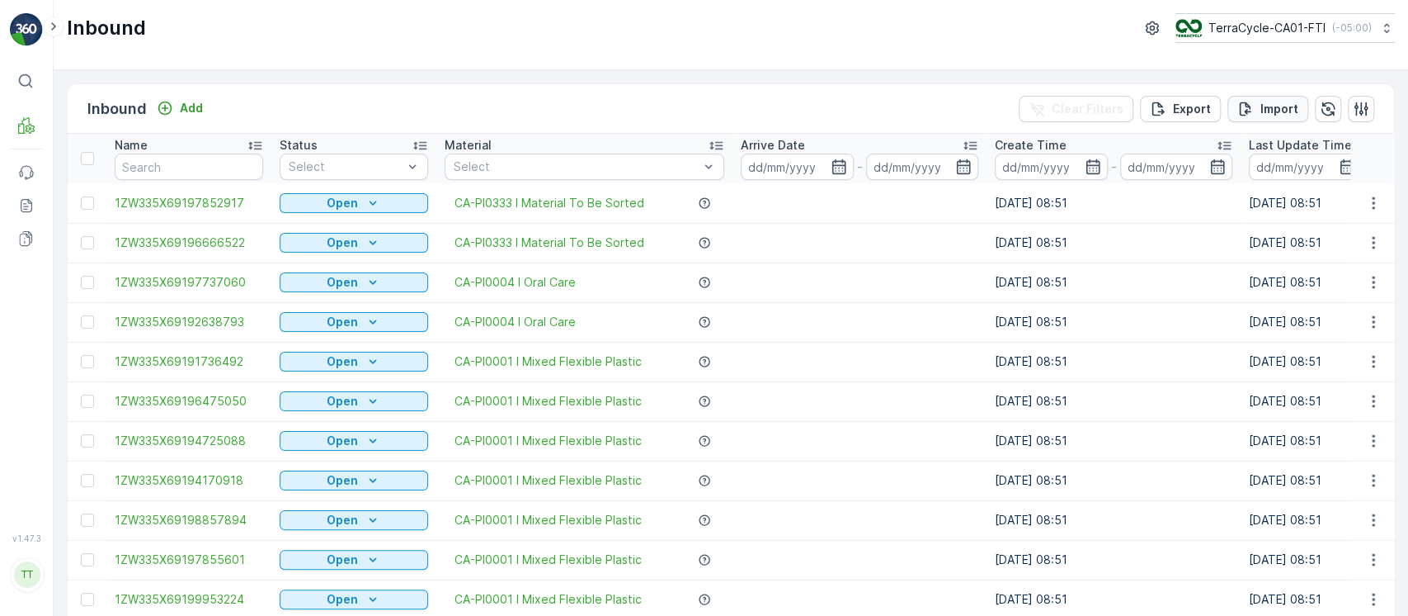
click at [1295, 101] on button "Import" at bounding box center [1268, 109] width 81 height 26
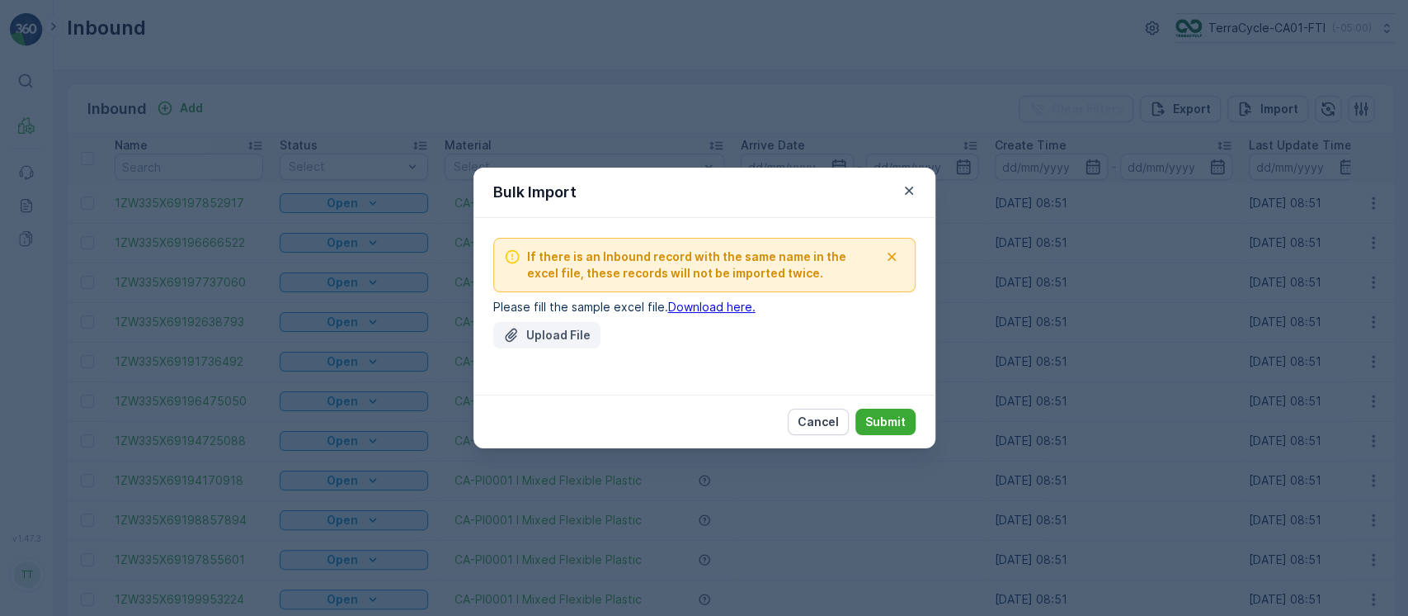
click at [574, 338] on p "Upload File" at bounding box center [558, 335] width 64 height 17
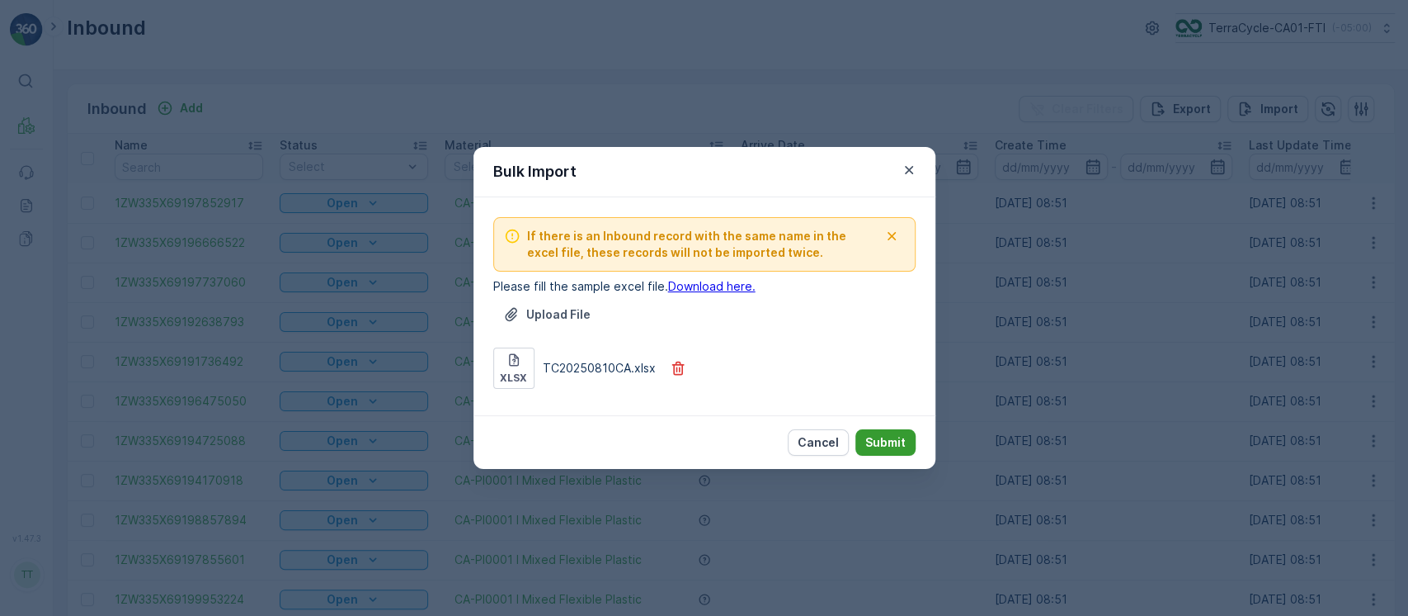
click at [897, 439] on p "Submit" at bounding box center [886, 442] width 40 height 17
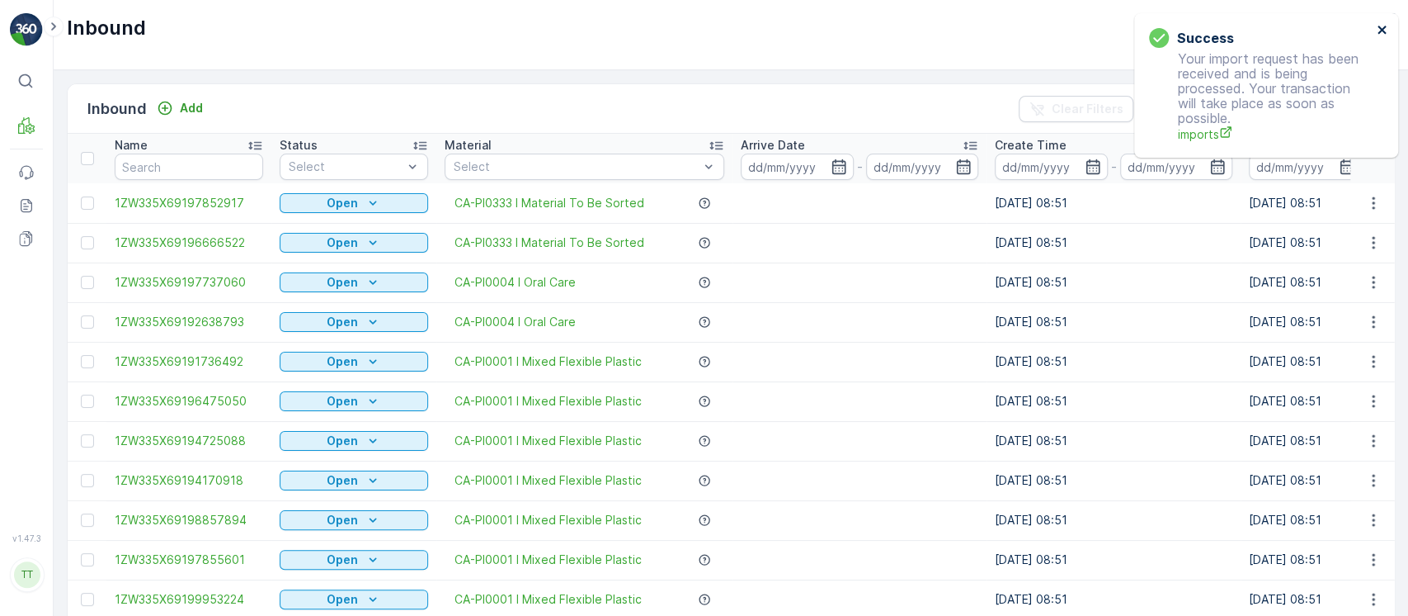
click at [1390, 29] on div "Success Your import request has been received and is being processed. Your tran…" at bounding box center [1267, 85] width 264 height 144
click at [1380, 27] on icon "close" at bounding box center [1382, 30] width 8 height 8
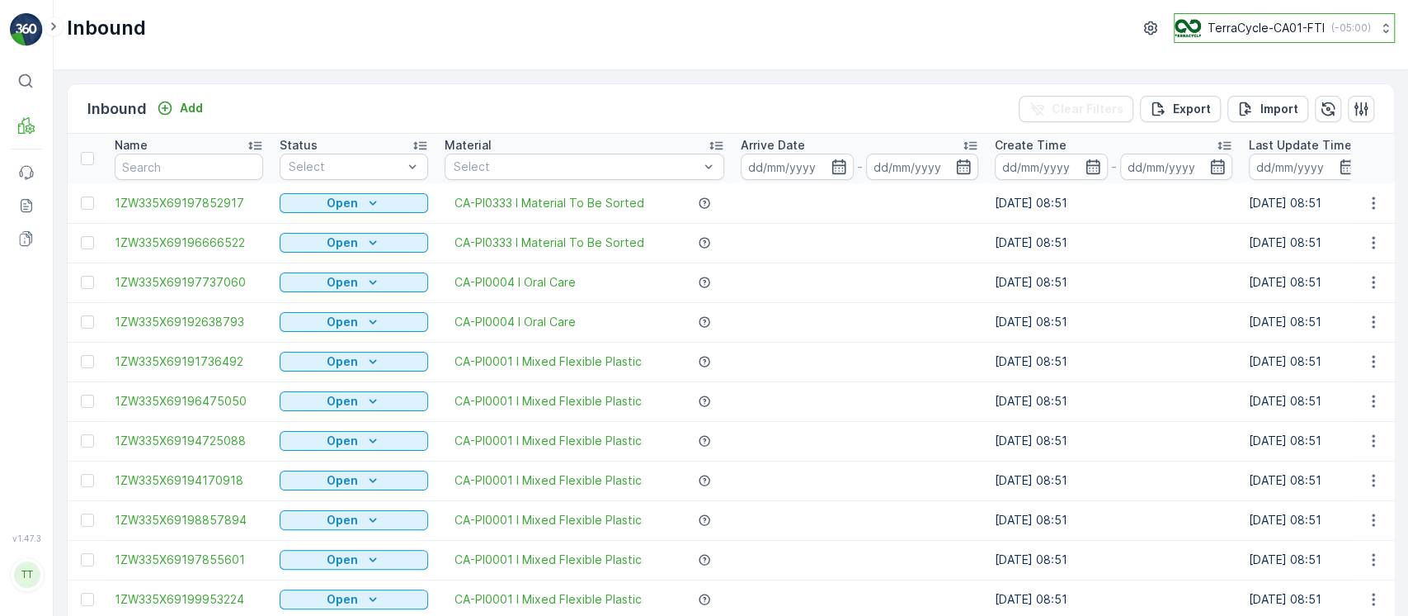
click at [1356, 36] on div "TerraCycle-CA01-FTI ( -05:00 )" at bounding box center [1273, 28] width 196 height 18
click at [1231, 112] on span "America/Chicago (-05:00)" at bounding box center [1279, 116] width 187 height 13
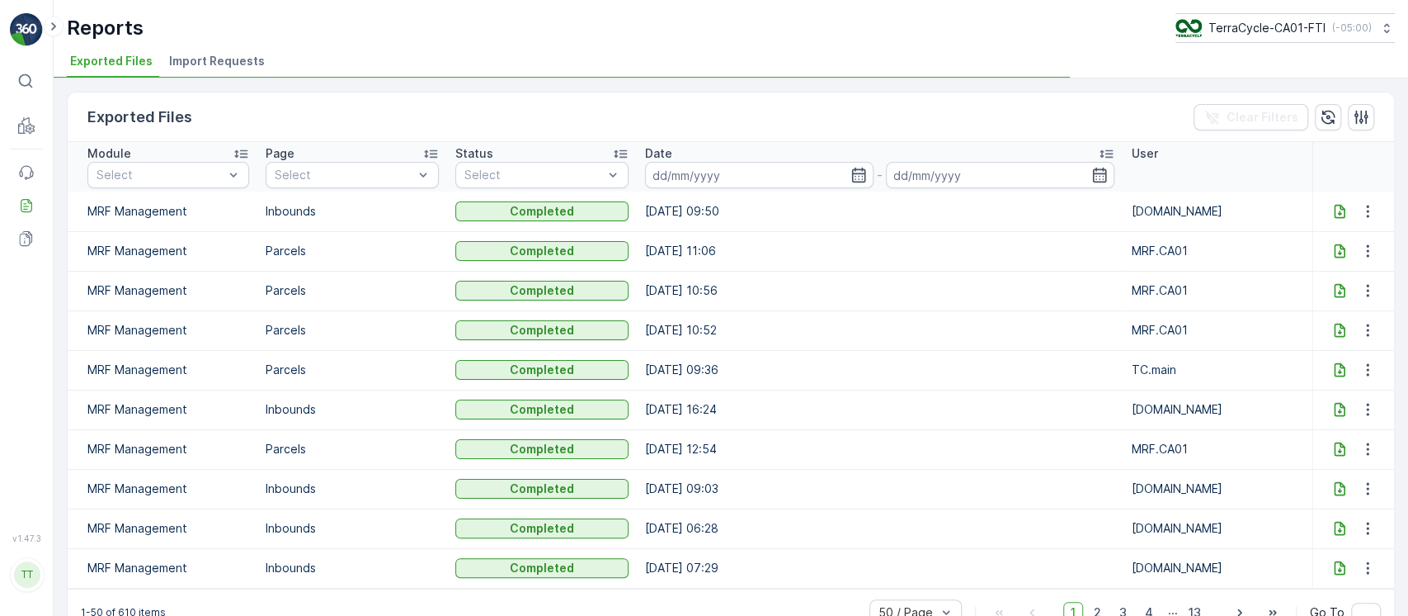
click at [210, 68] on span "Import Requests" at bounding box center [217, 61] width 96 height 17
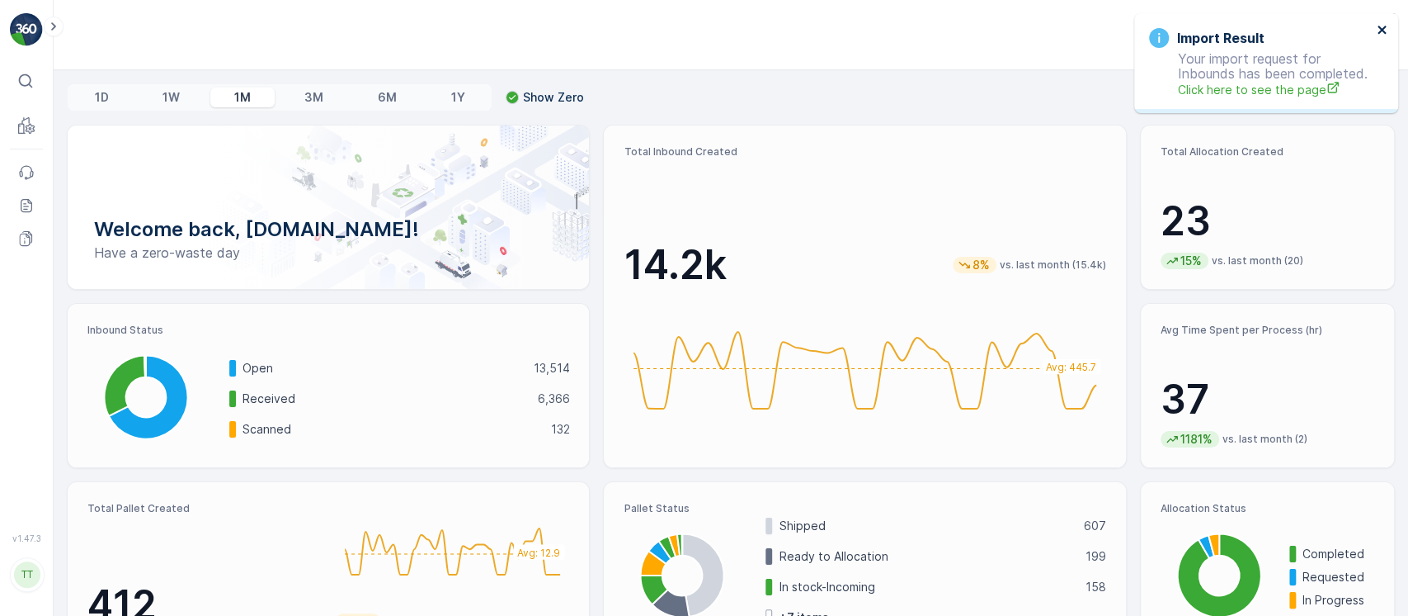
click at [1377, 26] on icon "close" at bounding box center [1383, 29] width 12 height 13
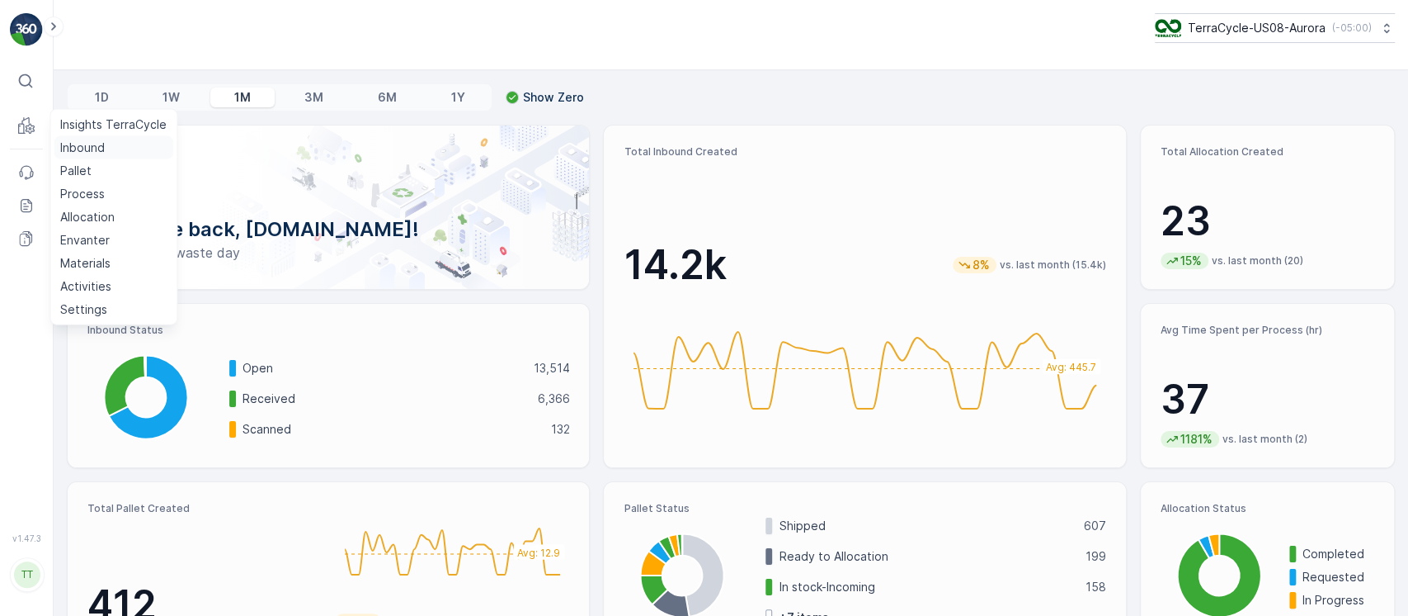
click at [73, 144] on p "Inbound" at bounding box center [82, 147] width 45 height 17
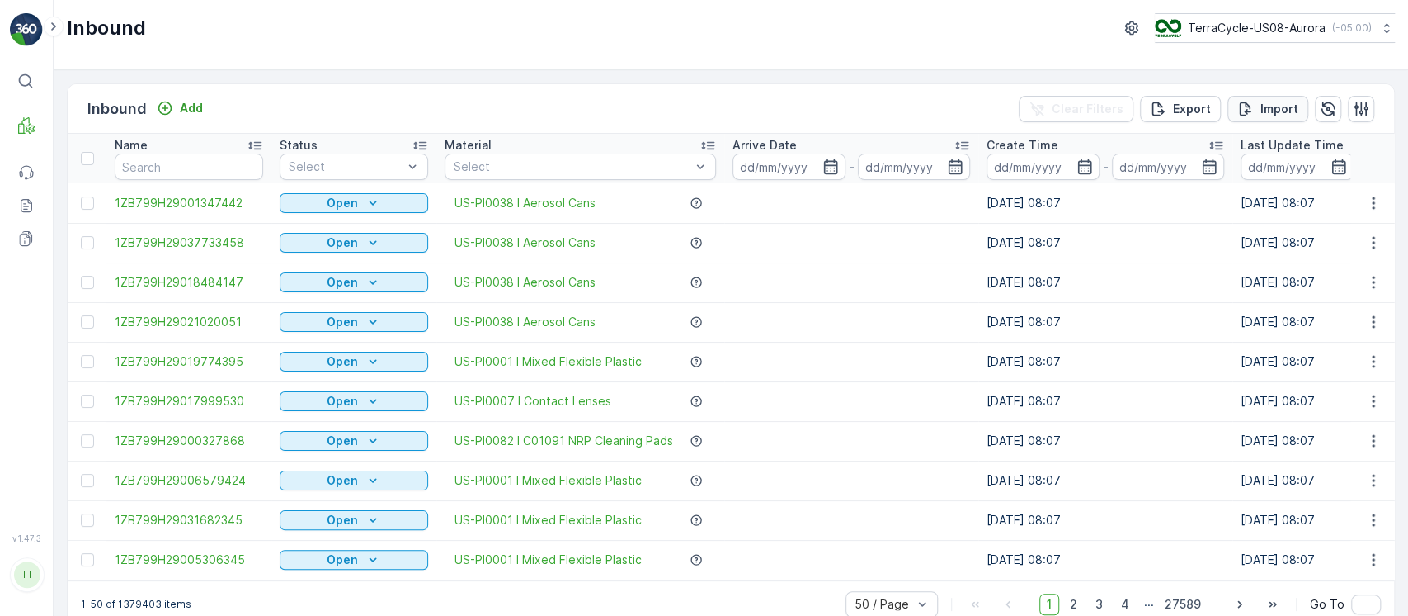
click at [1286, 98] on button "Import" at bounding box center [1268, 109] width 81 height 26
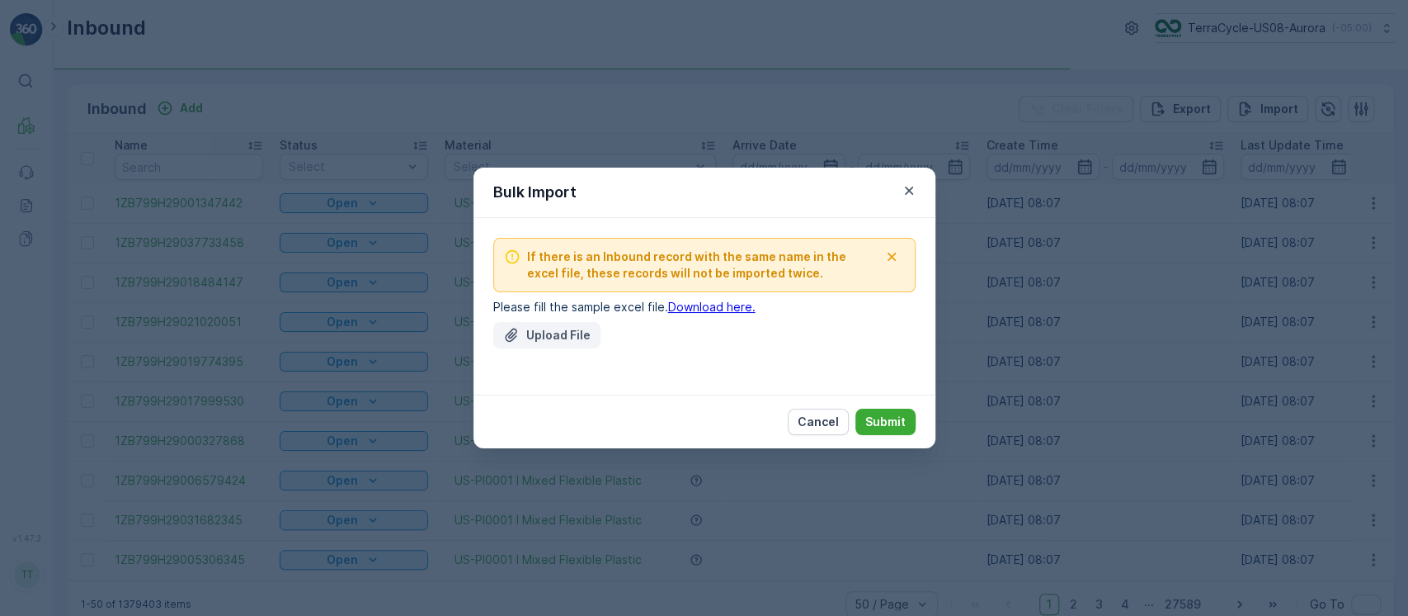
click at [554, 345] on button "Upload File" at bounding box center [546, 335] width 107 height 26
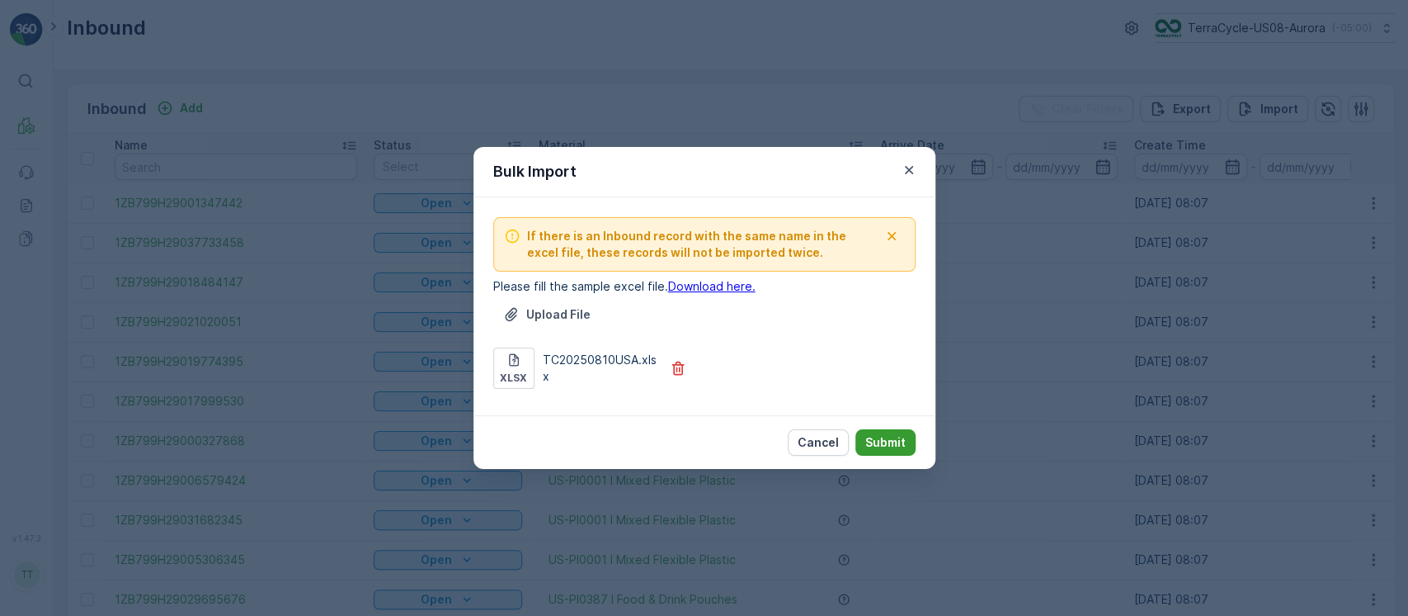
click at [895, 434] on p "Submit" at bounding box center [886, 442] width 40 height 17
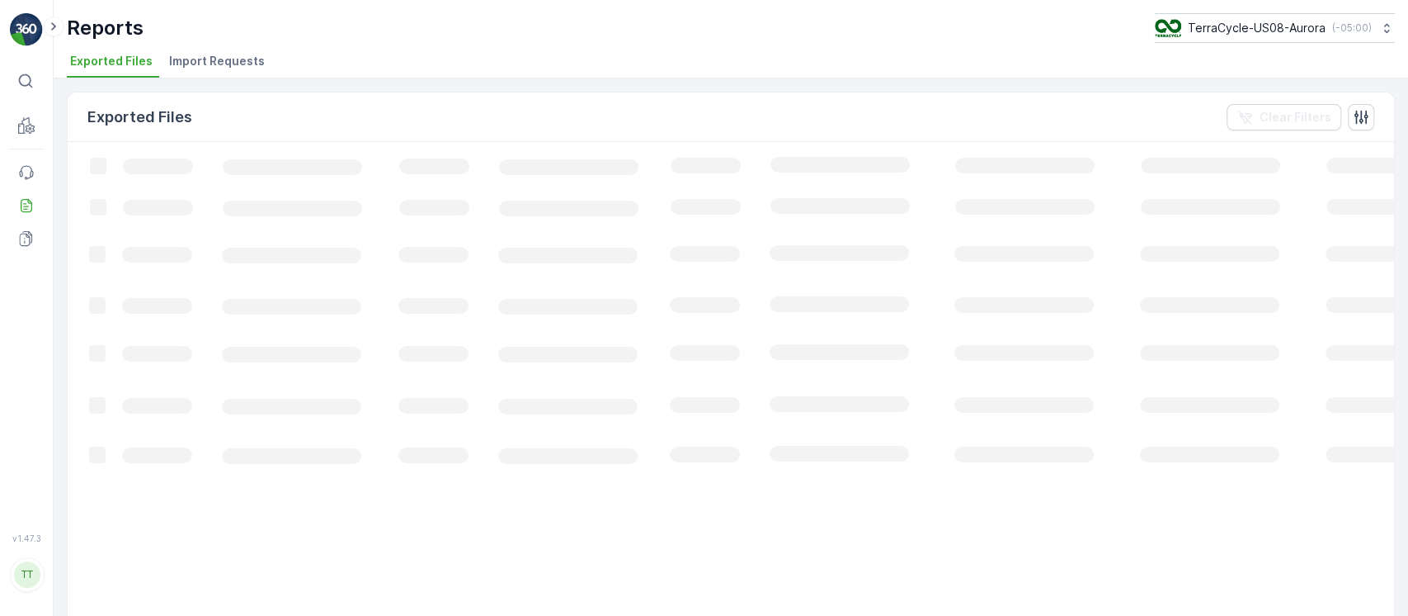
click at [211, 55] on span "Import Requests" at bounding box center [217, 61] width 96 height 17
